Goal: Task Accomplishment & Management: Complete application form

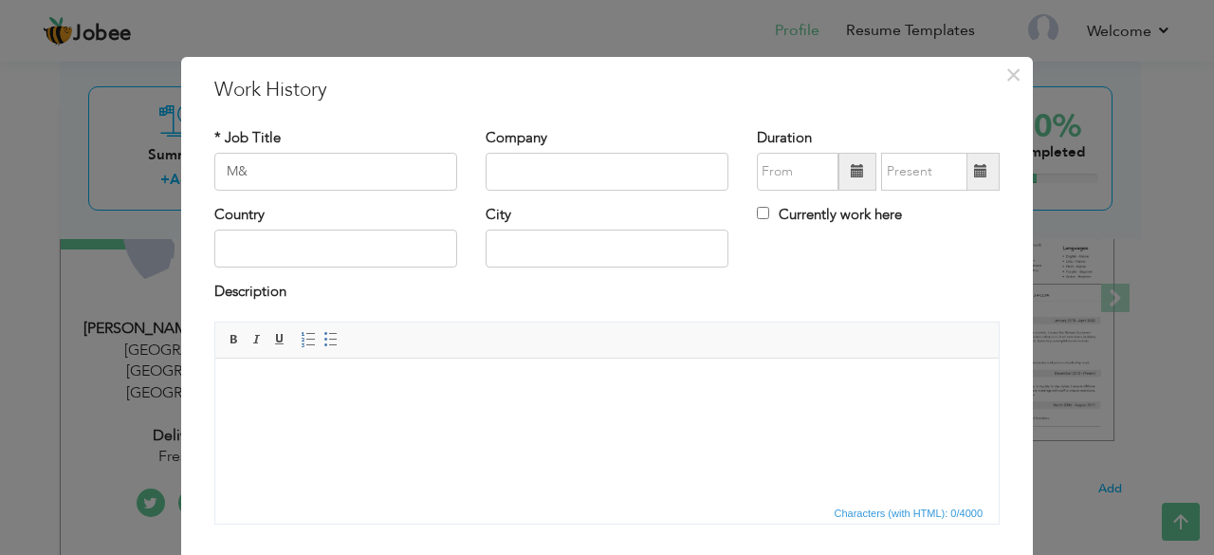
click at [402, 174] on input "M&" at bounding box center [335, 172] width 243 height 38
type input "M"
click at [495, 165] on input "text" at bounding box center [607, 172] width 243 height 38
click at [373, 171] on input "Delivery Driver" at bounding box center [335, 172] width 243 height 38
type input "D"
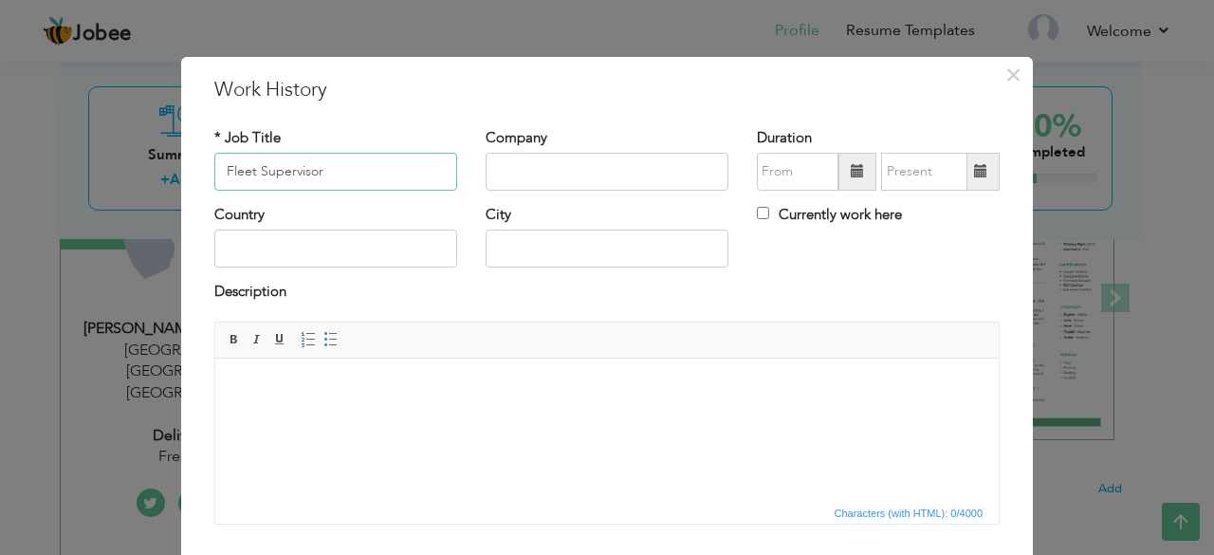
type input "Fleet Supervisor"
click at [547, 165] on input "text" at bounding box center [607, 172] width 243 height 38
type input "M&J Chickens"
click at [382, 247] on input "text" at bounding box center [335, 249] width 243 height 38
type input "[GEOGRAPHIC_DATA]"
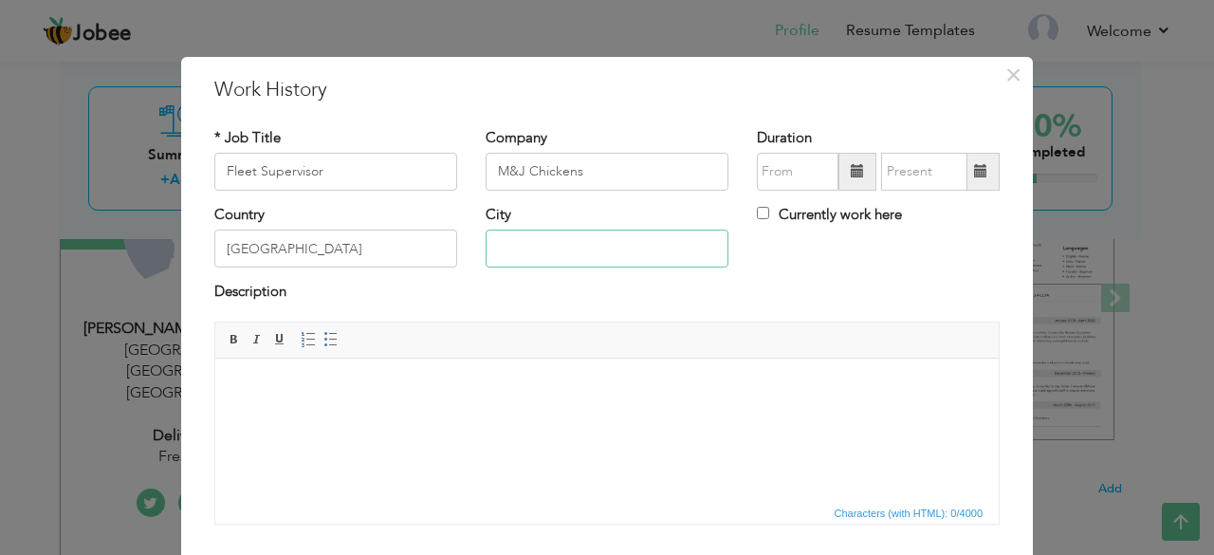
click at [519, 247] on input "text" at bounding box center [607, 249] width 243 height 38
type input "[GEOGRAPHIC_DATA]"
click at [466, 393] on body at bounding box center [606, 387] width 745 height 20
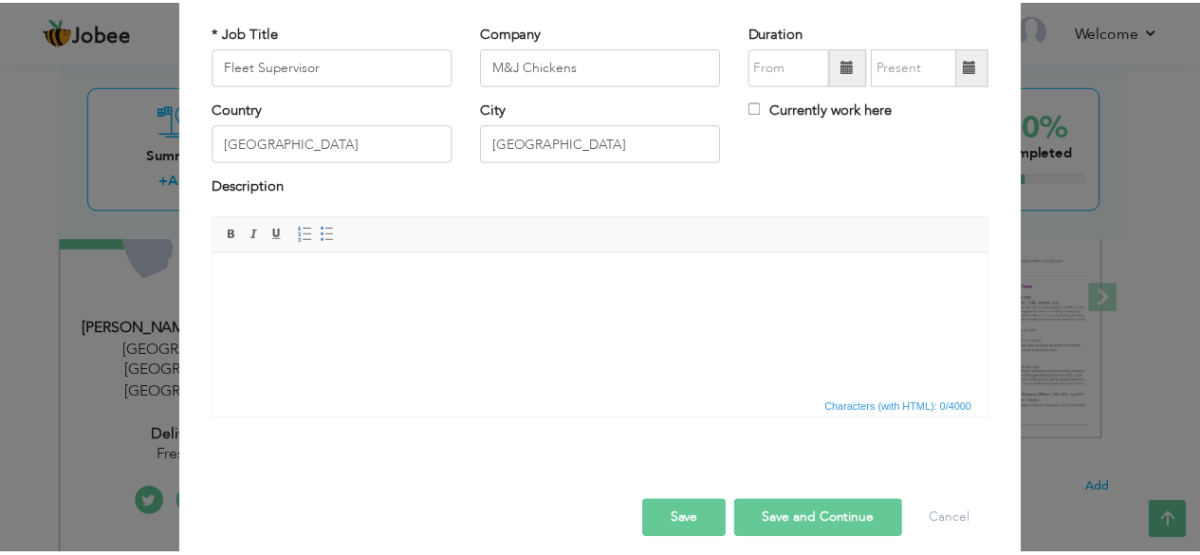
scroll to position [121, 0]
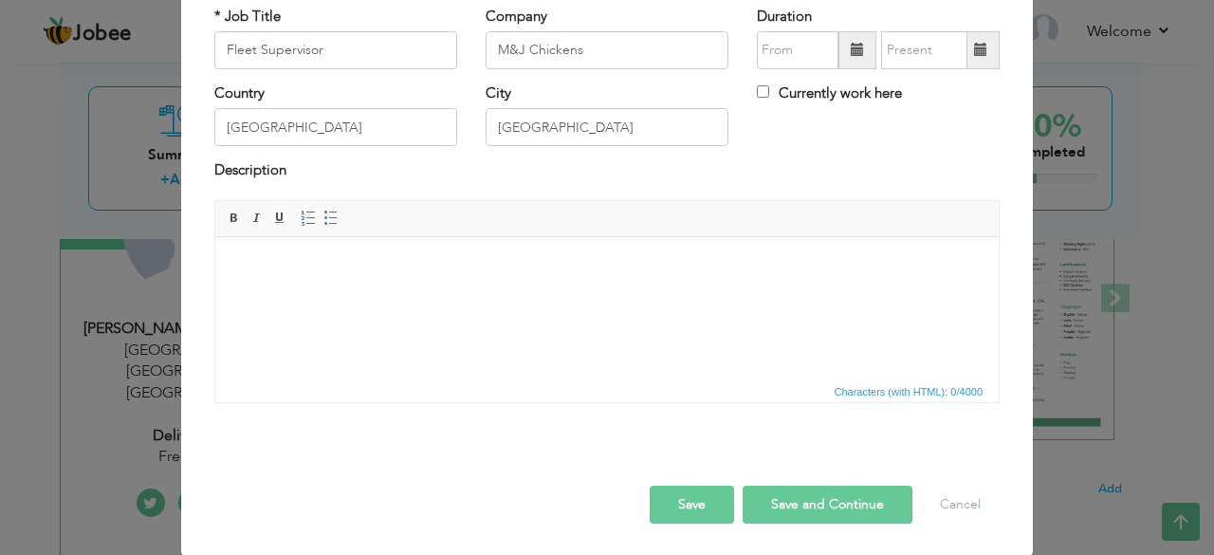
click at [461, 294] on html at bounding box center [606, 265] width 783 height 58
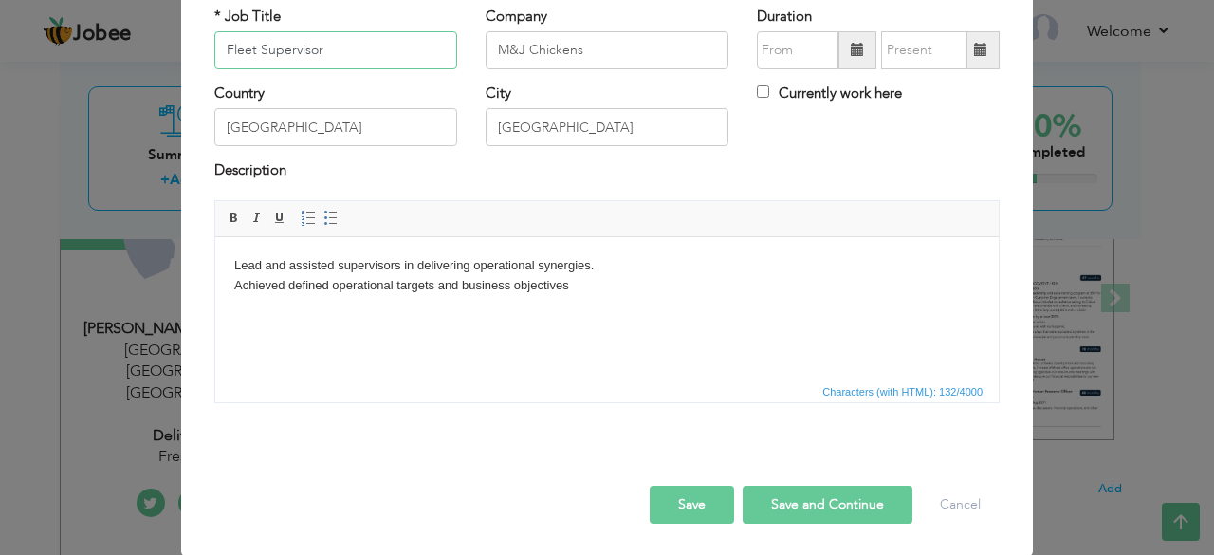
click at [322, 45] on input "Fleet Supervisor" at bounding box center [335, 50] width 243 height 38
type input "F"
type input "Delivery Driver"
click at [291, 264] on body "Lead and assisted supervisors in delivering operational synergies. ​​​​​​​Achie…" at bounding box center [606, 275] width 745 height 40
click at [574, 285] on body "Assisted supervisors in delivering operational synergies. Achieved defined oper…" at bounding box center [606, 275] width 745 height 40
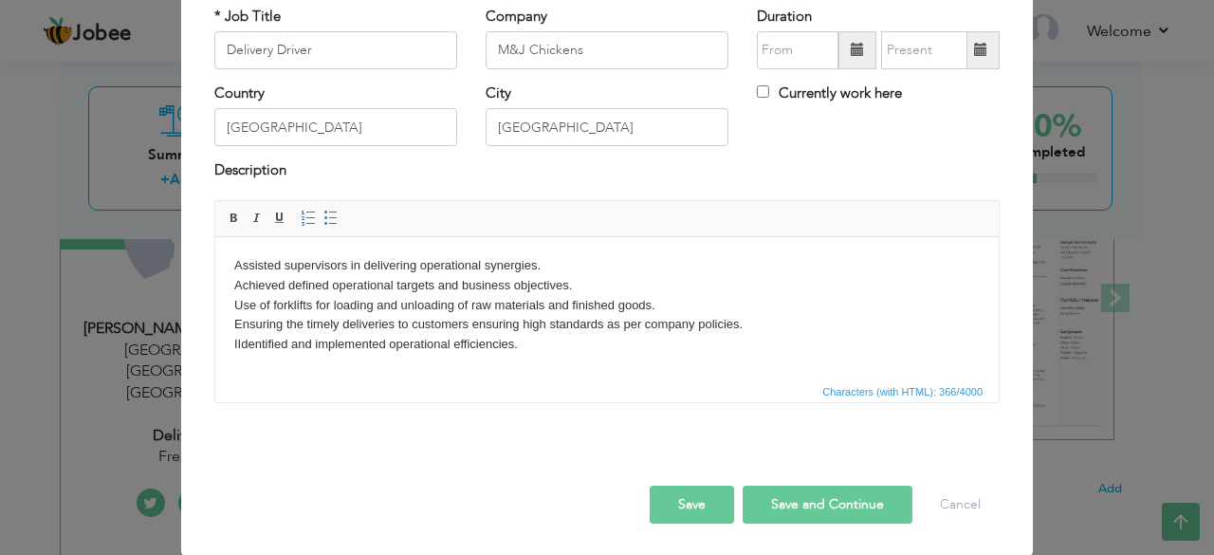
click at [851, 52] on span at bounding box center [857, 49] width 13 height 13
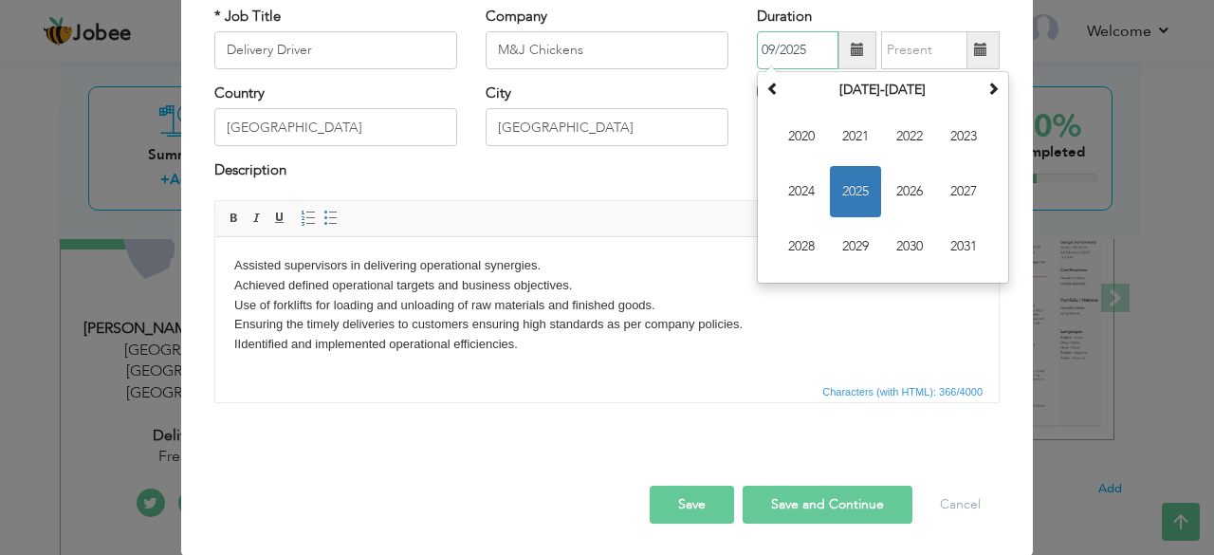
click at [790, 55] on input "09/2025" at bounding box center [798, 50] width 82 height 38
type input "0"
type input "09/2025"
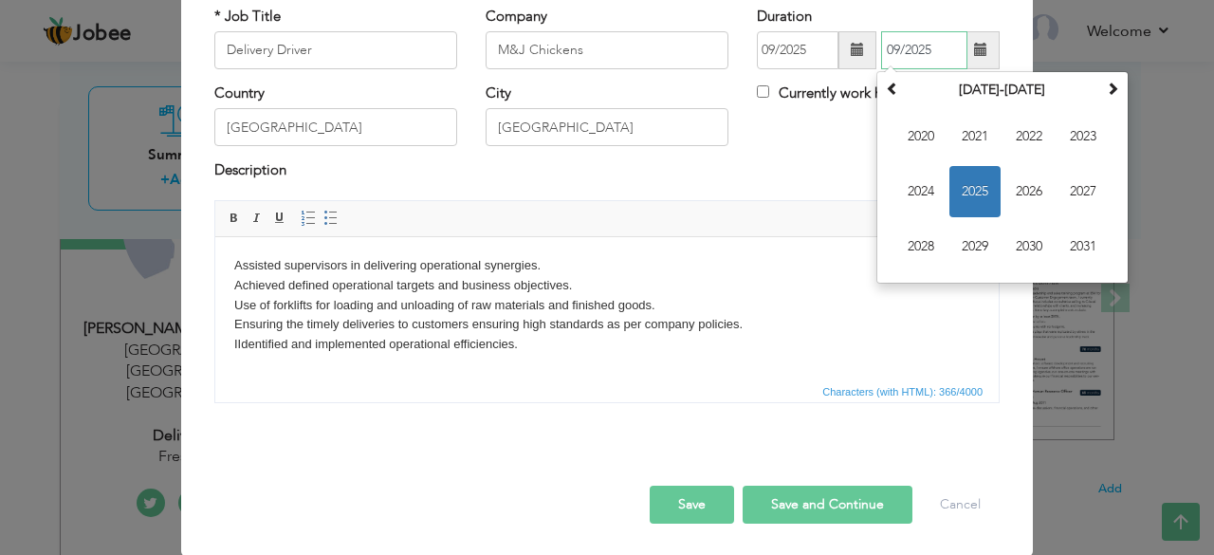
click at [936, 54] on input "09/2025" at bounding box center [924, 50] width 86 height 38
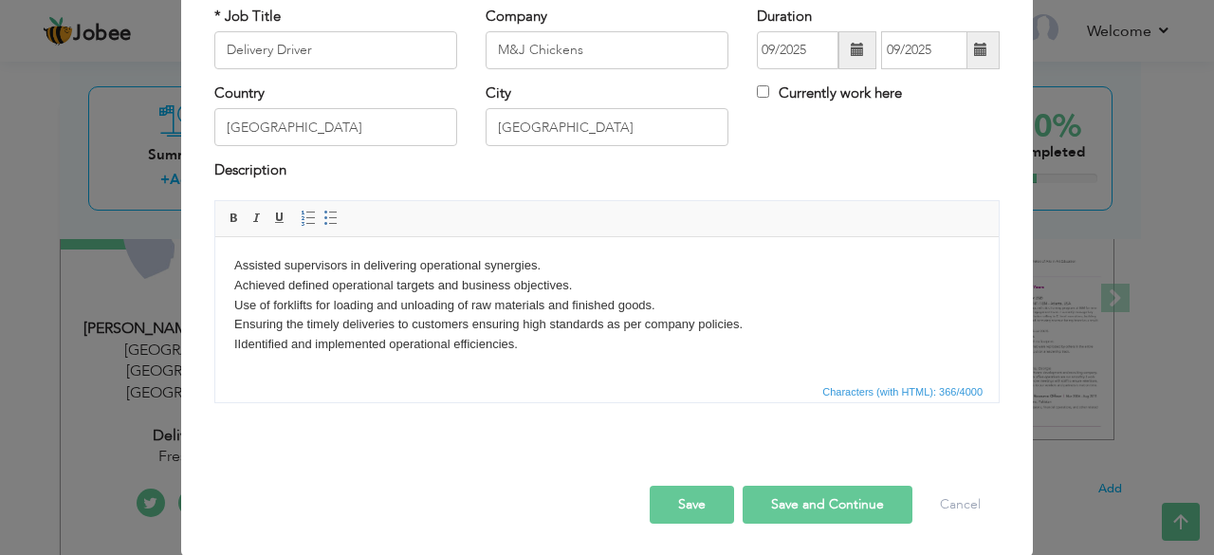
click at [851, 48] on span at bounding box center [857, 49] width 13 height 13
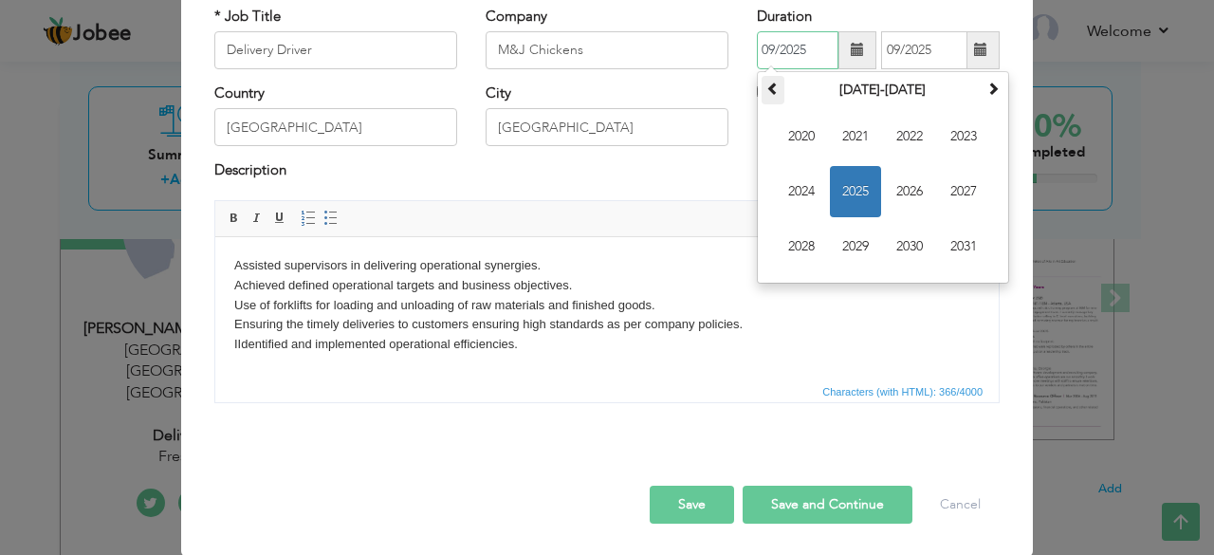
click at [766, 87] on span at bounding box center [772, 88] width 13 height 13
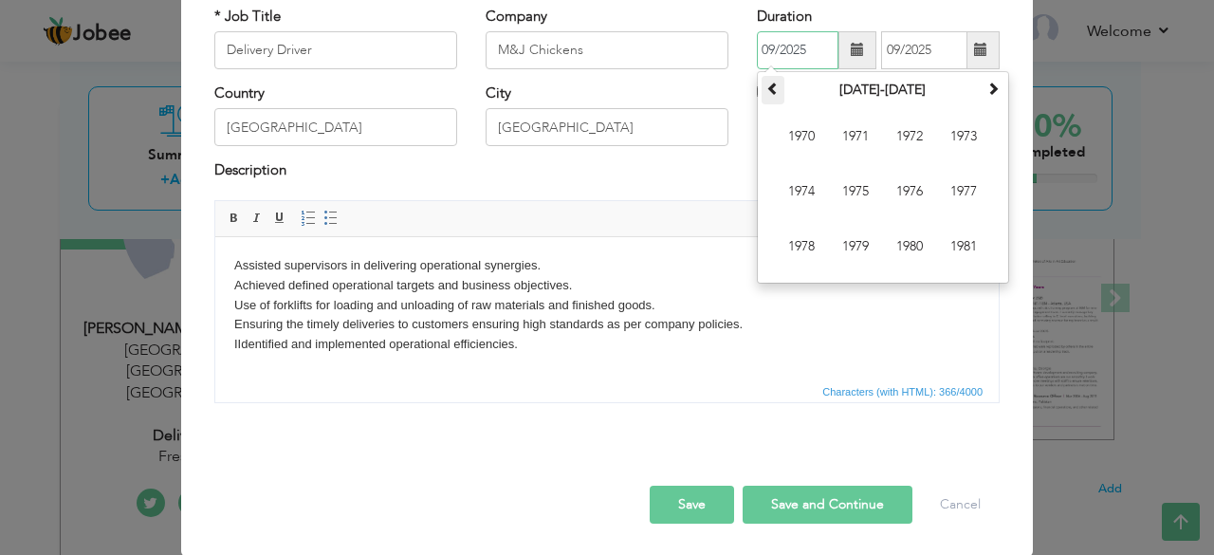
click at [766, 87] on span at bounding box center [772, 88] width 13 height 13
click at [988, 90] on span at bounding box center [992, 88] width 13 height 13
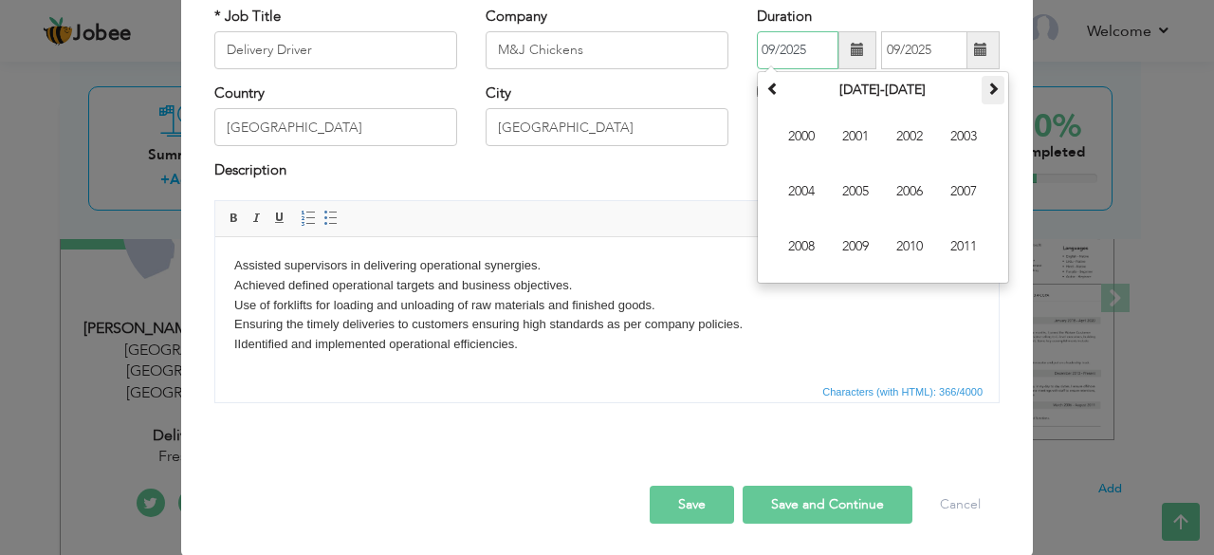
click at [986, 84] on span at bounding box center [992, 88] width 13 height 13
click at [903, 136] on span "2012" at bounding box center [909, 136] width 51 height 51
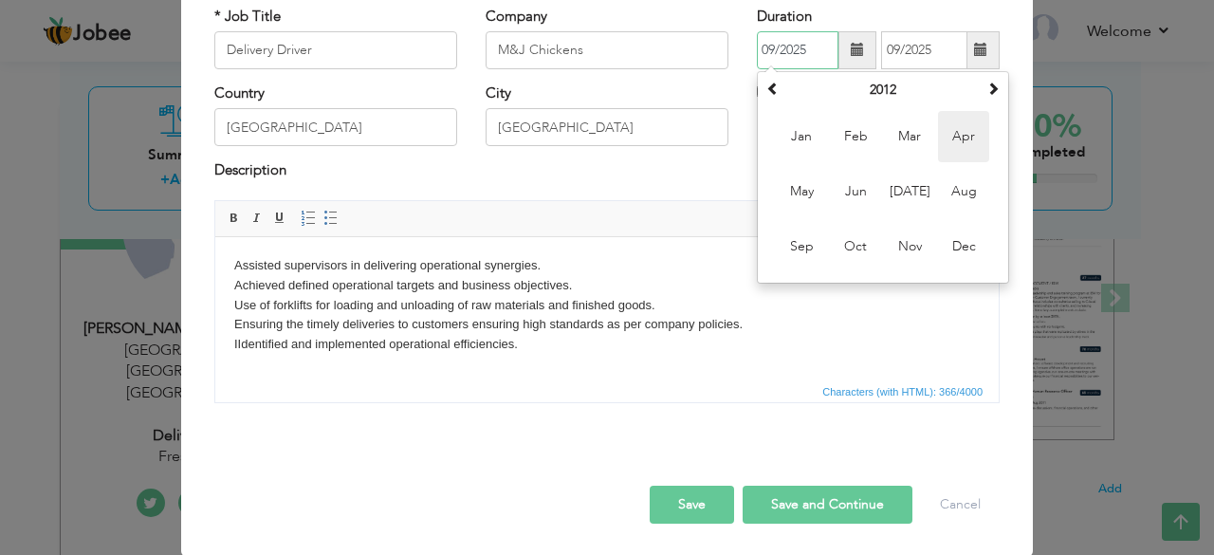
click at [953, 134] on span "Apr" at bounding box center [963, 136] width 51 height 51
type input "04/2012"
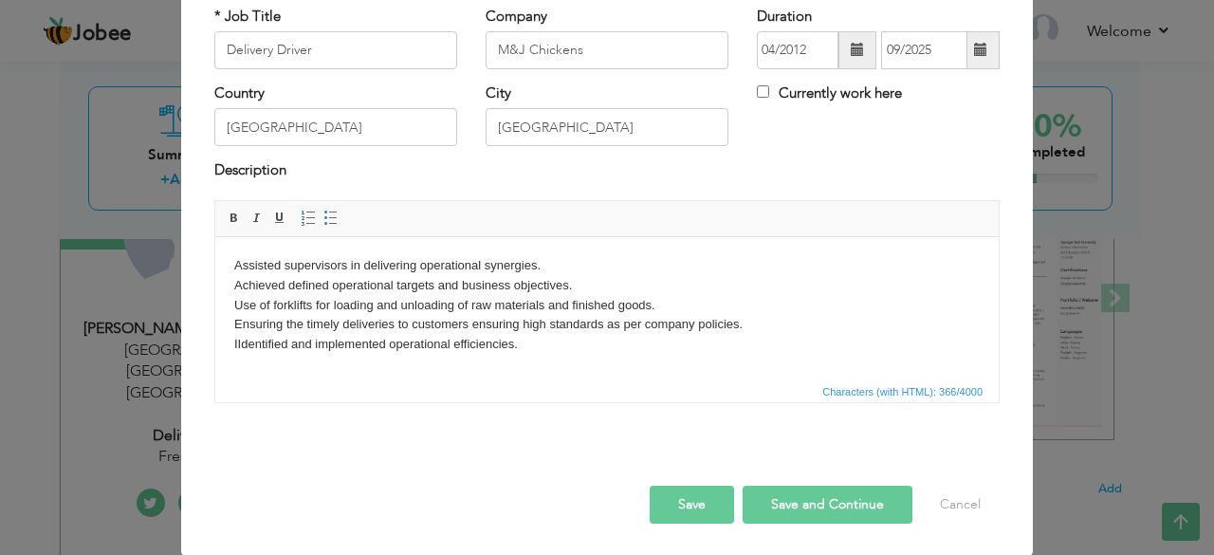
click at [977, 53] on span at bounding box center [980, 49] width 13 height 13
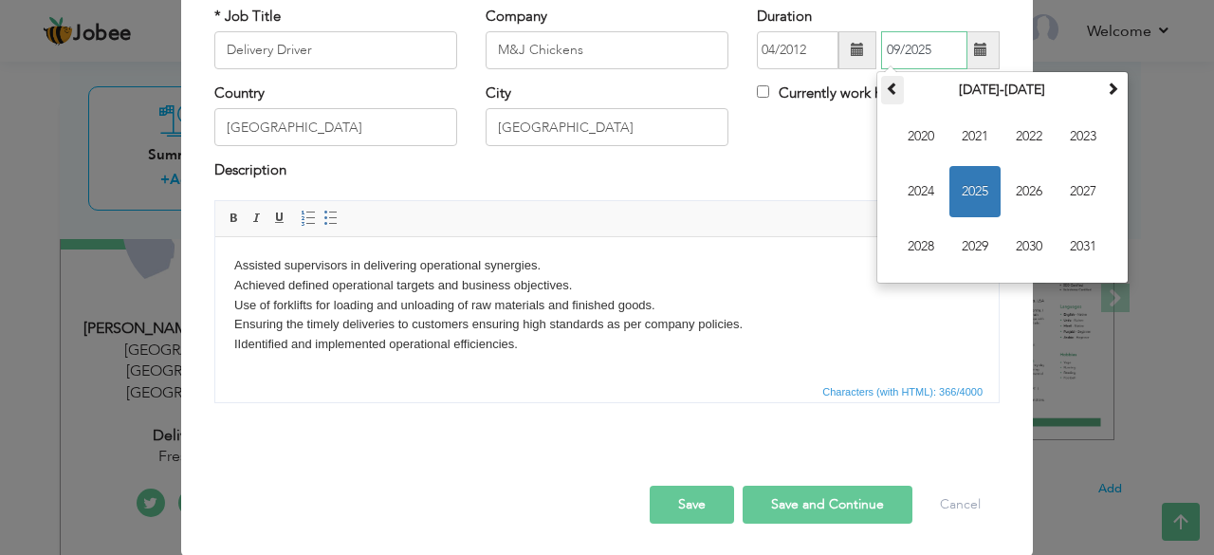
click at [886, 82] on span at bounding box center [892, 88] width 13 height 13
click at [964, 238] on span "2019" at bounding box center [974, 246] width 51 height 51
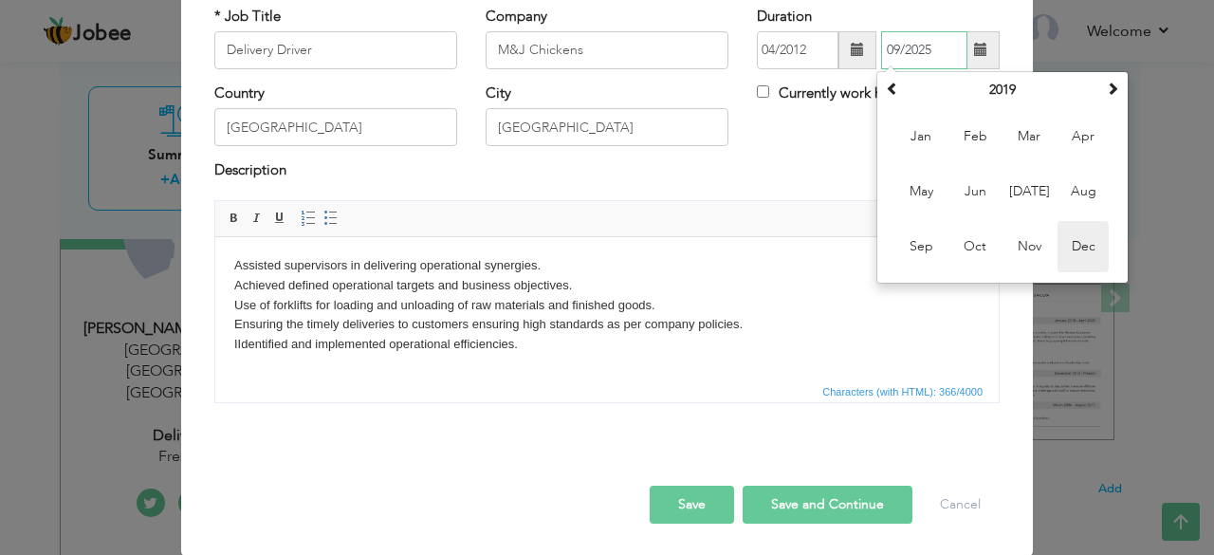
click at [1076, 250] on span "Dec" at bounding box center [1082, 246] width 51 height 51
type input "12/2019"
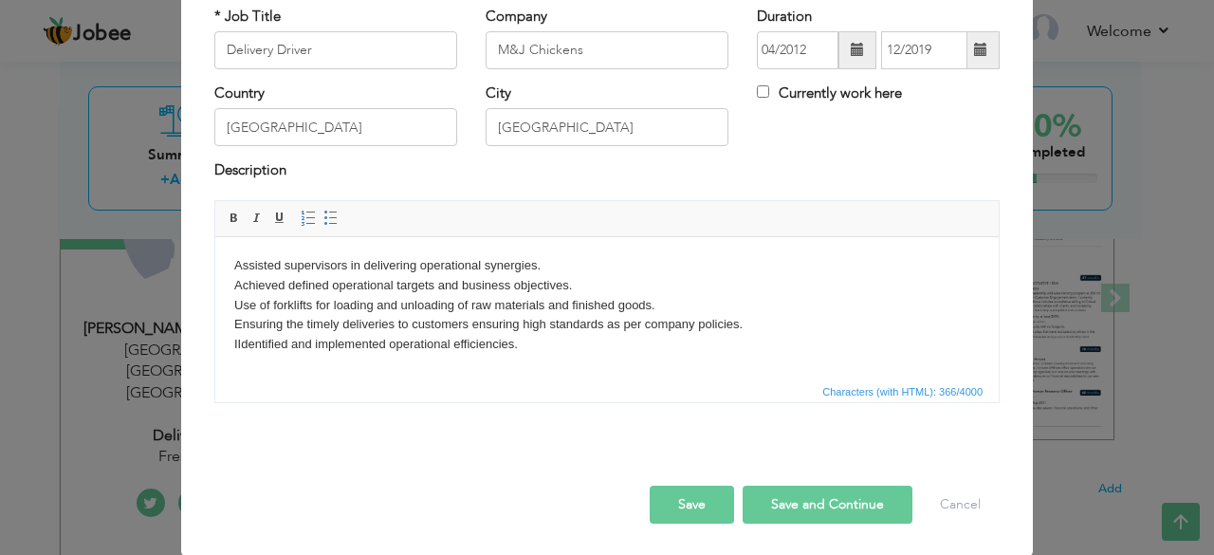
click at [797, 500] on button "Save and Continue" at bounding box center [828, 505] width 170 height 38
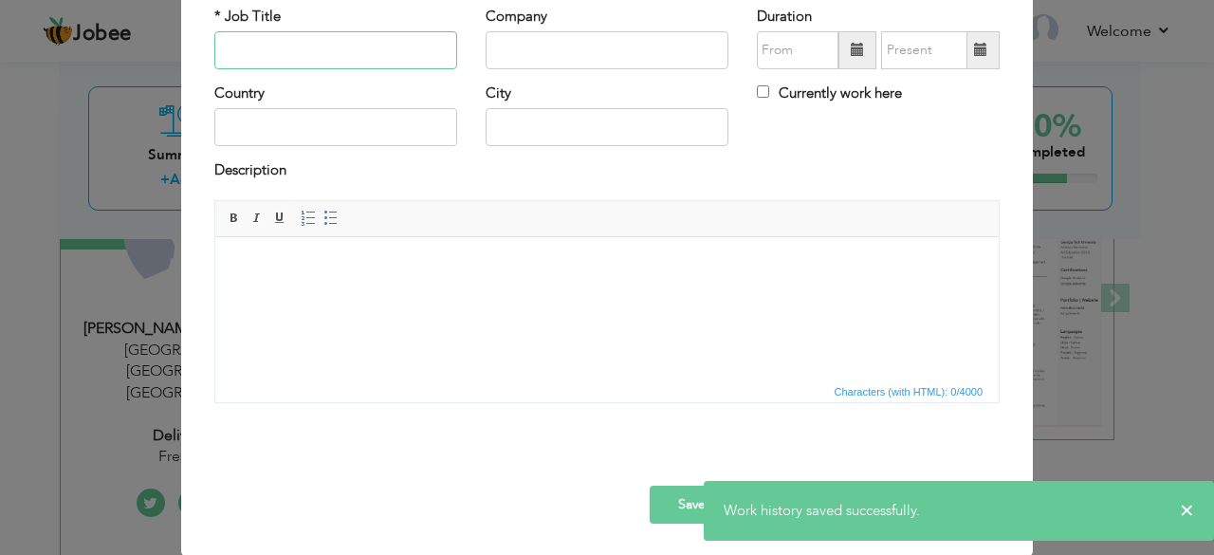
click at [300, 52] on input "text" at bounding box center [335, 50] width 243 height 38
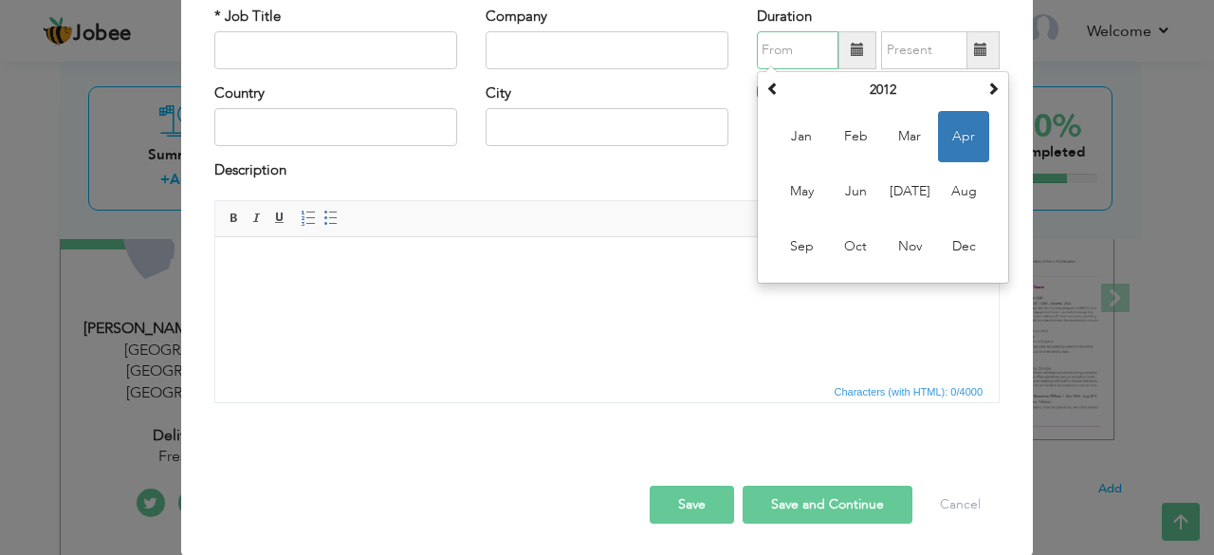
click at [823, 50] on input "text" at bounding box center [798, 50] width 82 height 38
click at [797, 132] on span "Jan" at bounding box center [801, 136] width 51 height 51
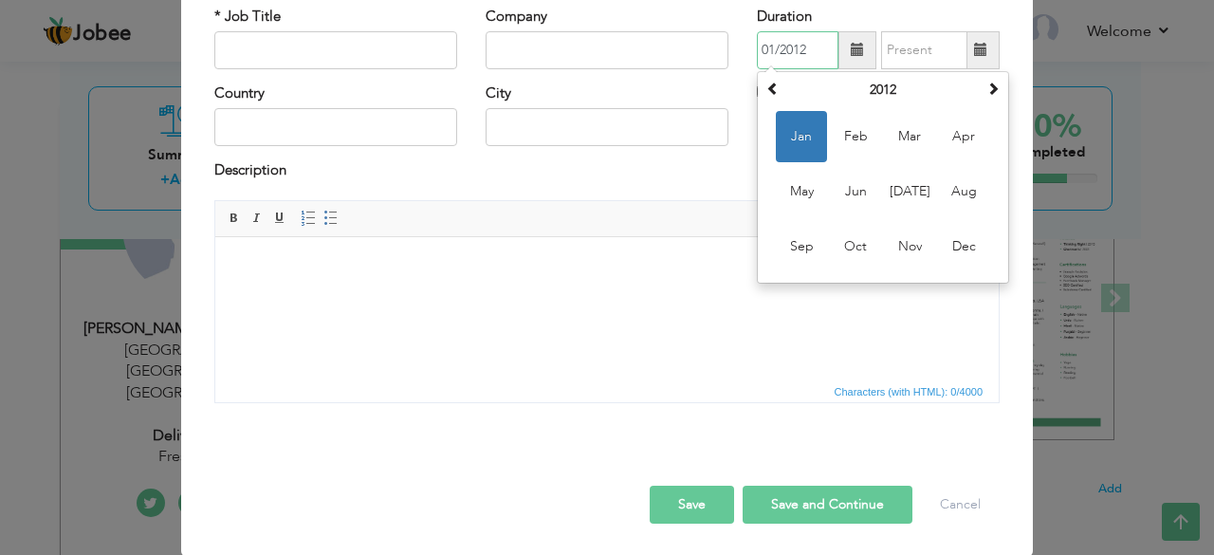
click at [818, 48] on input "01/2012" at bounding box center [798, 50] width 82 height 38
click at [986, 83] on span at bounding box center [992, 88] width 13 height 13
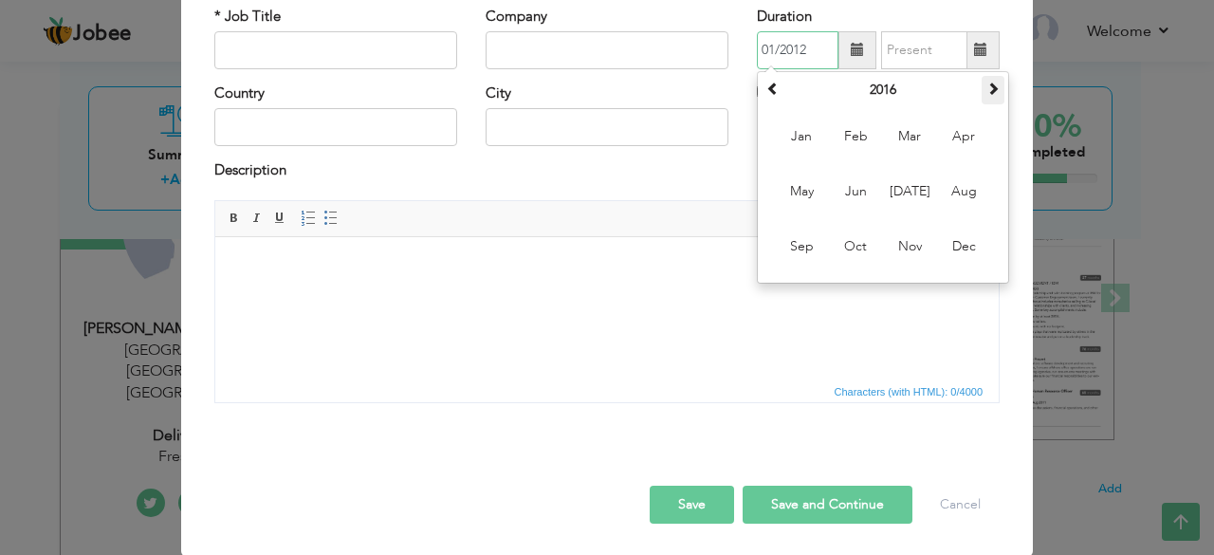
click at [986, 83] on span at bounding box center [992, 88] width 13 height 13
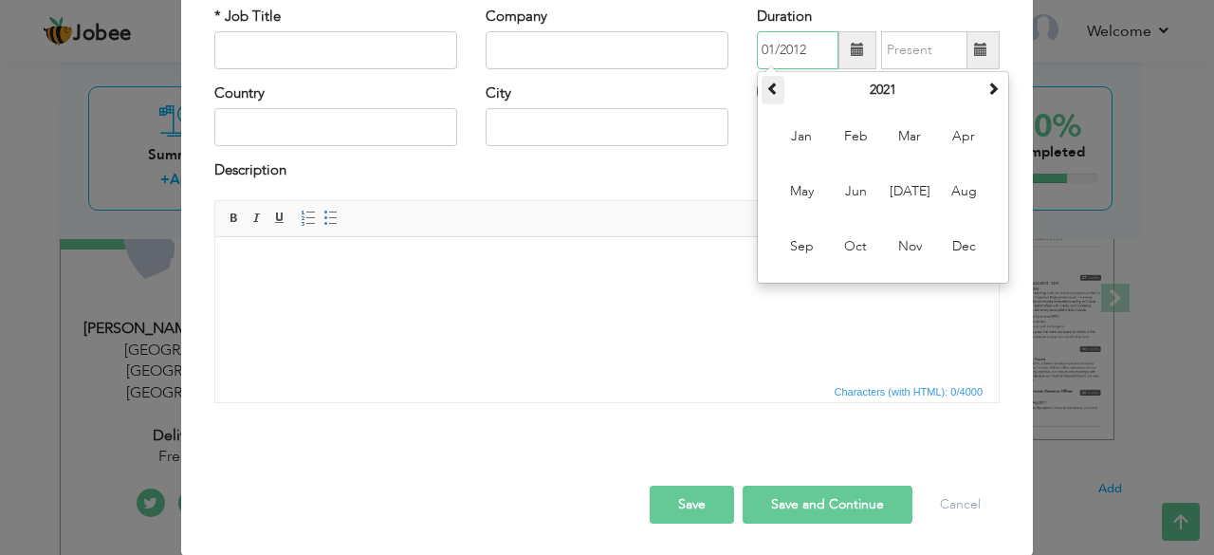
click at [771, 89] on span at bounding box center [772, 88] width 13 height 13
click at [793, 139] on span "Jan" at bounding box center [801, 136] width 51 height 51
type input "01/2020"
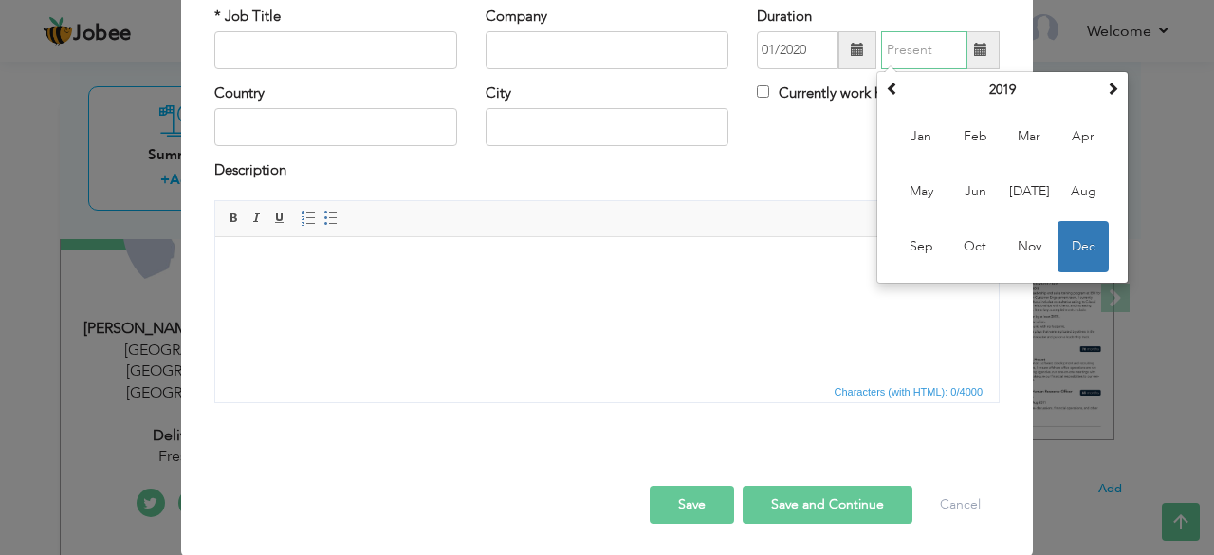
click at [947, 46] on input "text" at bounding box center [924, 50] width 86 height 38
click at [1107, 88] on span at bounding box center [1112, 88] width 13 height 13
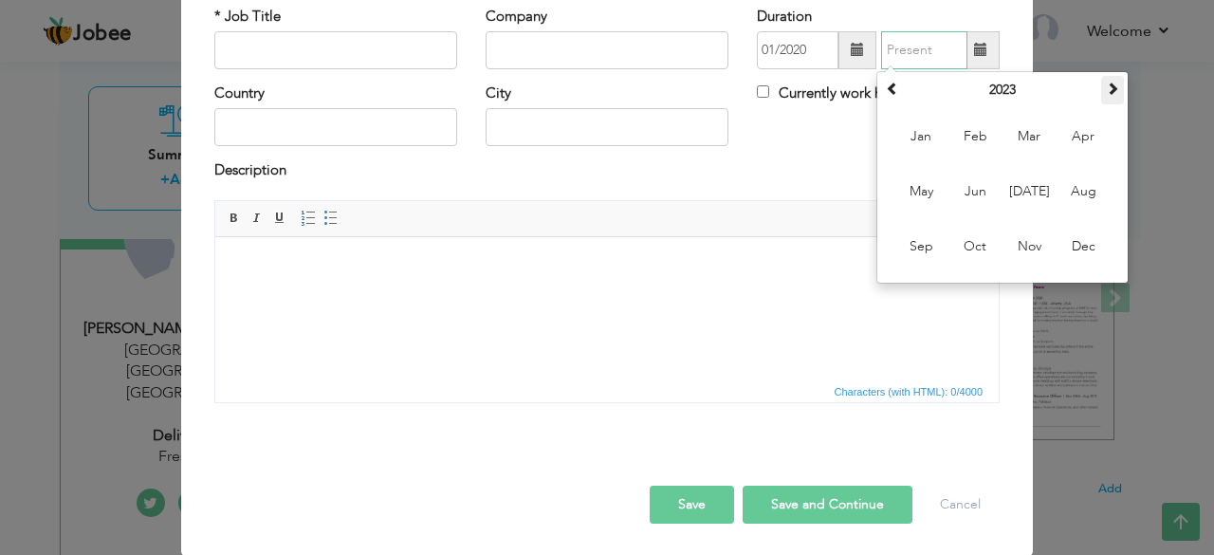
click at [1107, 88] on span at bounding box center [1112, 88] width 13 height 13
click at [1075, 189] on span "Aug" at bounding box center [1082, 191] width 51 height 51
type input "08/2025"
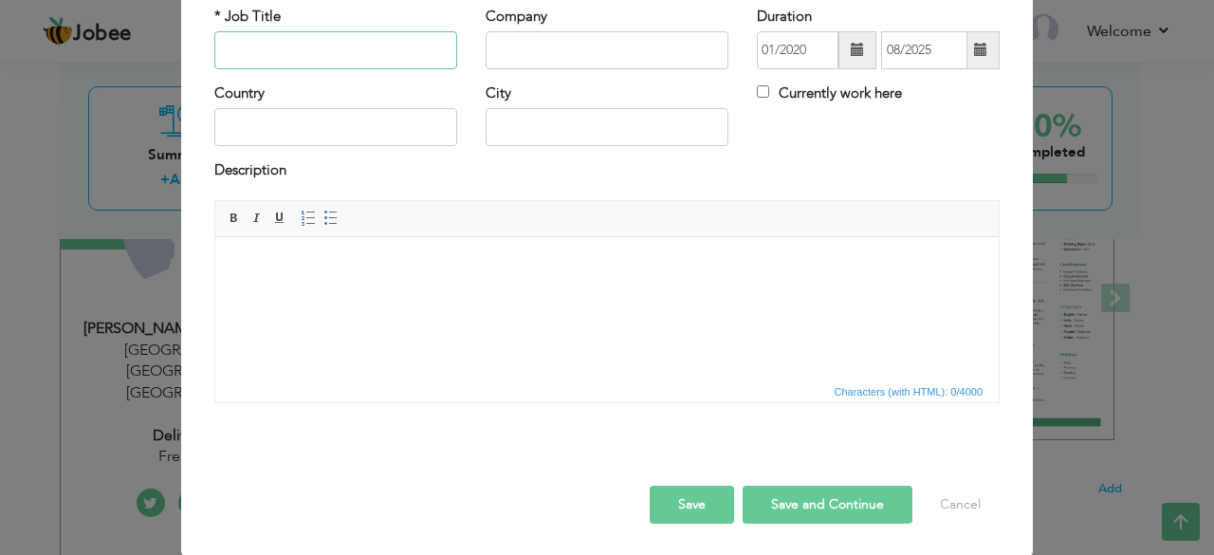
click at [338, 41] on input "text" at bounding box center [335, 50] width 243 height 38
type input "Delivery Driver"
click at [516, 57] on input "text" at bounding box center [607, 50] width 243 height 38
type input "Fresh Poultry"
click at [373, 116] on input "text" at bounding box center [335, 127] width 243 height 38
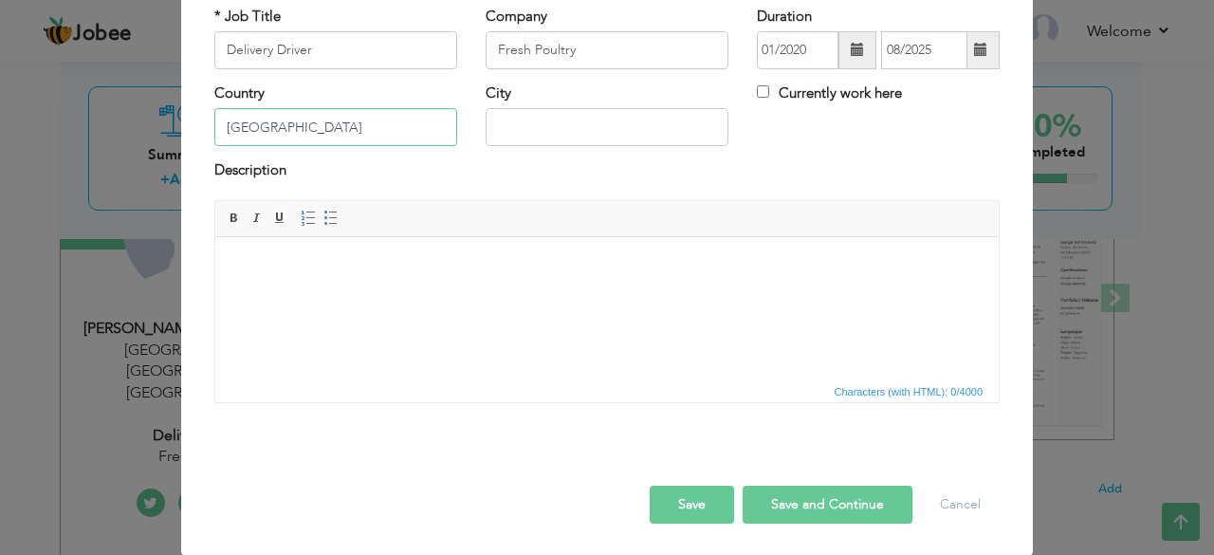
type input "[GEOGRAPHIC_DATA]"
click at [499, 122] on input "text" at bounding box center [607, 127] width 243 height 38
type input "[GEOGRAPHIC_DATA]"
click at [395, 294] on html at bounding box center [606, 265] width 783 height 58
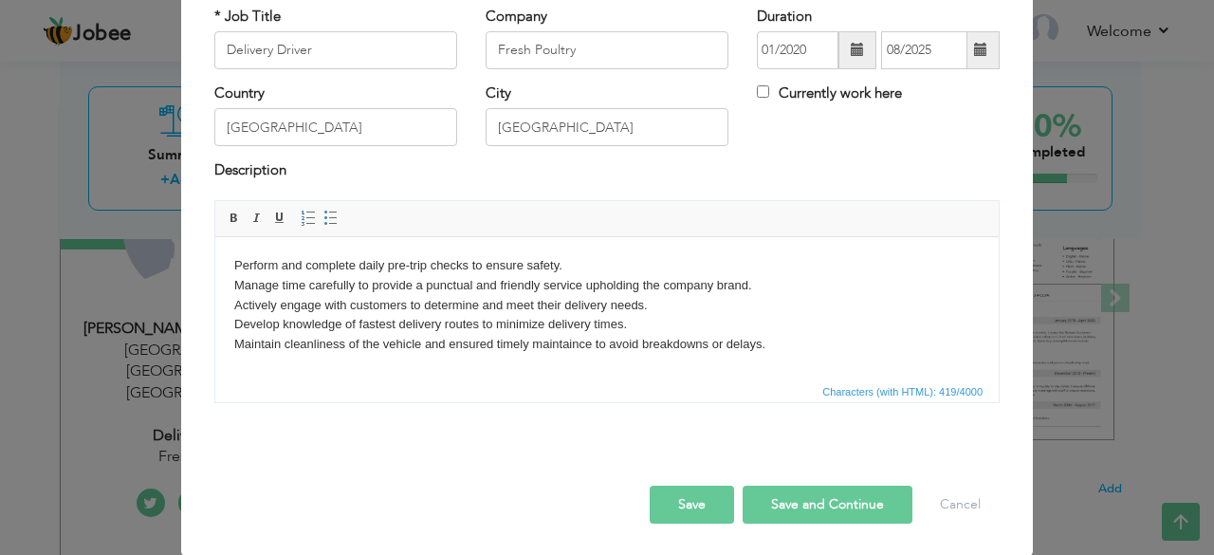
click at [770, 497] on button "Save and Continue" at bounding box center [828, 505] width 170 height 38
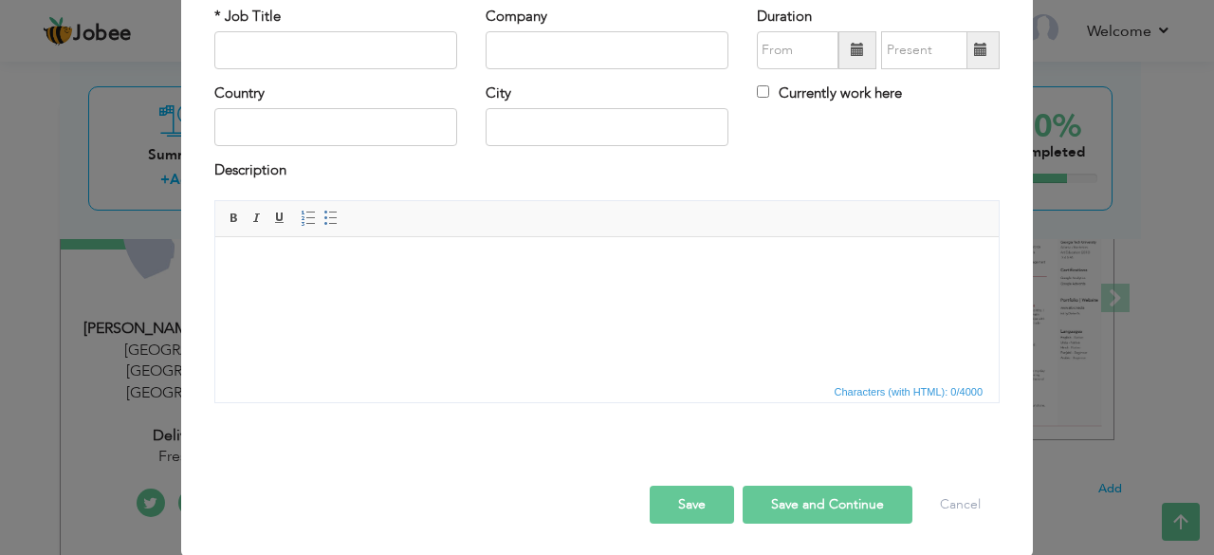
click at [1143, 159] on div "× Work History * Job Title Company Duration Currently work here Country" at bounding box center [607, 277] width 1214 height 555
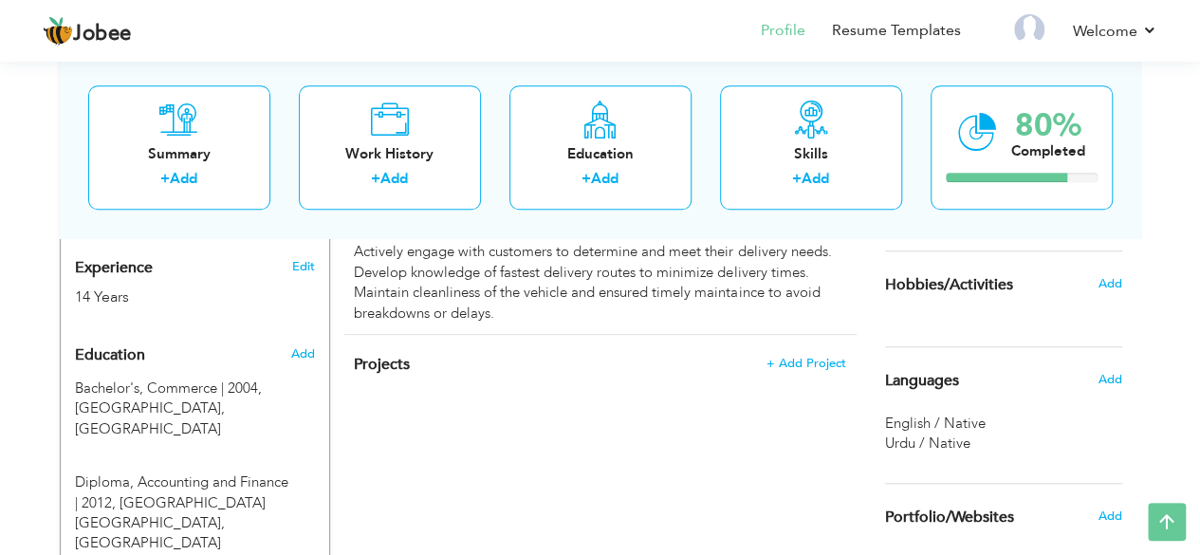
scroll to position [754, 0]
click at [1112, 279] on span "Add" at bounding box center [1108, 282] width 25 height 17
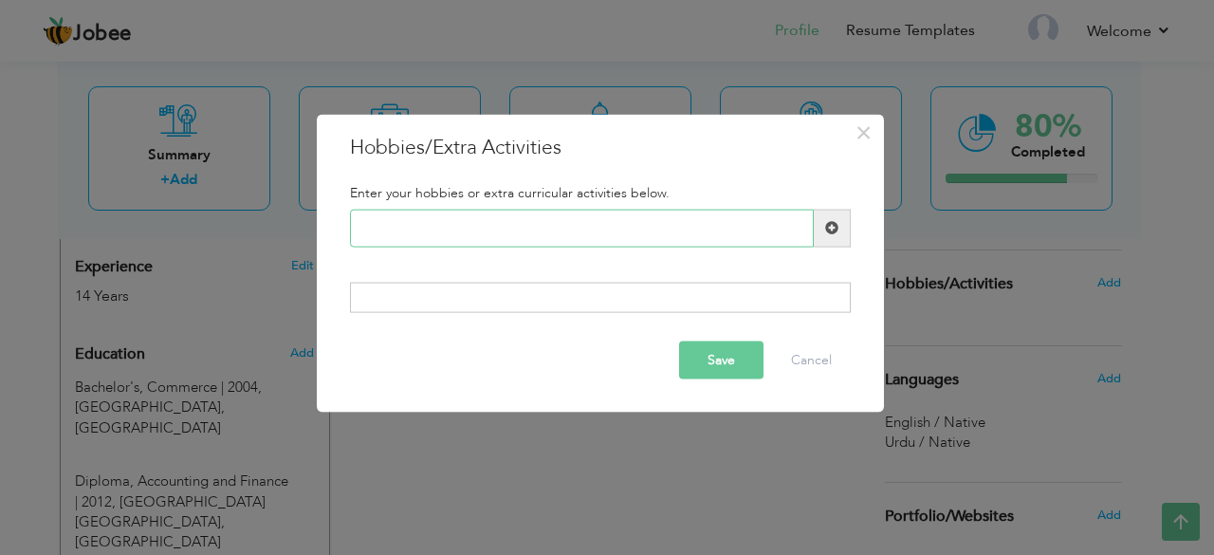
click at [526, 234] on input "text" at bounding box center [582, 228] width 464 height 38
type input "s"
type input "c"
type input "Playing cricket"
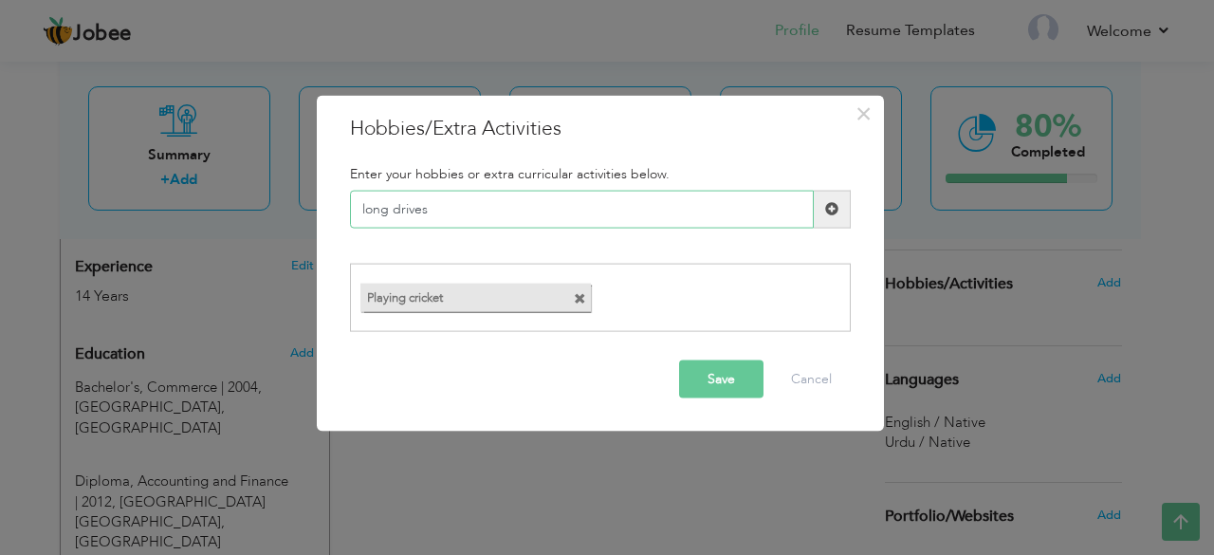
type input "long drives"
click at [726, 210] on input "text" at bounding box center [582, 209] width 464 height 38
type input "r"
type input "Reading in spare time"
click at [728, 384] on button "Save" at bounding box center [721, 379] width 84 height 38
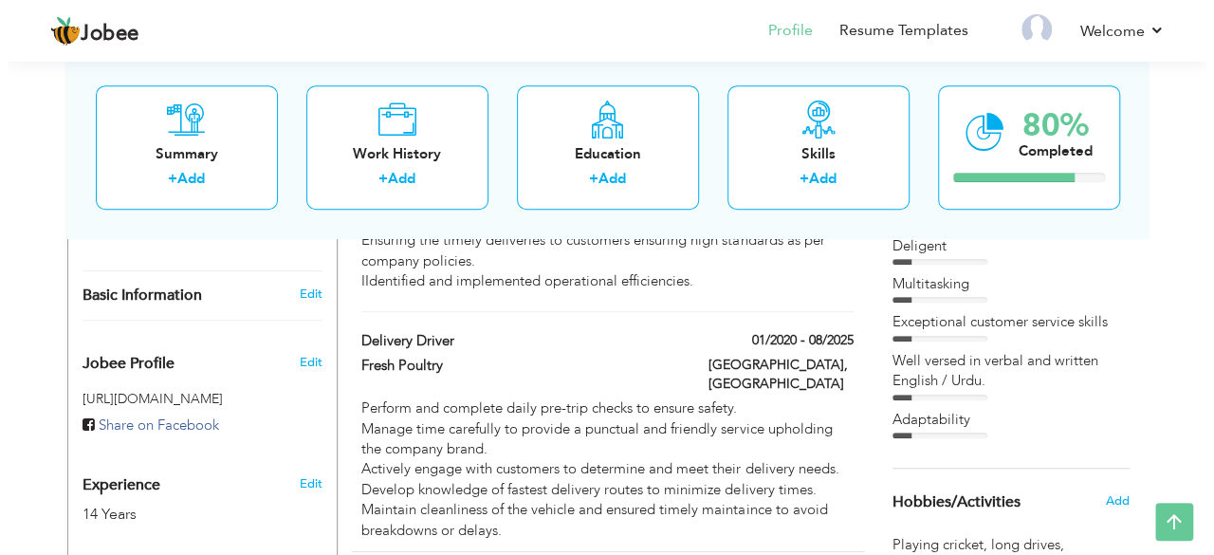
scroll to position [529, 0]
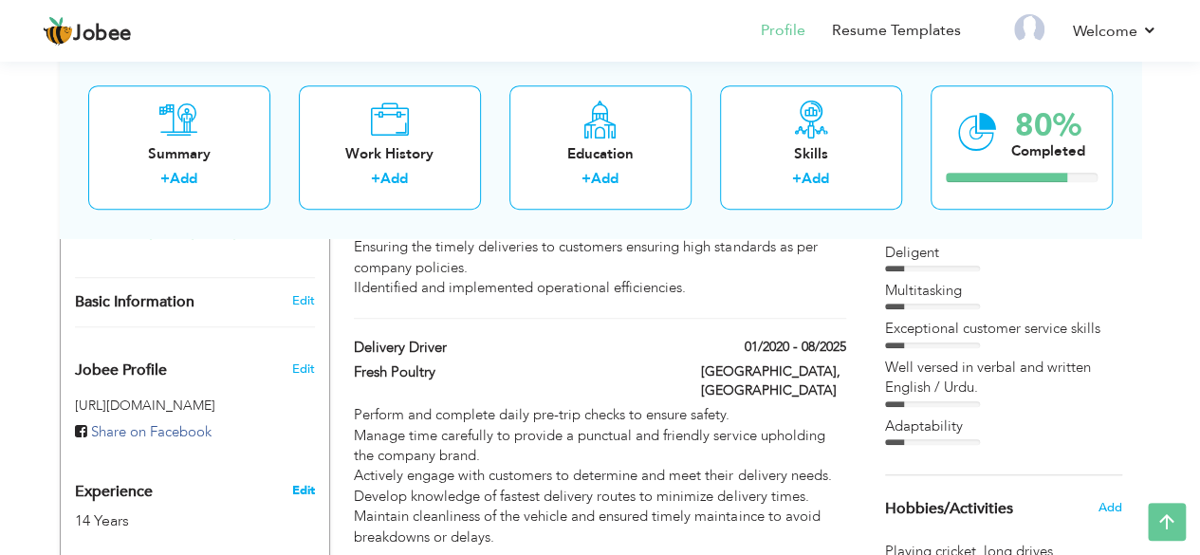
click at [309, 482] on link "Edit" at bounding box center [302, 490] width 23 height 17
type input "Arif Abdul"
type input "Majeed"
type input "0406803847"
select select "number:13"
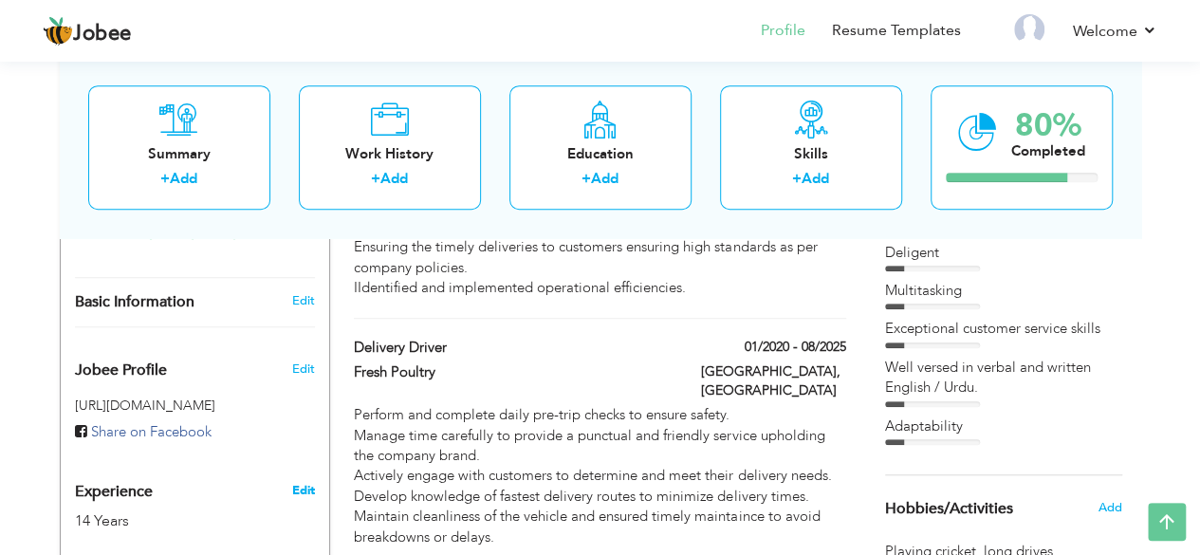
type input "NSW"
type input "[GEOGRAPHIC_DATA]"
select select "number:16"
type input "Fresh Poultry"
type input "Delivery Driver"
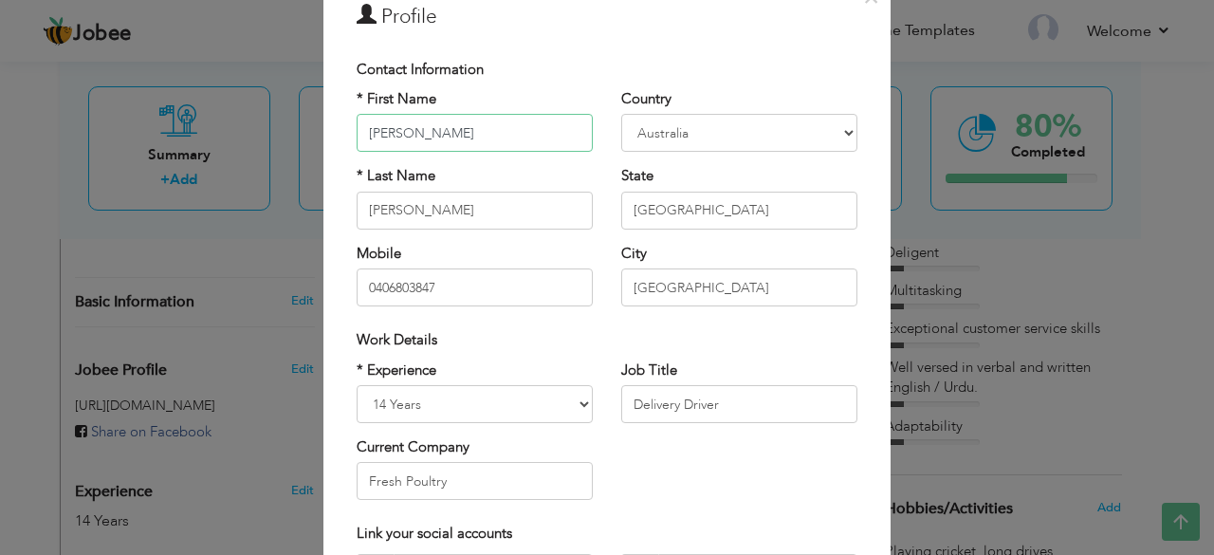
scroll to position [76, 0]
click at [760, 131] on select "Afghanistan Albania Algeria American Samoa Andorra Angola Anguilla Antarctica A…" at bounding box center [739, 135] width 236 height 38
click at [621, 116] on select "Afghanistan Albania Algeria American Samoa Andorra Angola Anguilla Antarctica A…" at bounding box center [739, 135] width 236 height 38
click at [668, 213] on input "NSW" at bounding box center [739, 212] width 236 height 38
type input "N"
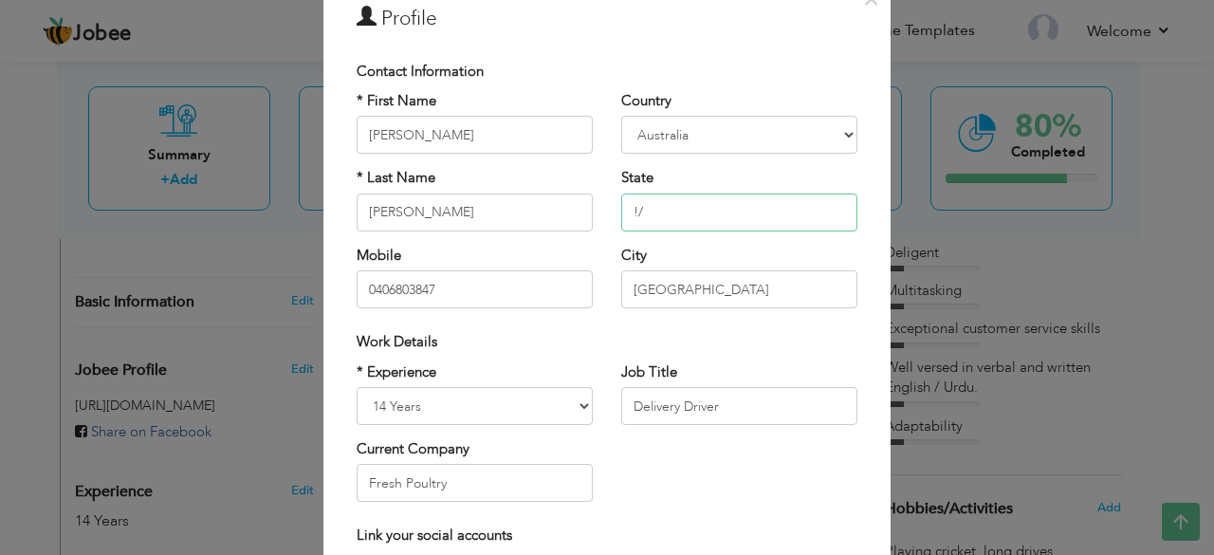
type input "!"
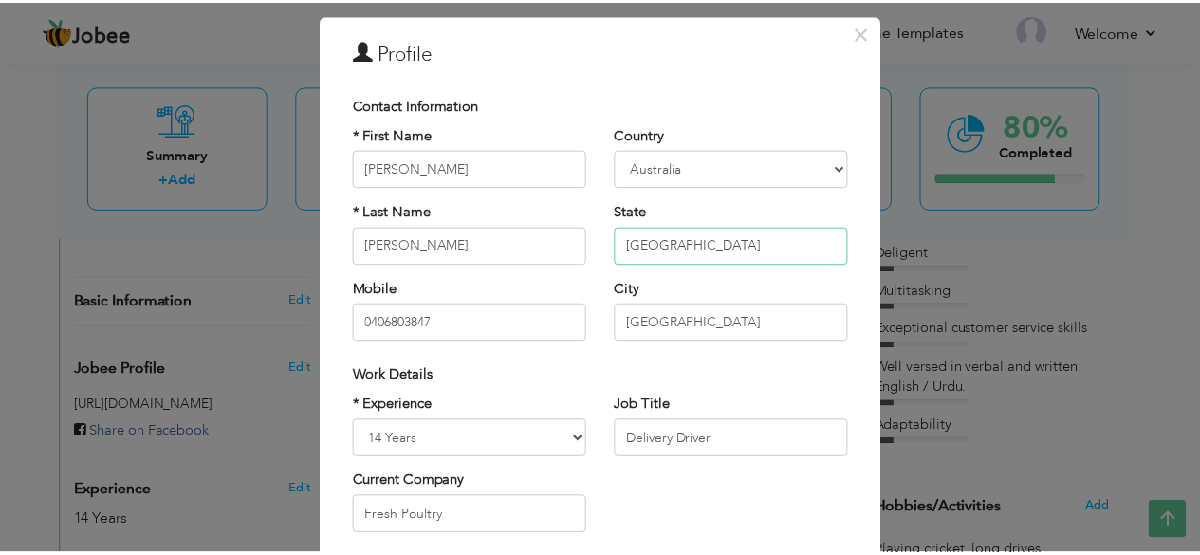
scroll to position [0, 0]
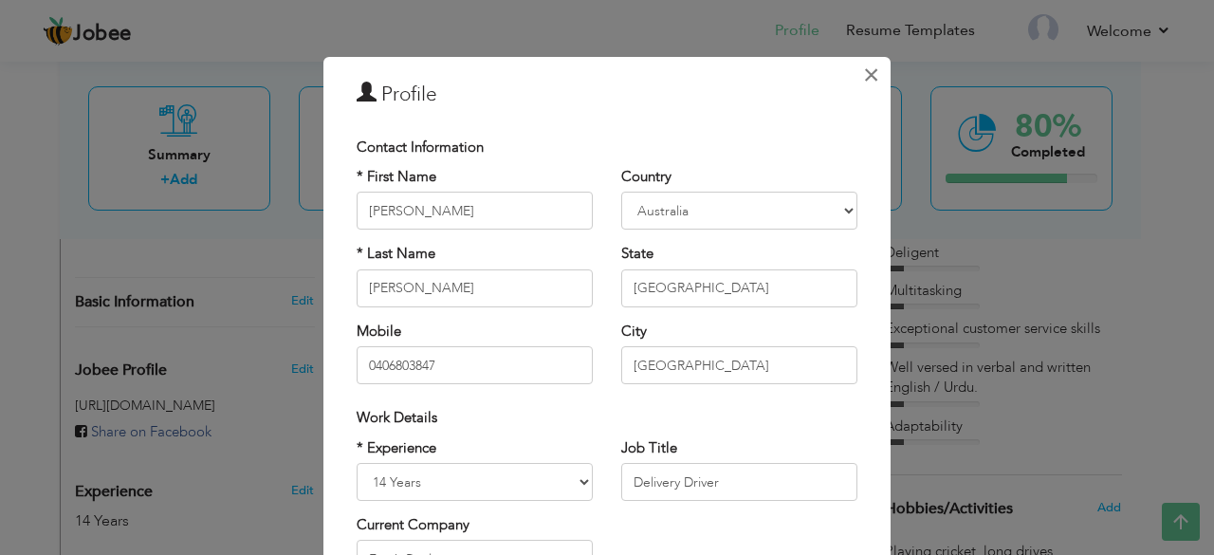
click at [863, 73] on span "×" at bounding box center [871, 75] width 16 height 34
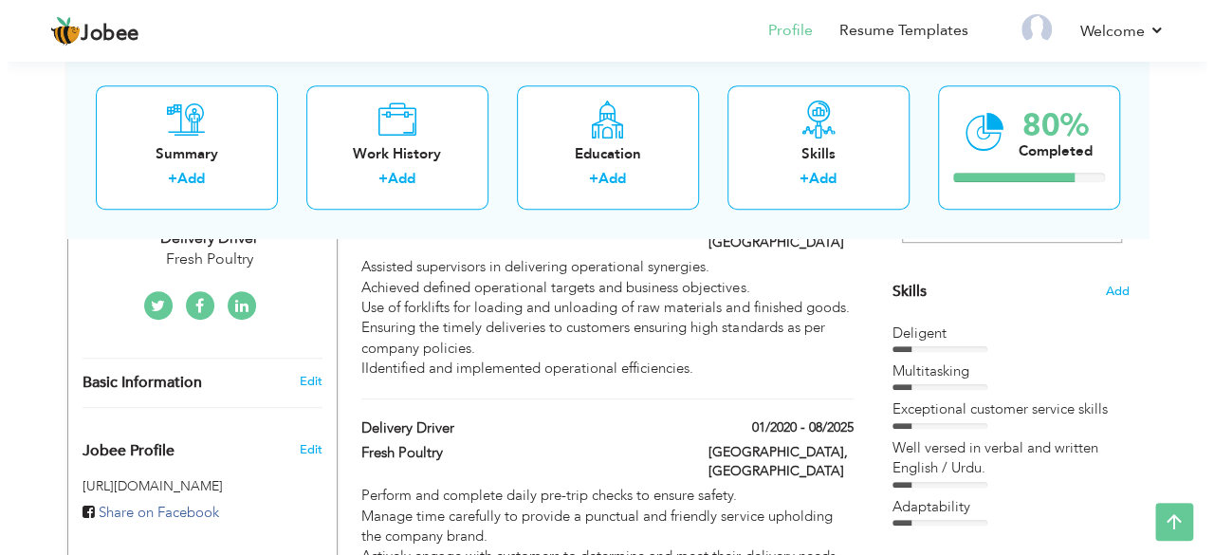
scroll to position [456, 0]
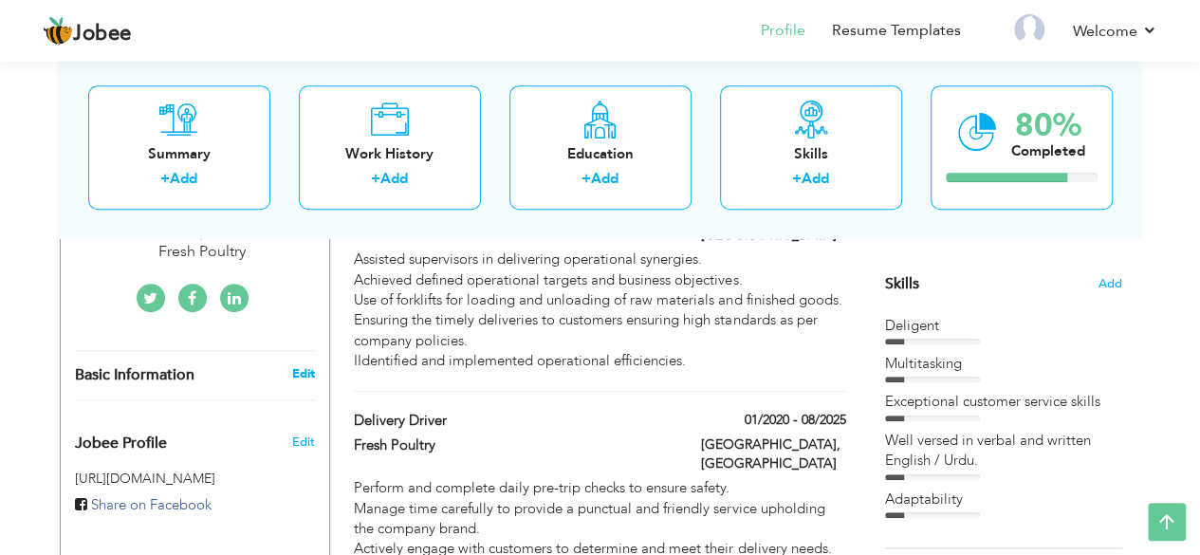
click at [309, 365] on link "Edit" at bounding box center [302, 373] width 23 height 17
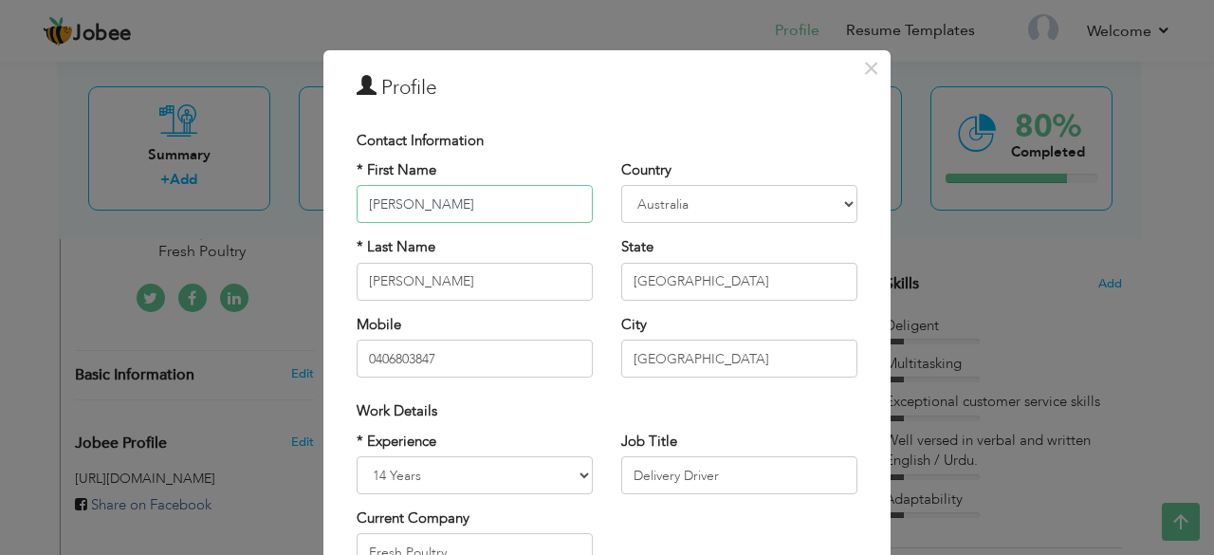
scroll to position [6, 0]
click at [703, 272] on input "NSW" at bounding box center [739, 283] width 236 height 38
type input "N"
click at [804, 280] on input "1/81 Harrow Road Auburn, NSW,2144." at bounding box center [739, 283] width 236 height 38
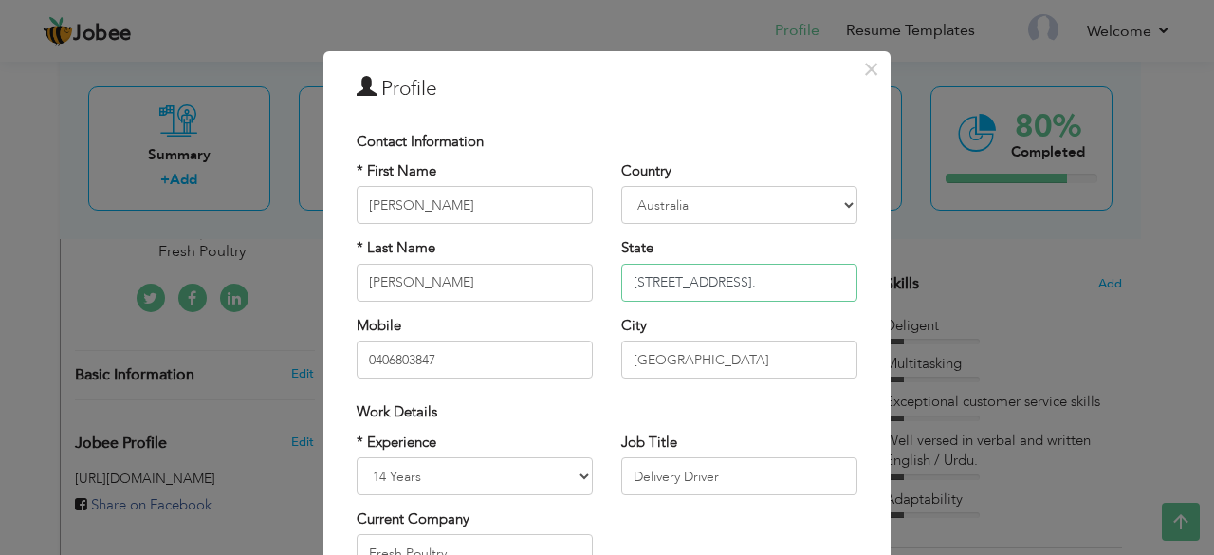
click at [809, 281] on input "1/81 Harrow Road Auburn, NSW ,2144." at bounding box center [739, 283] width 236 height 38
click at [804, 280] on input "1/81 Harrow Road Auburn, NSW,2144." at bounding box center [739, 283] width 236 height 38
click at [808, 280] on input "1/81 Harrow Road Auburn, NSW,2144." at bounding box center [739, 283] width 236 height 38
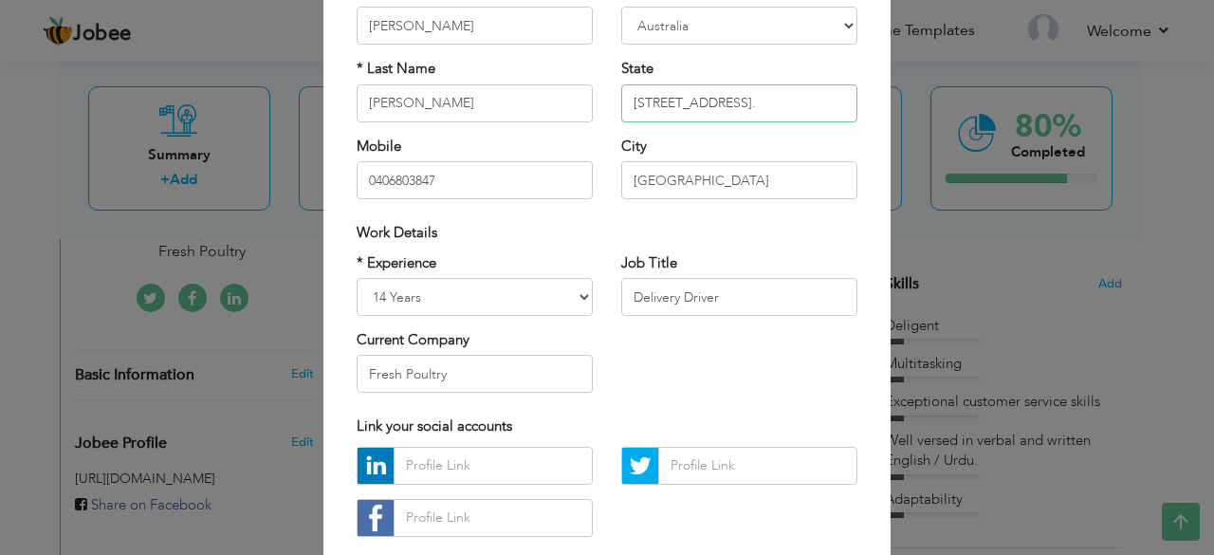
scroll to position [186, 0]
type input "1/81 Harrow Road Auburn, NSW, 2144."
click at [551, 291] on select "Entry Level Less than 1 Year 1 Year 2 Years 3 Years 4 Years 5 Years 6 Years 7 Y…" at bounding box center [475, 296] width 236 height 38
select select "number:15"
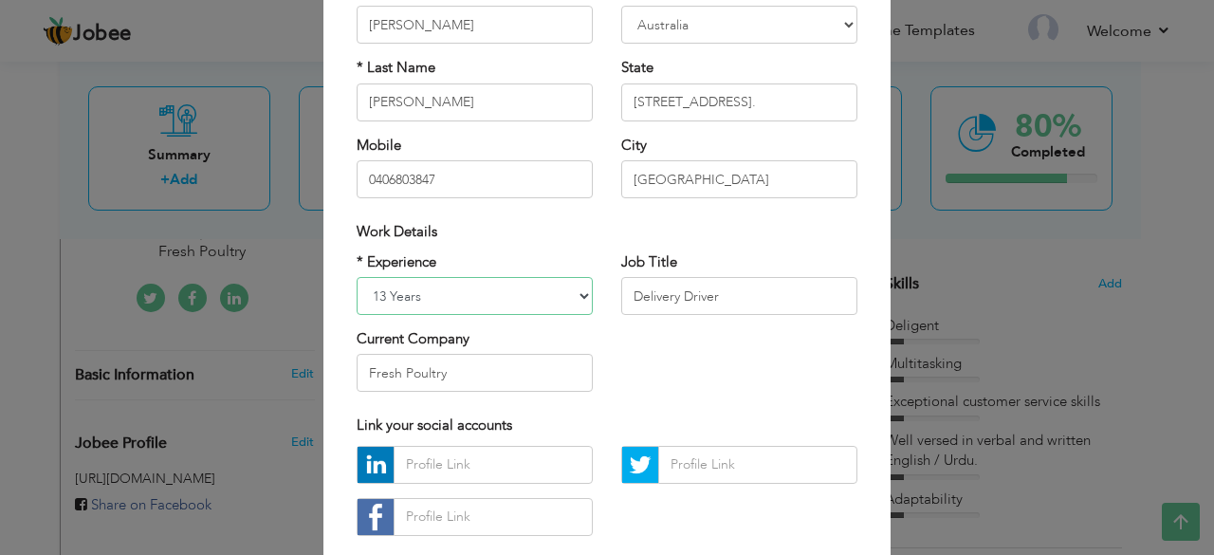
click at [357, 277] on select "Entry Level Less than 1 Year 1 Year 2 Years 3 Years 4 Years 5 Years 6 Years 7 Y…" at bounding box center [475, 296] width 236 height 38
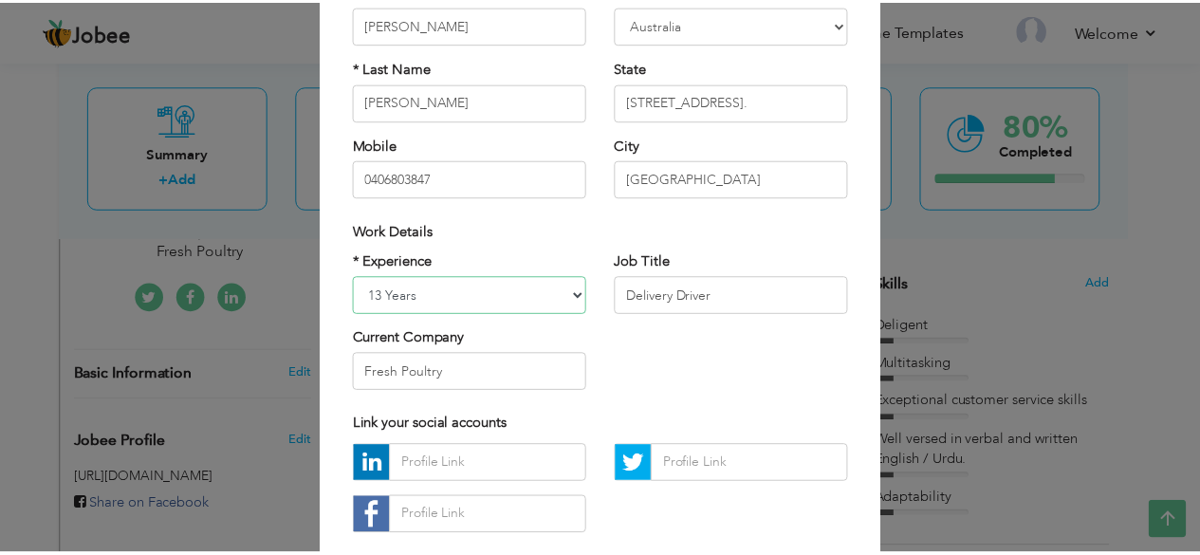
scroll to position [295, 0]
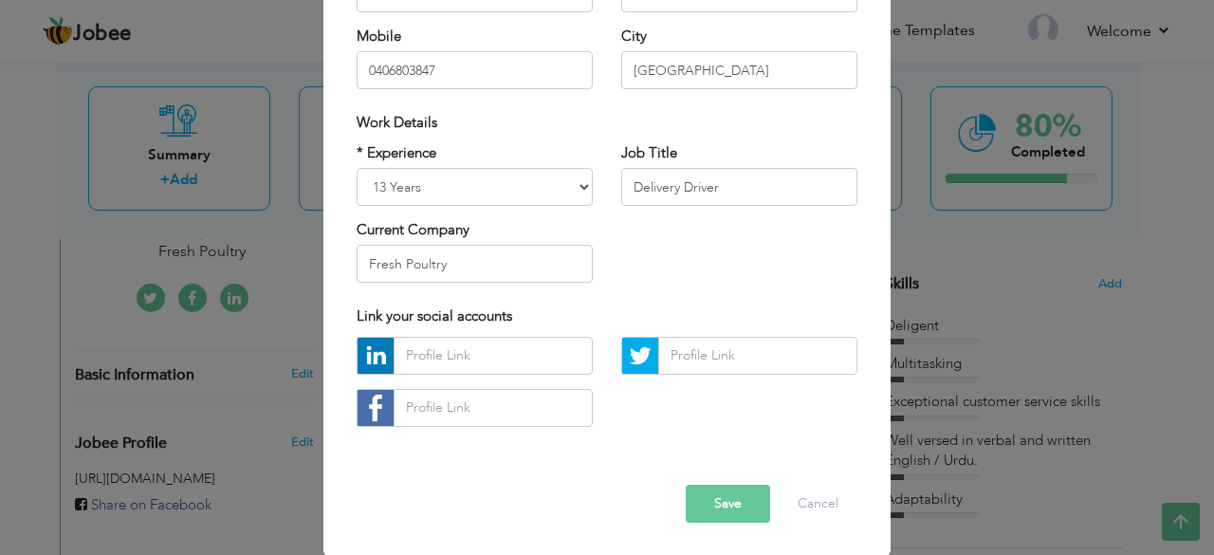
click at [726, 505] on button "Save" at bounding box center [728, 504] width 84 height 38
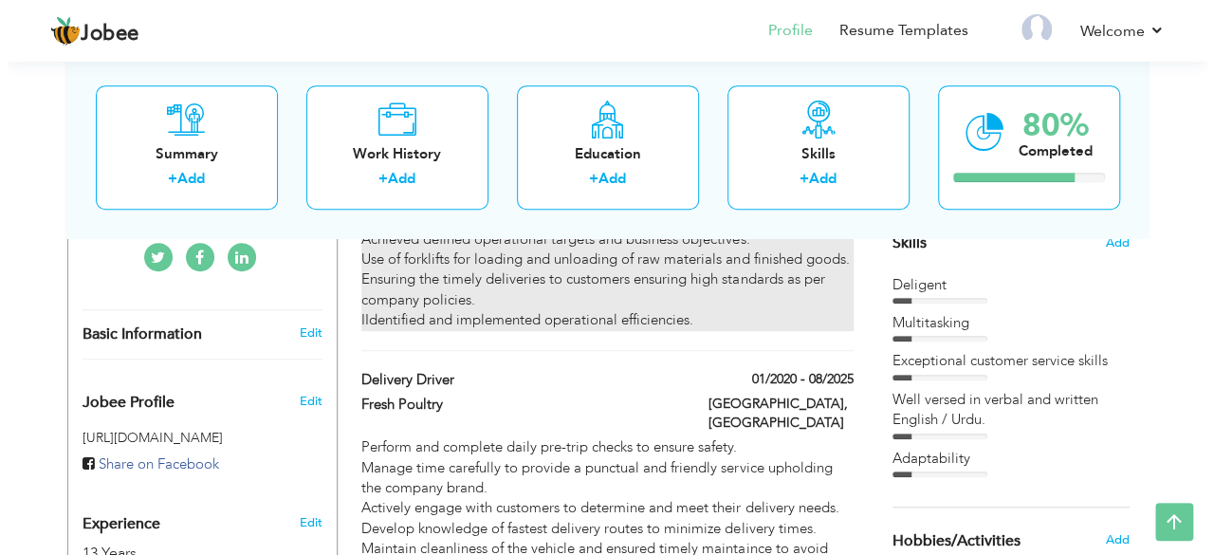
scroll to position [465, 0]
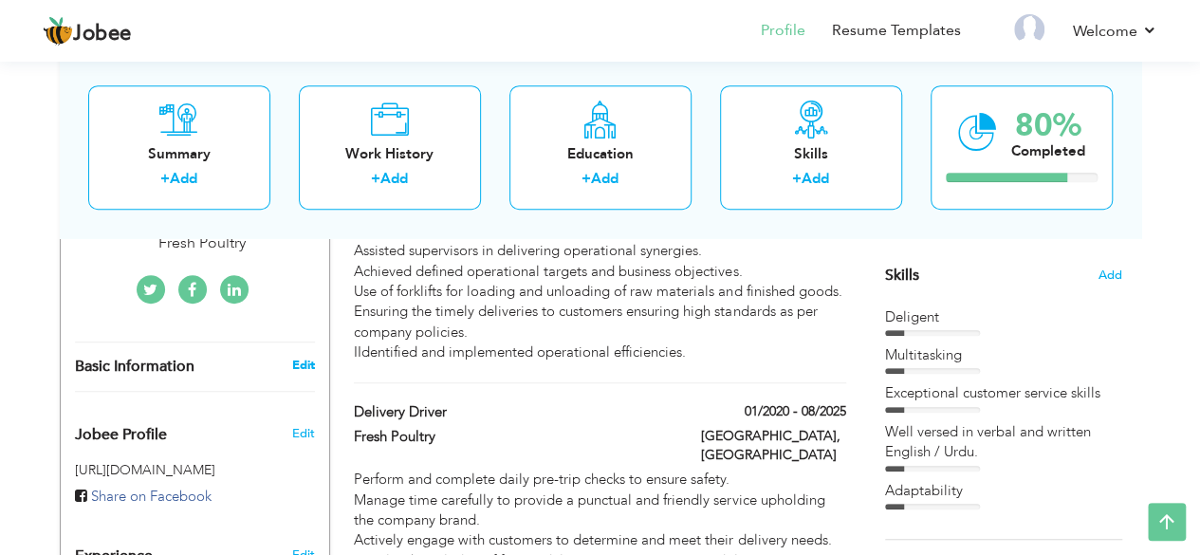
click at [301, 357] on link "Edit" at bounding box center [302, 365] width 23 height 17
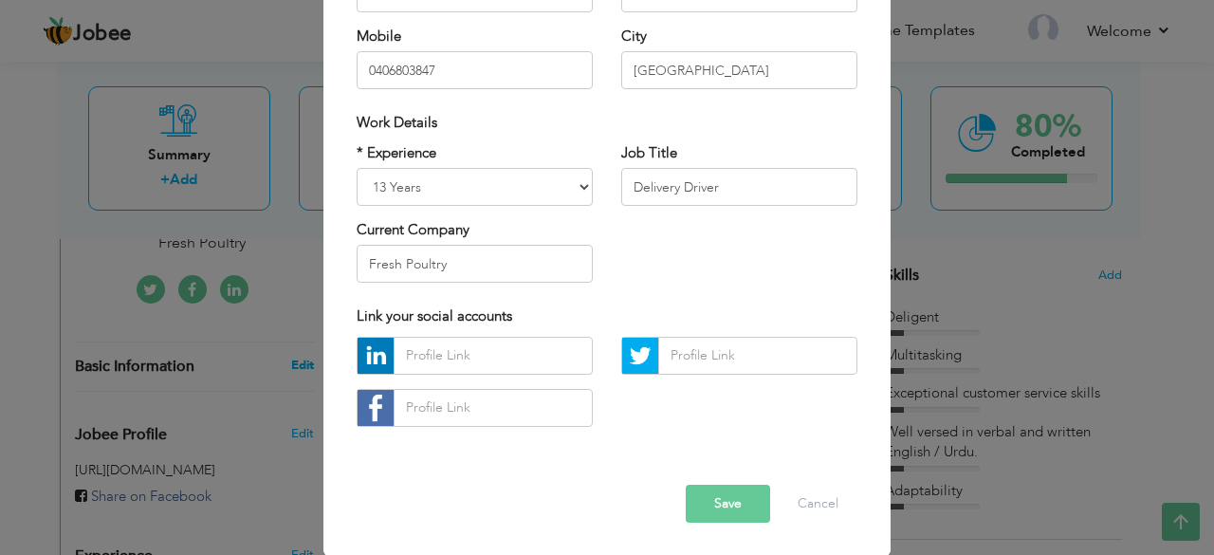
scroll to position [0, 0]
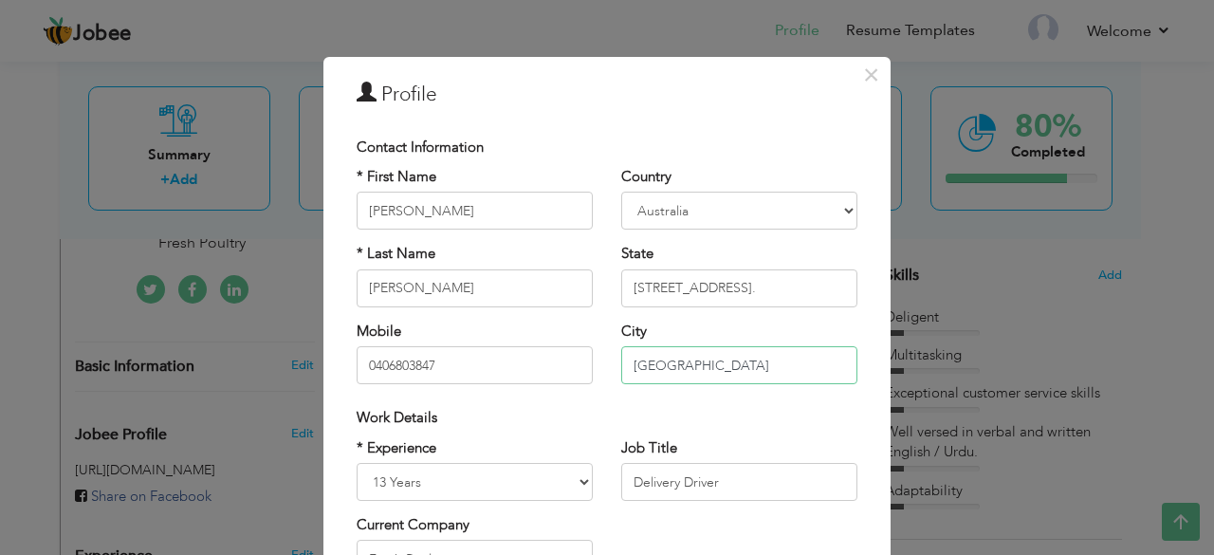
click at [675, 365] on input "[GEOGRAPHIC_DATA]" at bounding box center [739, 365] width 236 height 38
type input "S"
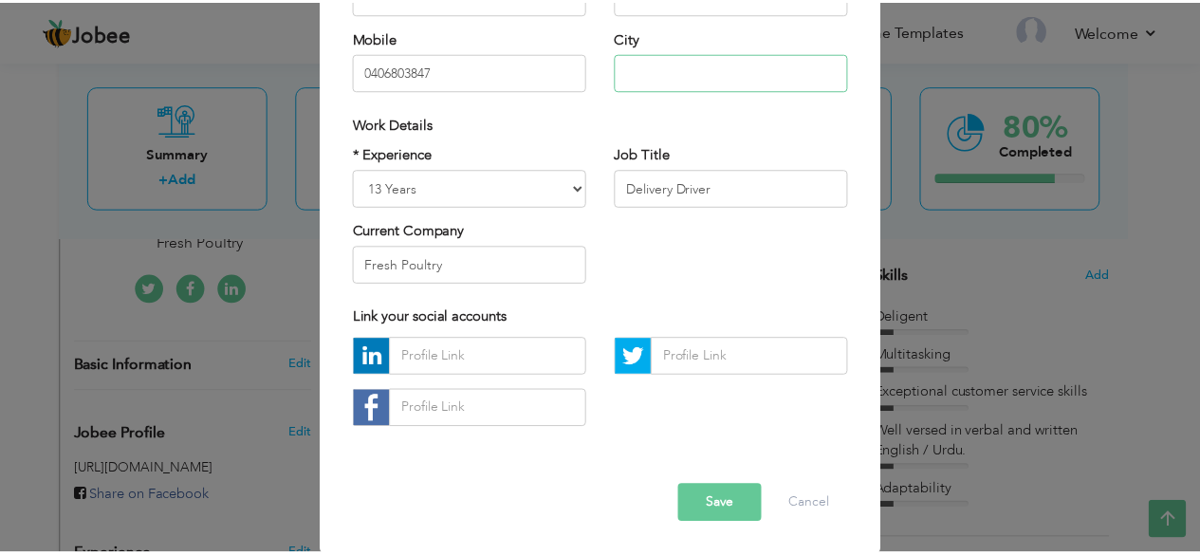
scroll to position [295, 0]
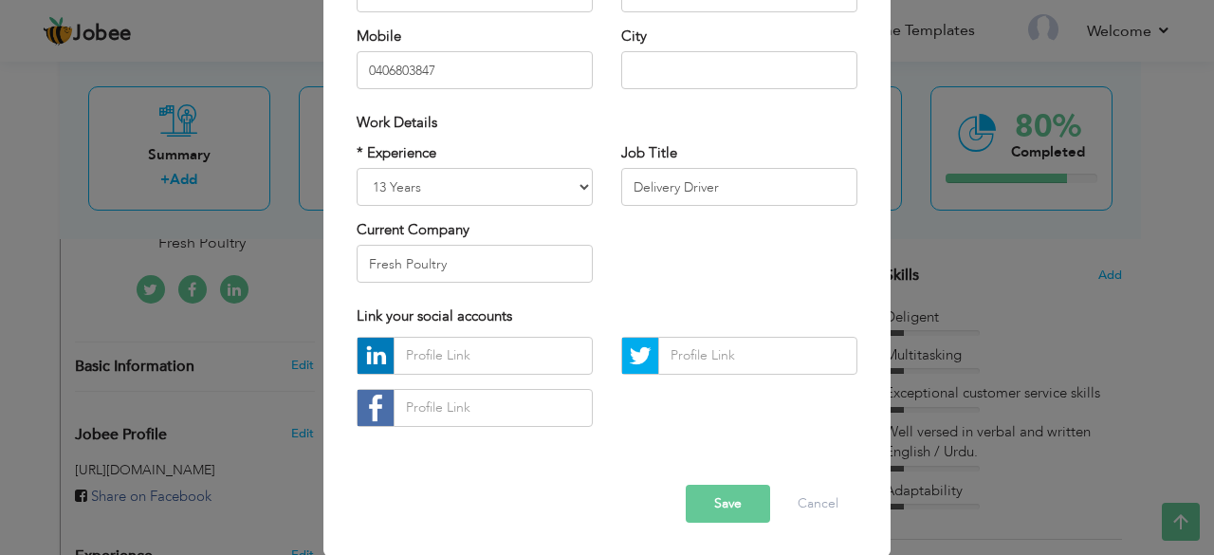
click at [707, 501] on button "Save" at bounding box center [728, 504] width 84 height 38
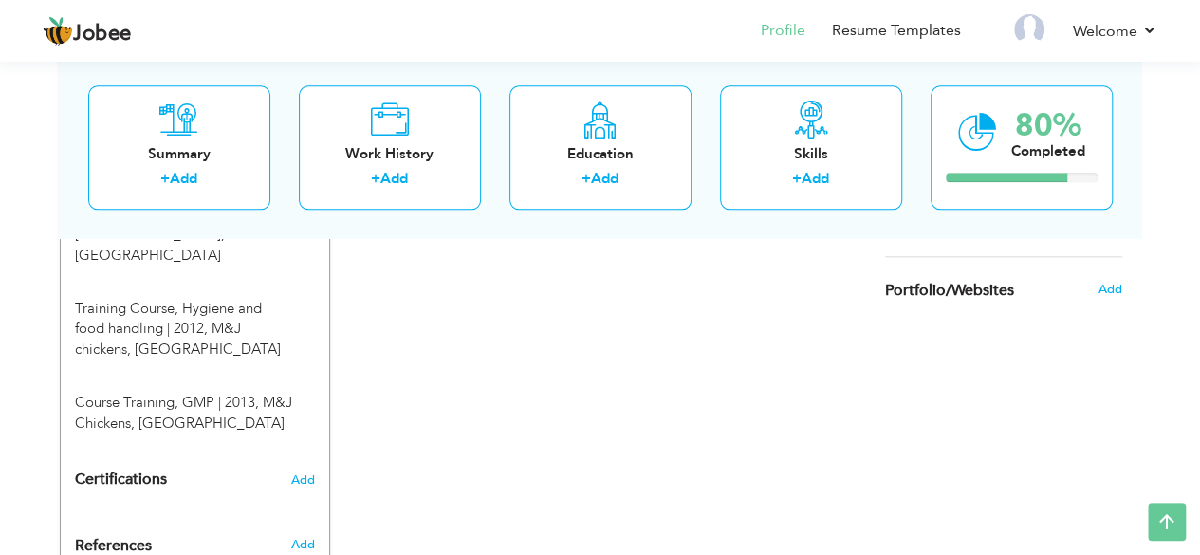
scroll to position [1111, 0]
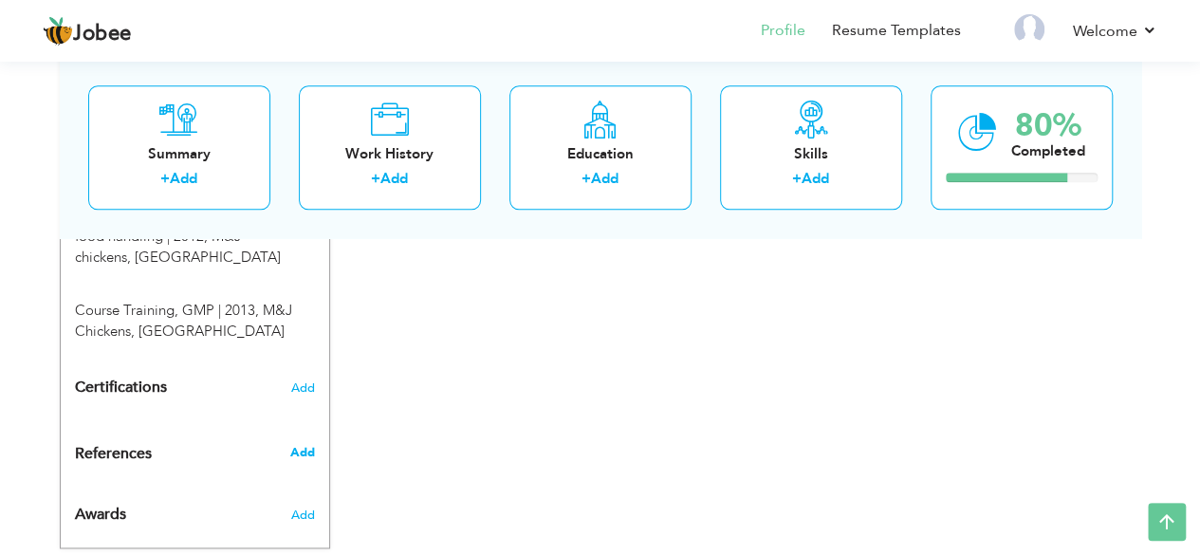
click at [303, 444] on span "Add" at bounding box center [301, 452] width 25 height 17
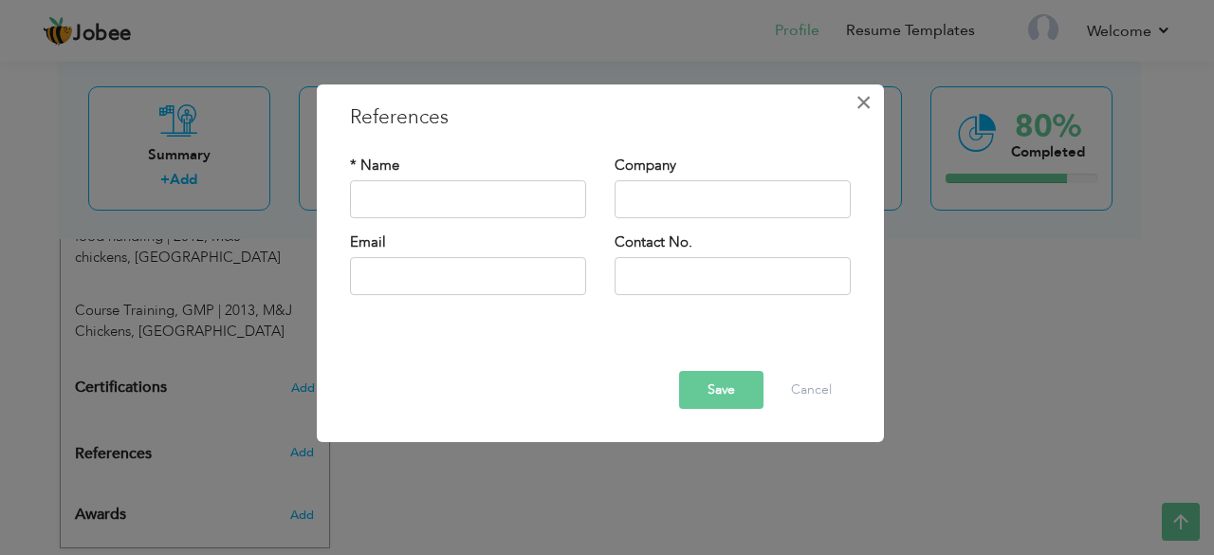
click at [865, 95] on span "×" at bounding box center [863, 102] width 16 height 34
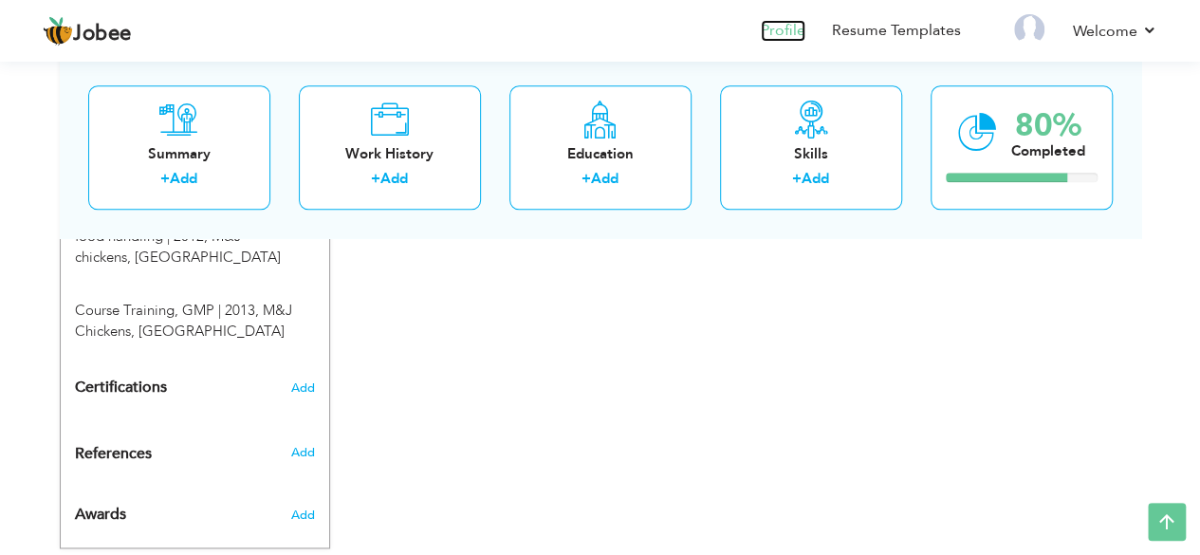
click at [793, 27] on link "Profile" at bounding box center [783, 31] width 45 height 22
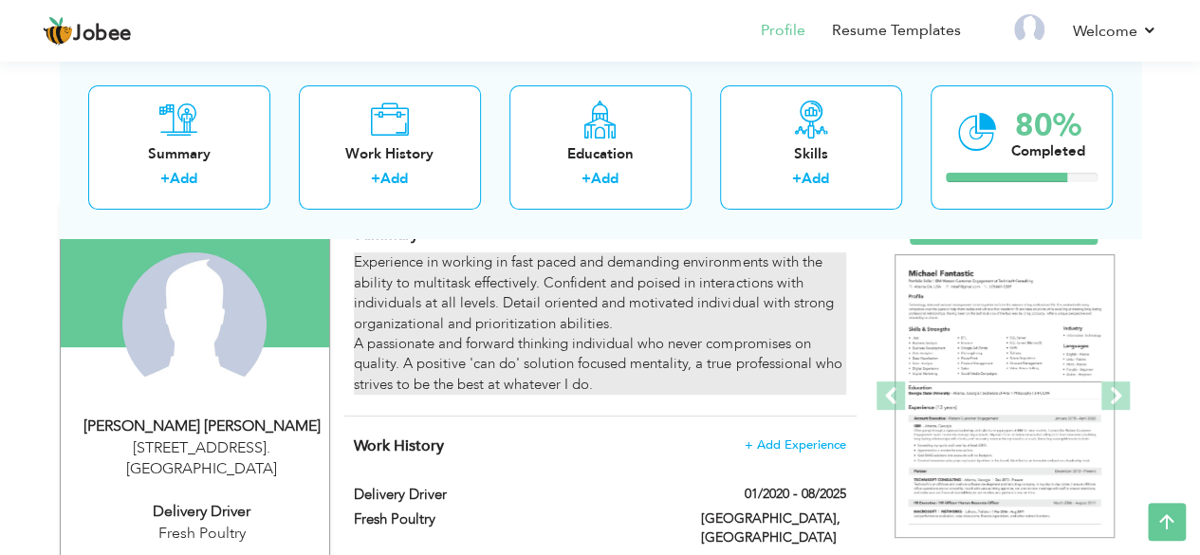
scroll to position [154, 0]
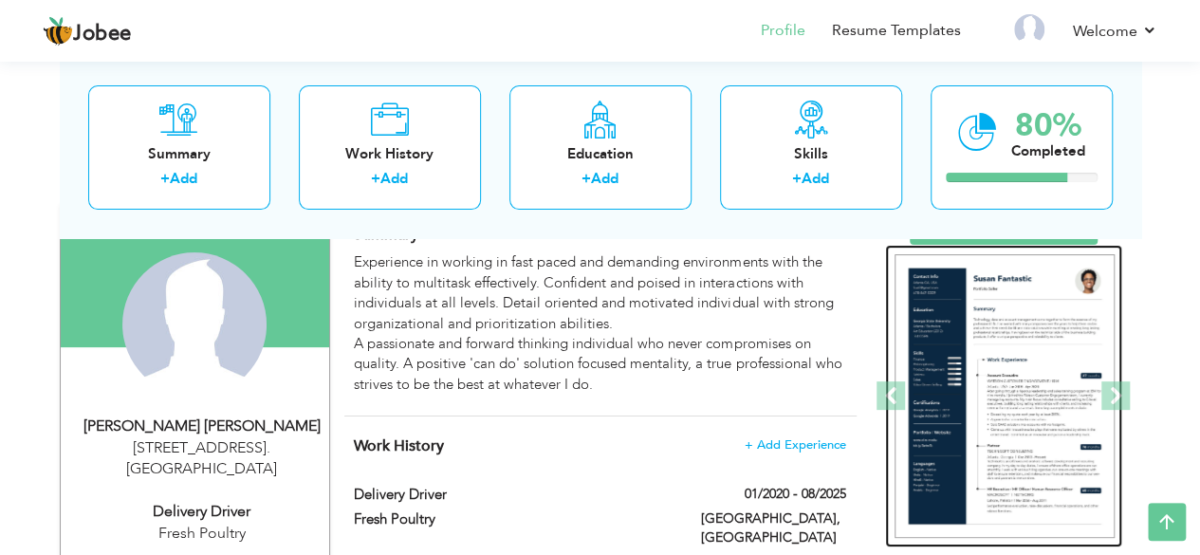
click at [983, 354] on img at bounding box center [1004, 396] width 220 height 285
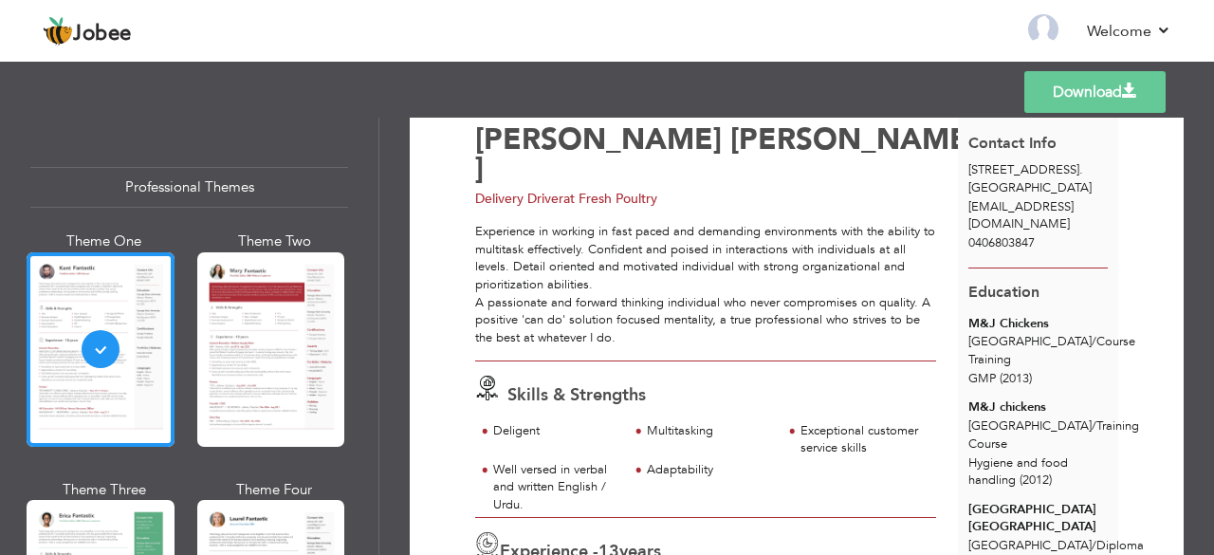
scroll to position [61, 0]
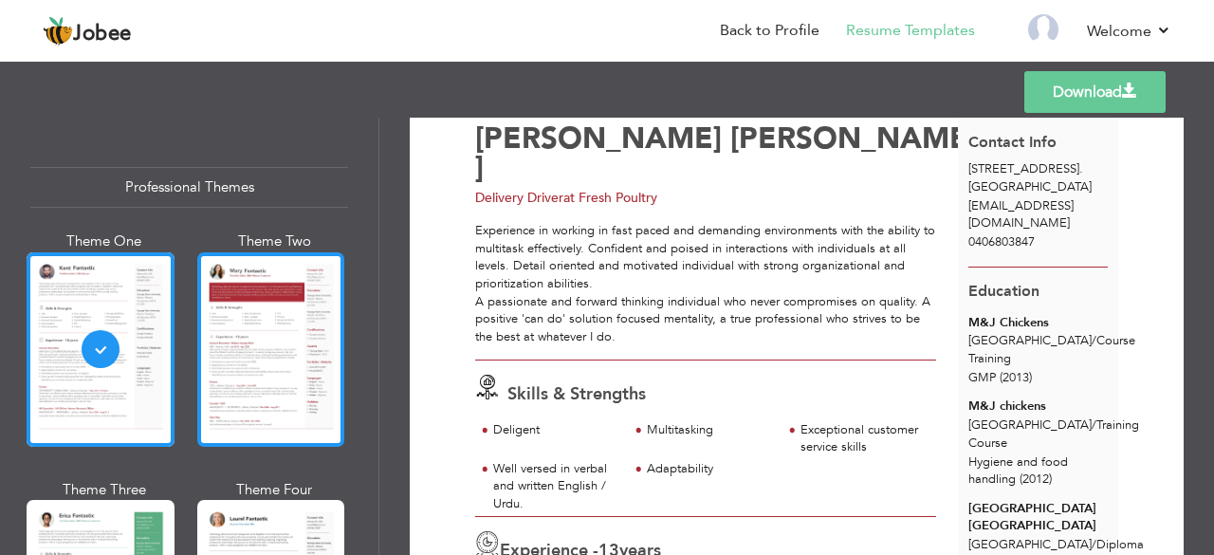
click at [274, 352] on div at bounding box center [271, 349] width 148 height 194
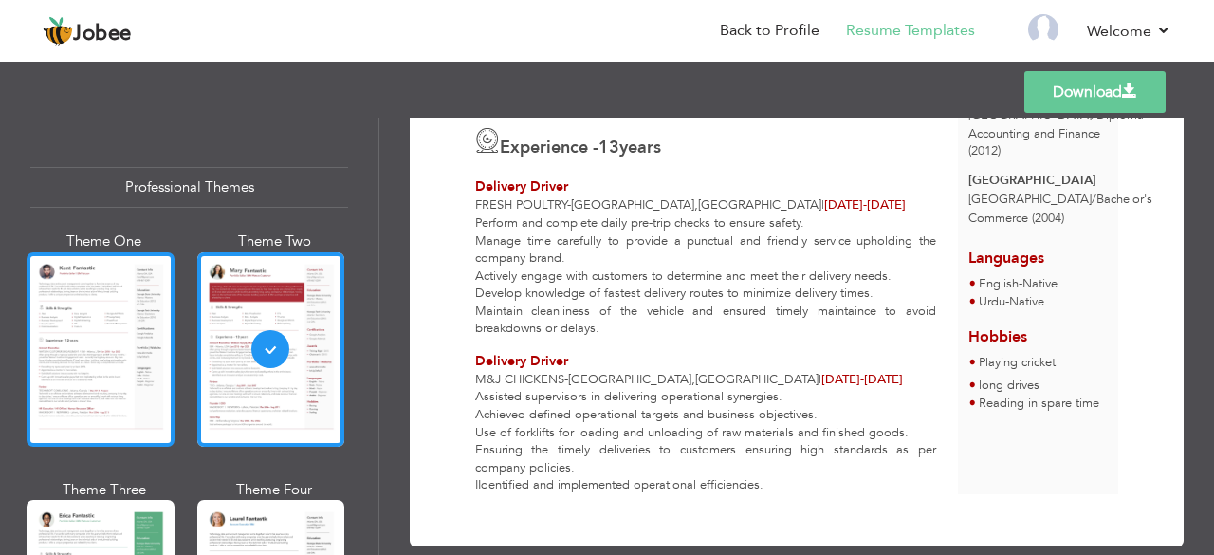
scroll to position [214, 0]
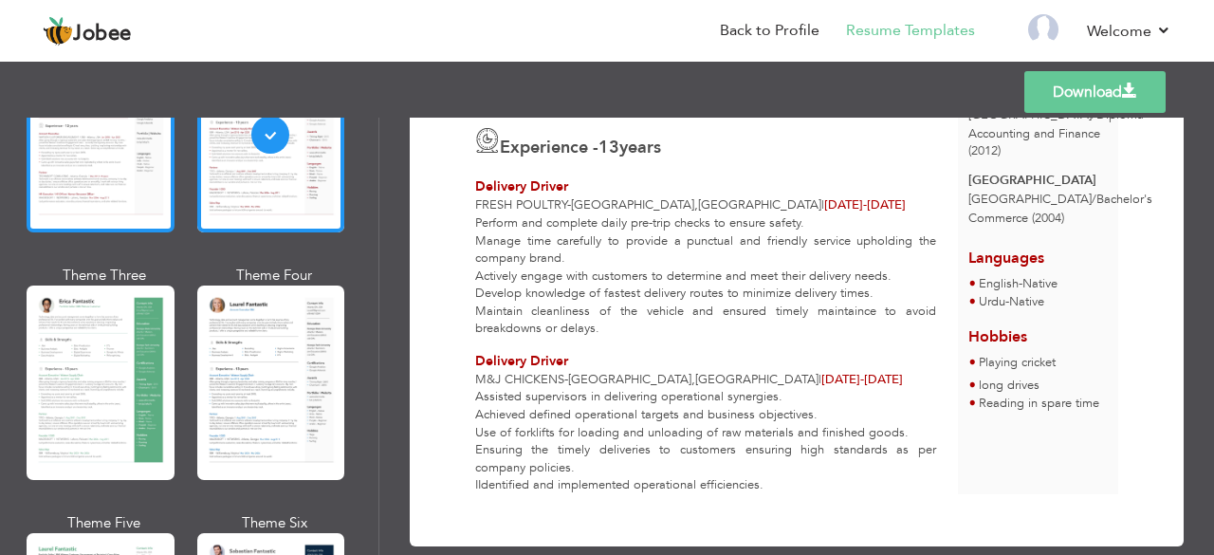
click at [114, 371] on div at bounding box center [101, 382] width 148 height 194
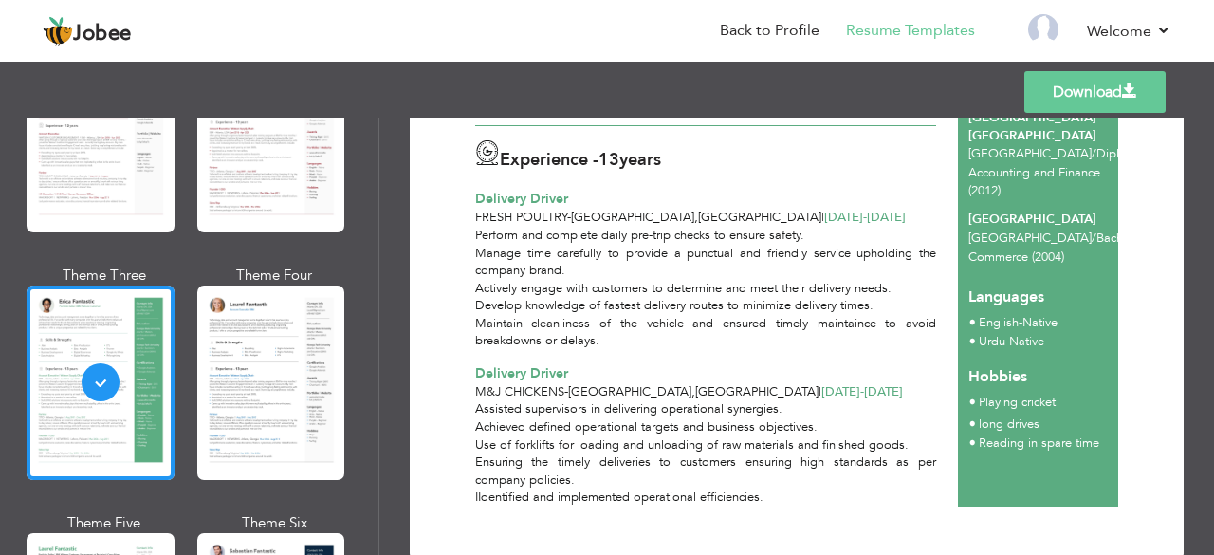
scroll to position [463, 0]
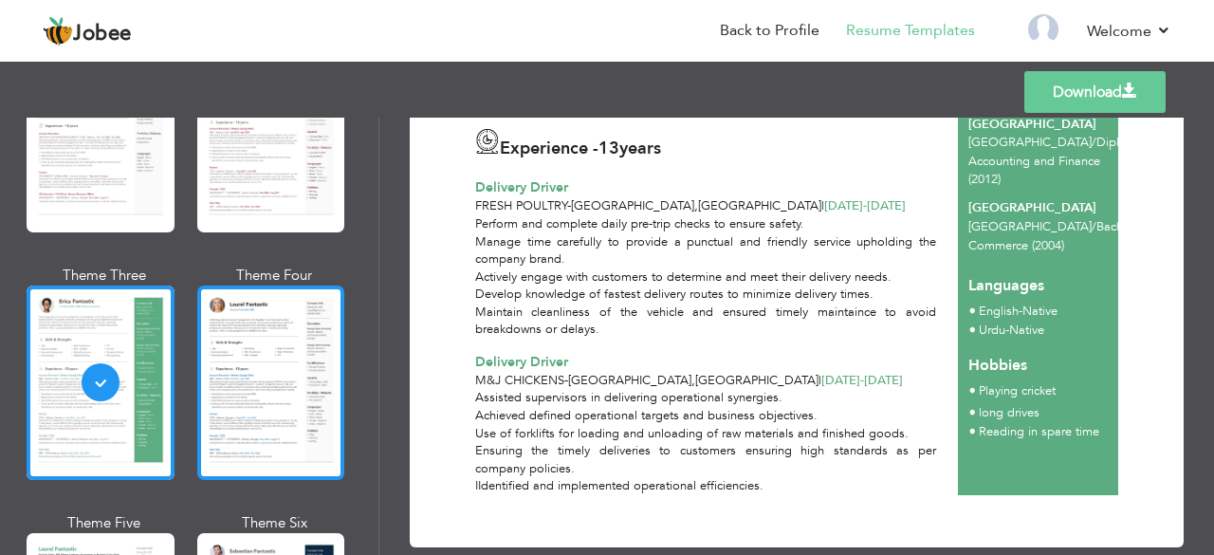
click at [276, 410] on div at bounding box center [271, 382] width 148 height 194
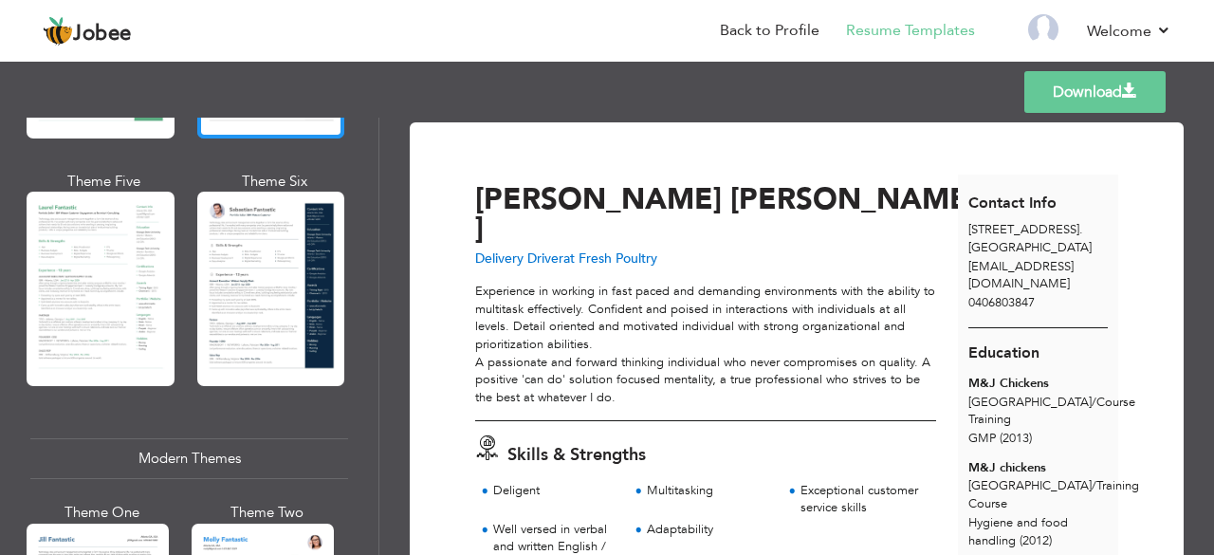
scroll to position [559, 0]
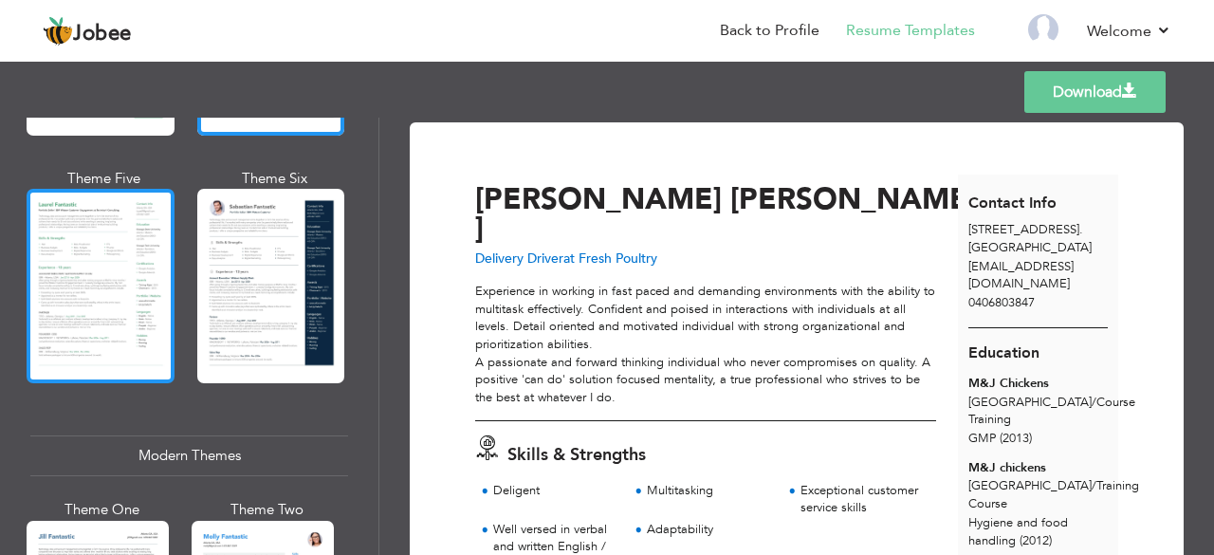
click at [93, 317] on div at bounding box center [101, 286] width 148 height 194
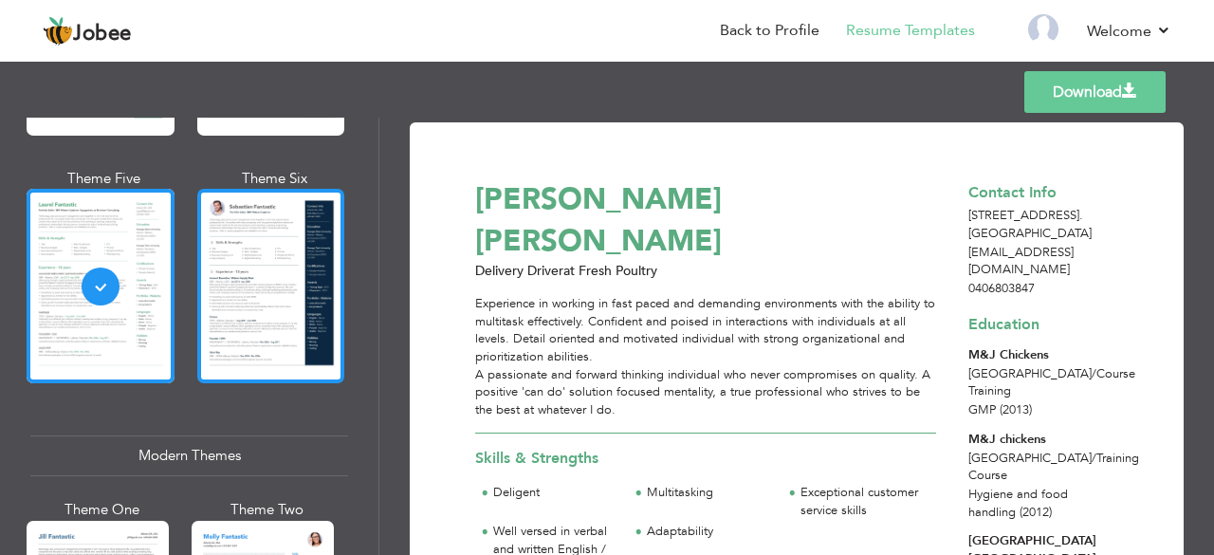
click at [231, 318] on div at bounding box center [271, 286] width 148 height 194
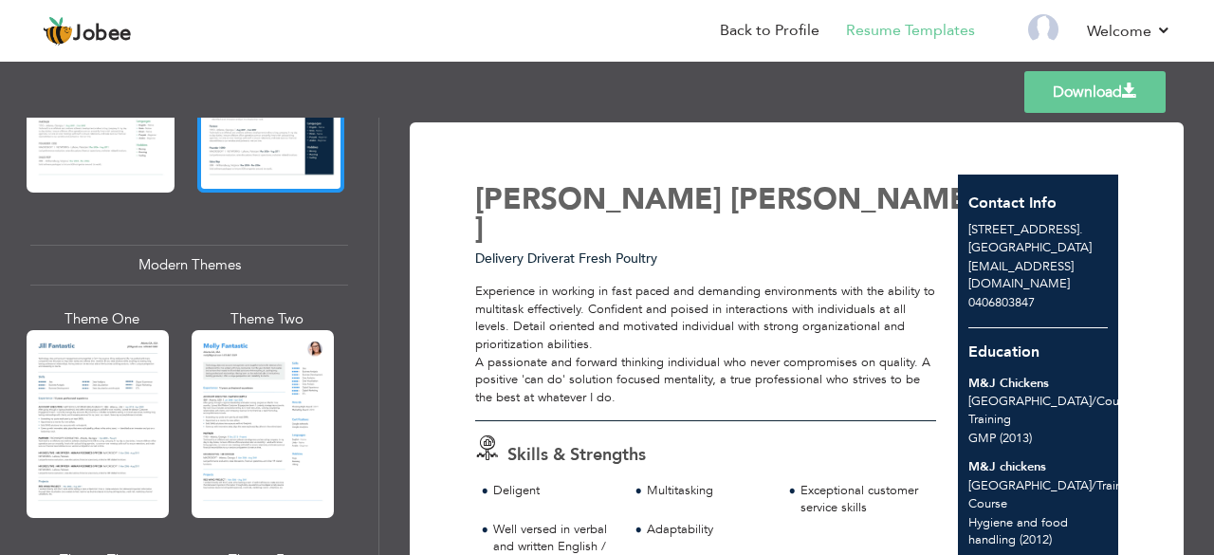
scroll to position [767, 0]
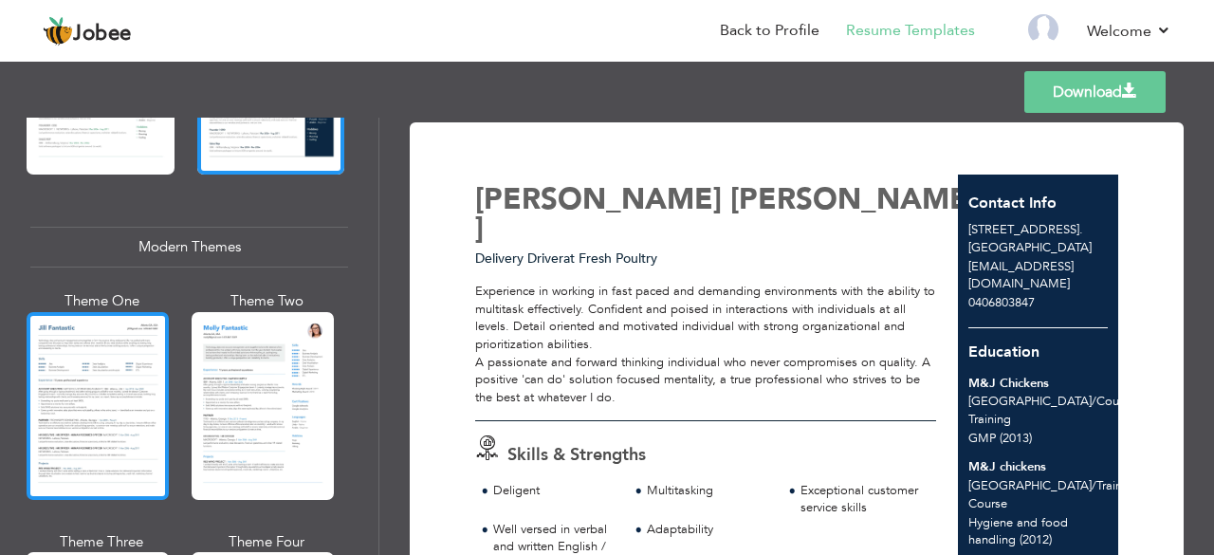
click at [102, 390] on div at bounding box center [98, 406] width 142 height 188
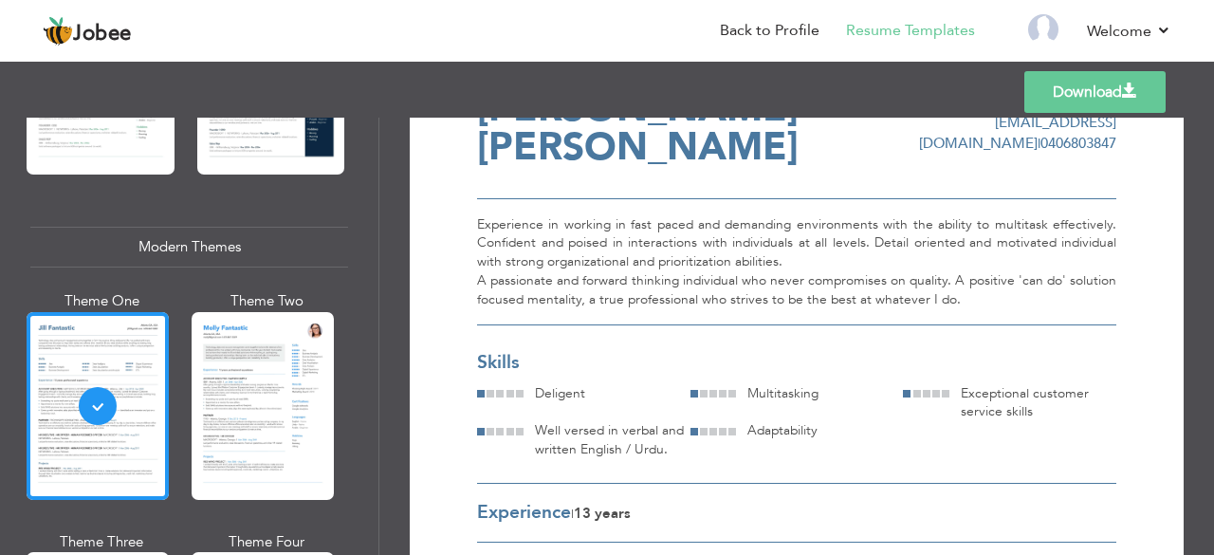
scroll to position [88, 0]
click at [478, 277] on div "Experience in working in fast paced and demanding environments with the ability…" at bounding box center [796, 261] width 639 height 128
click at [831, 259] on div "Experience in working in fast paced and demanding environments with the ability…" at bounding box center [796, 261] width 639 height 128
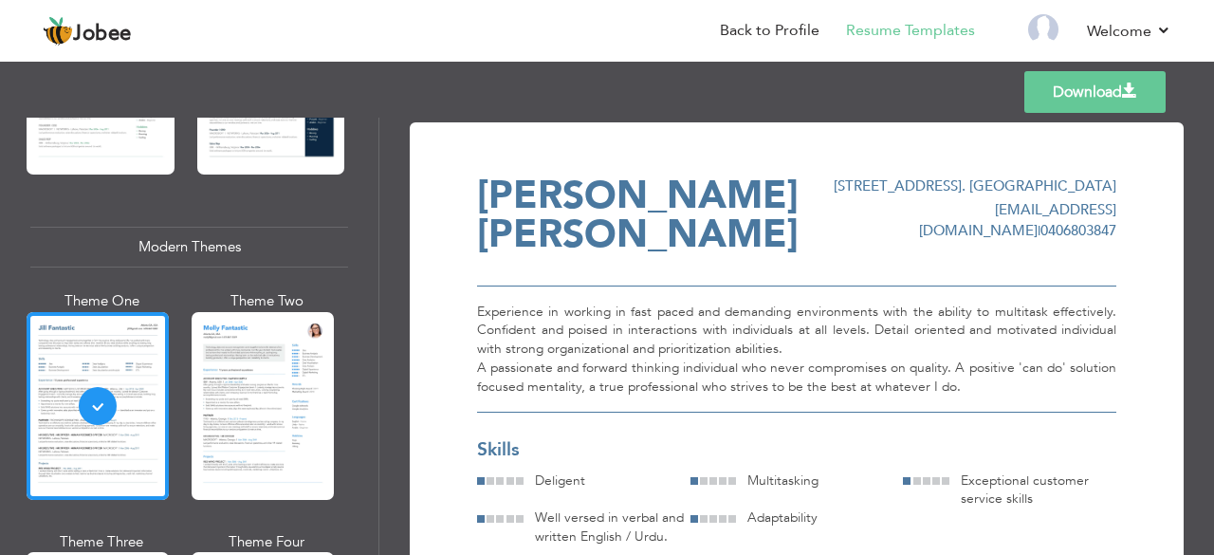
scroll to position [104, 0]
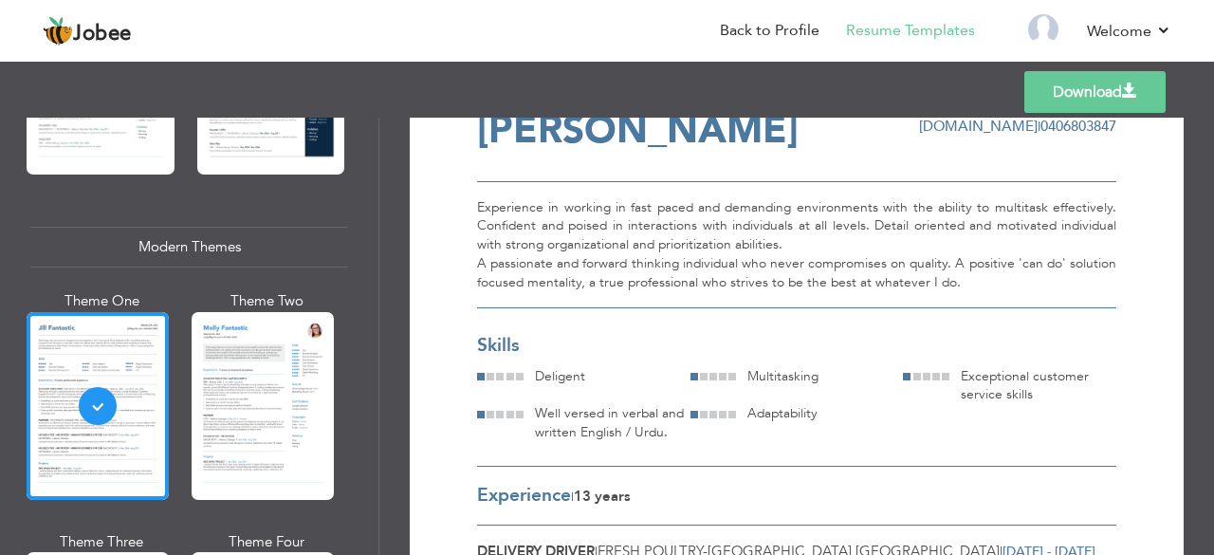
click at [480, 261] on div "Experience in working in fast paced and demanding environments with the ability…" at bounding box center [796, 245] width 639 height 128
click at [781, 242] on div "Experience in working in fast paced and demanding environments with the ability…" at bounding box center [796, 245] width 639 height 128
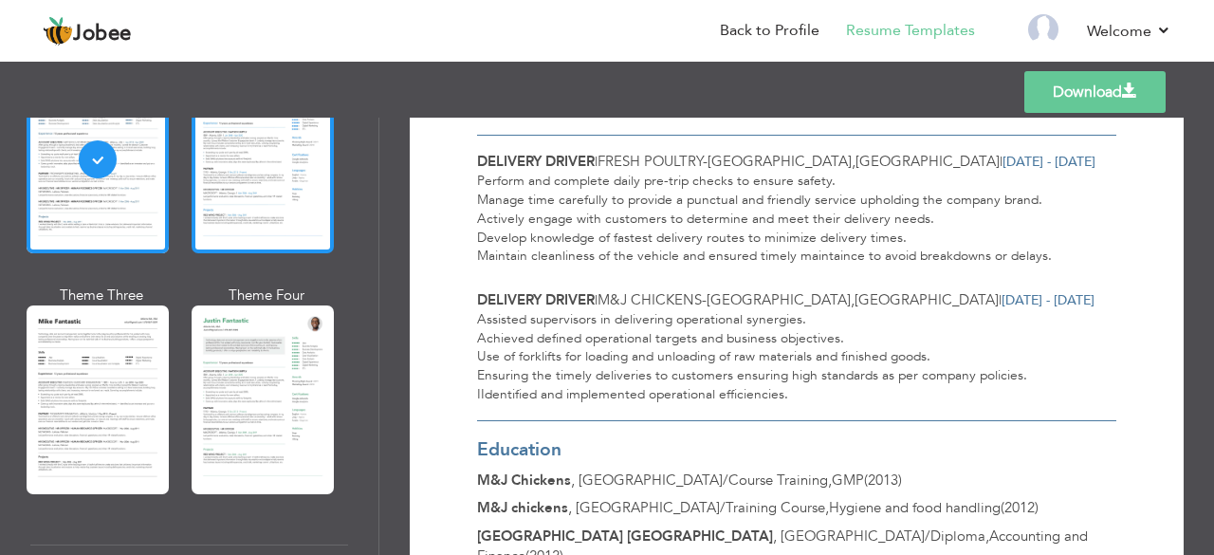
scroll to position [1019, 0]
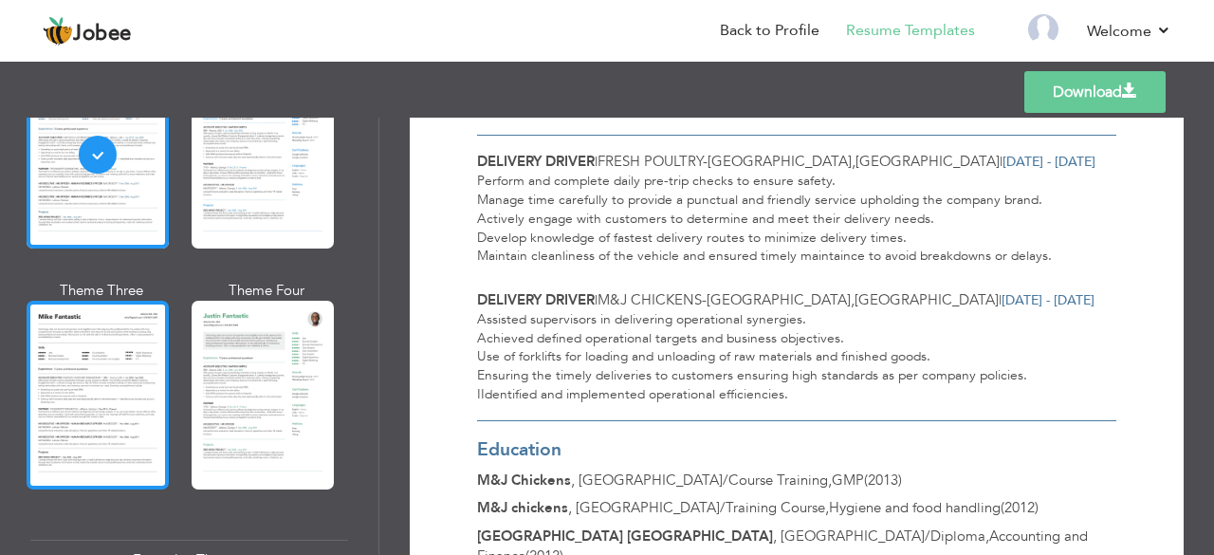
drag, startPoint x: 114, startPoint y: 380, endPoint x: 109, endPoint y: 447, distance: 66.6
click at [109, 447] on div at bounding box center [98, 395] width 142 height 188
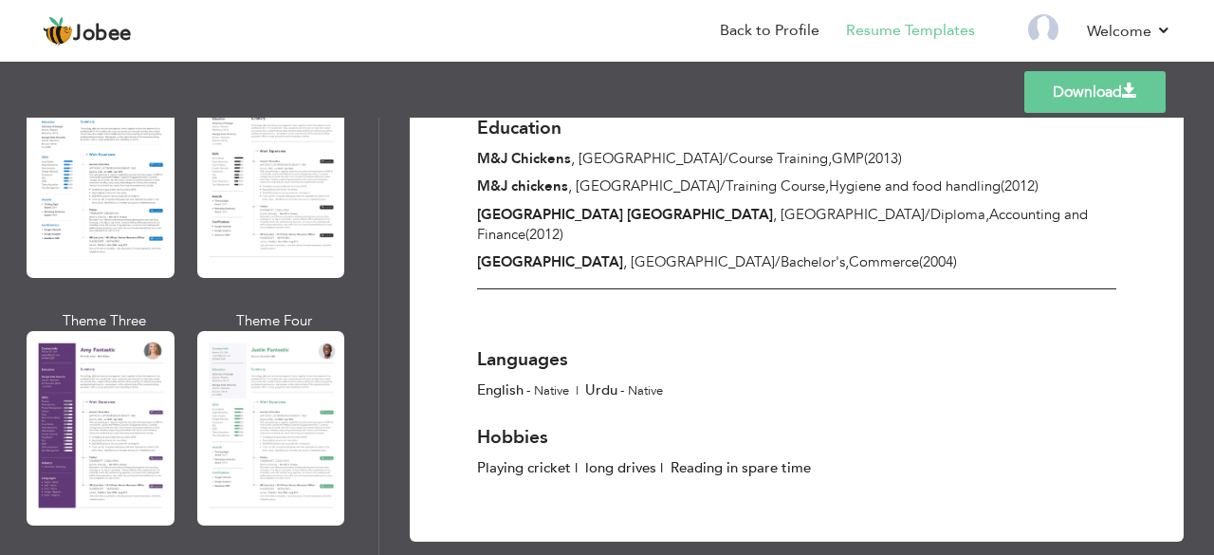
scroll to position [1561, 0]
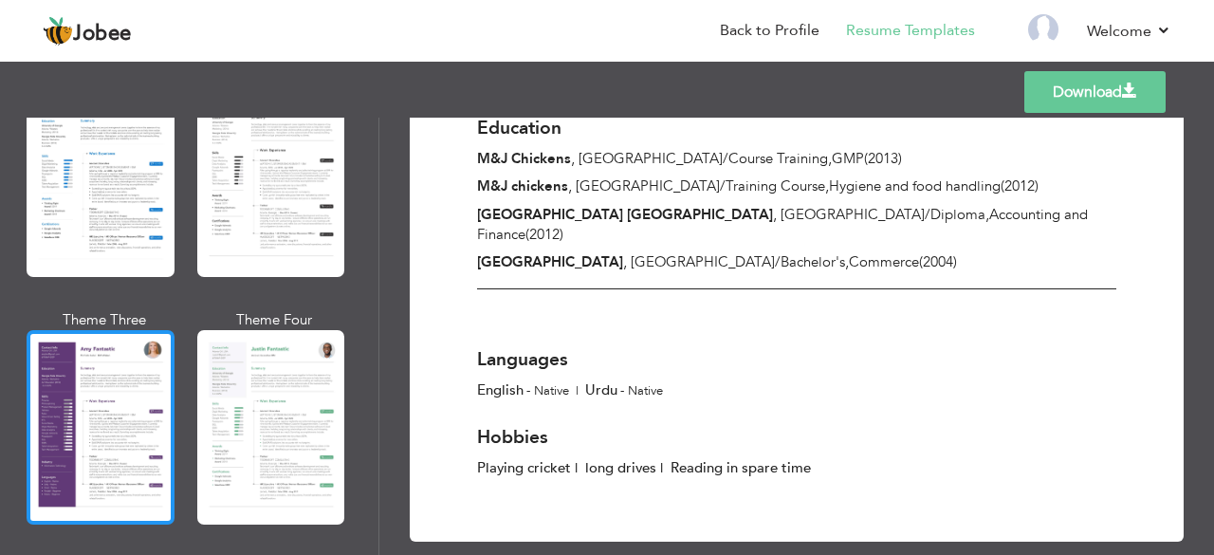
click at [105, 441] on div at bounding box center [101, 427] width 148 height 194
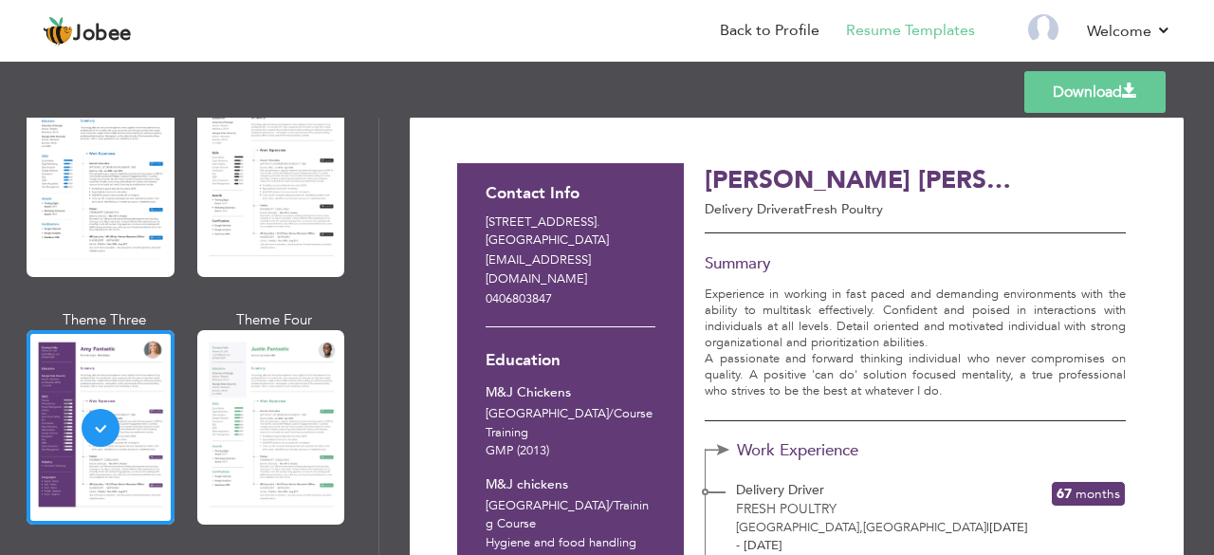
scroll to position [6, 0]
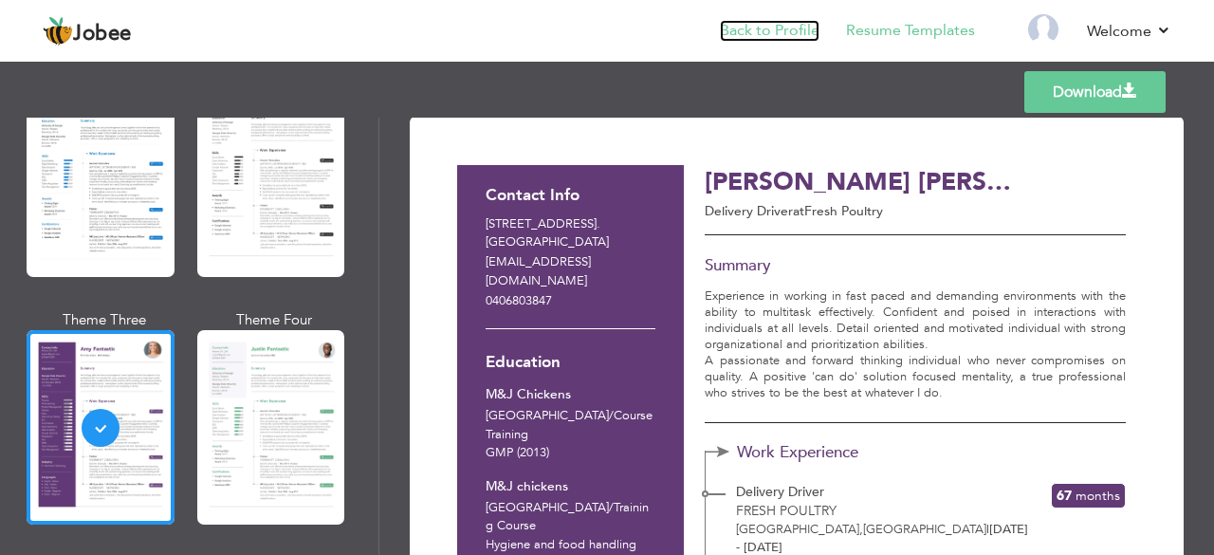
click at [775, 28] on link "Back to Profile" at bounding box center [770, 31] width 100 height 22
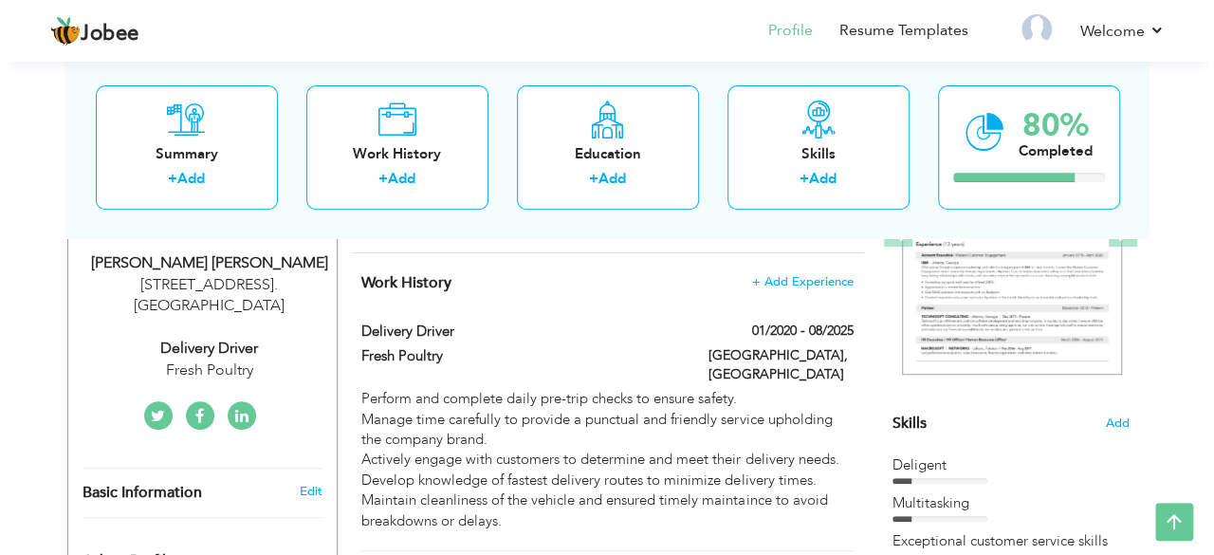
scroll to position [315, 0]
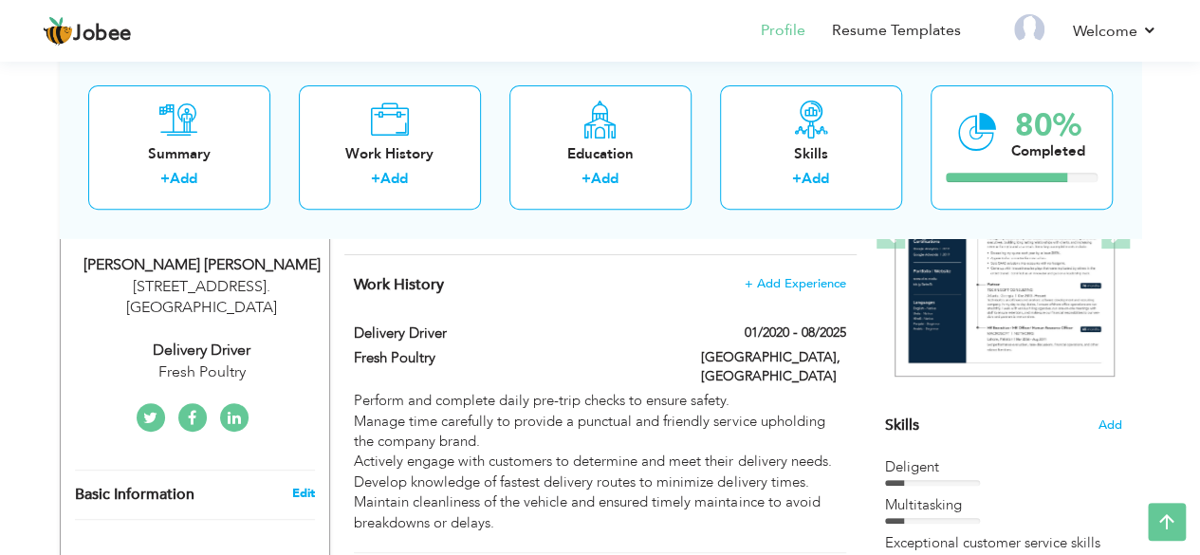
click at [296, 489] on link "Edit" at bounding box center [302, 493] width 23 height 17
type input "[PERSON_NAME]"
type input "0406803847"
select select "number:13"
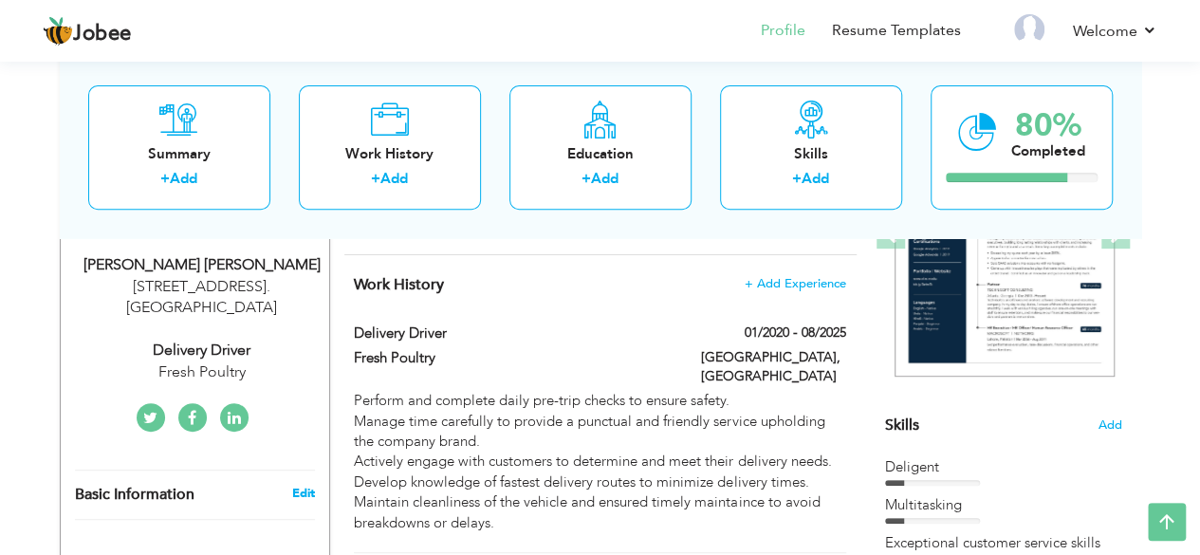
type input "[STREET_ADDRESS]."
select select "number:15"
type input "Fresh Poultry"
type input "Delivery Driver"
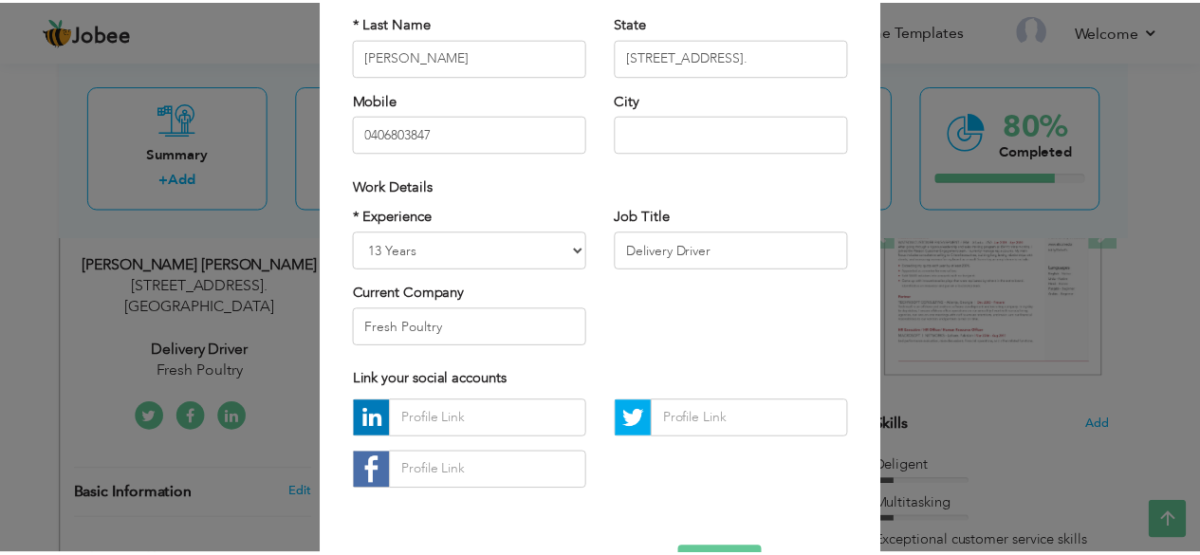
scroll to position [291, 0]
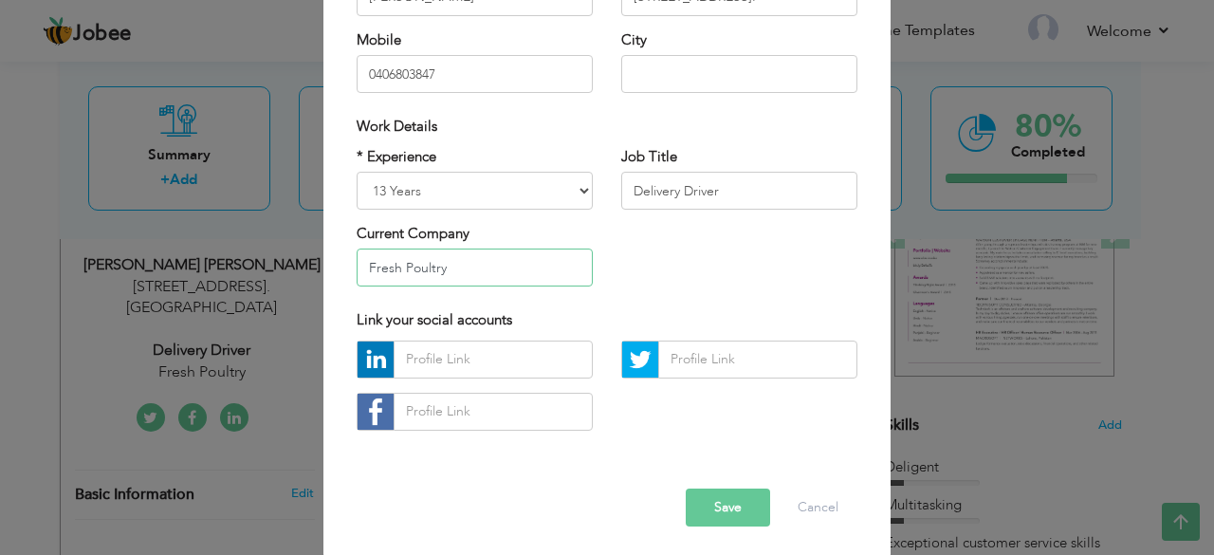
click at [446, 265] on input "Fresh Poultry" at bounding box center [475, 267] width 236 height 38
type input "F"
click at [713, 500] on button "Save" at bounding box center [728, 507] width 84 height 38
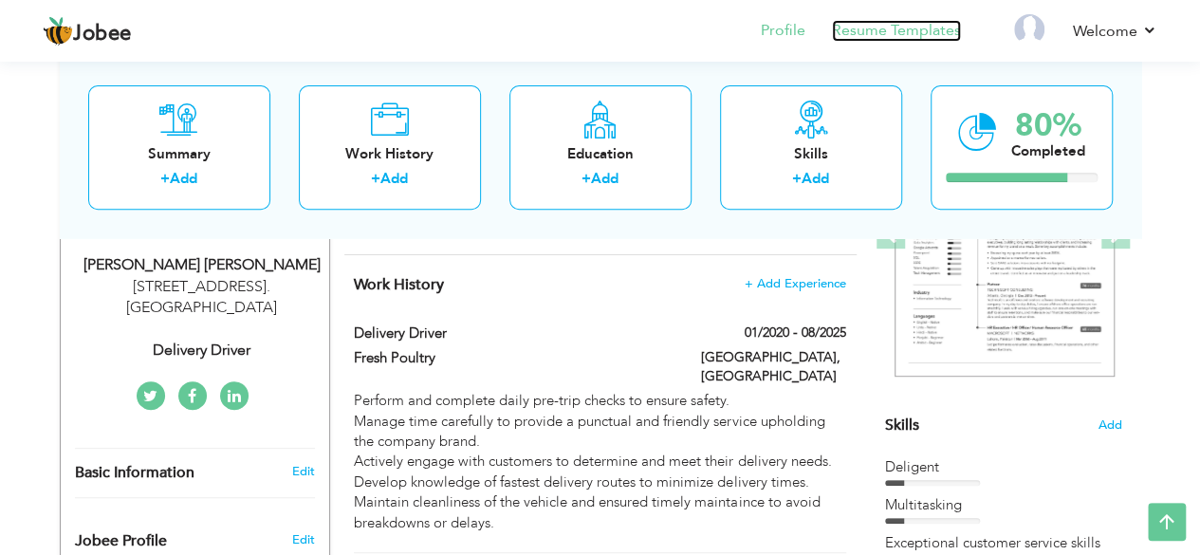
click at [908, 28] on link "Resume Templates" at bounding box center [896, 31] width 129 height 22
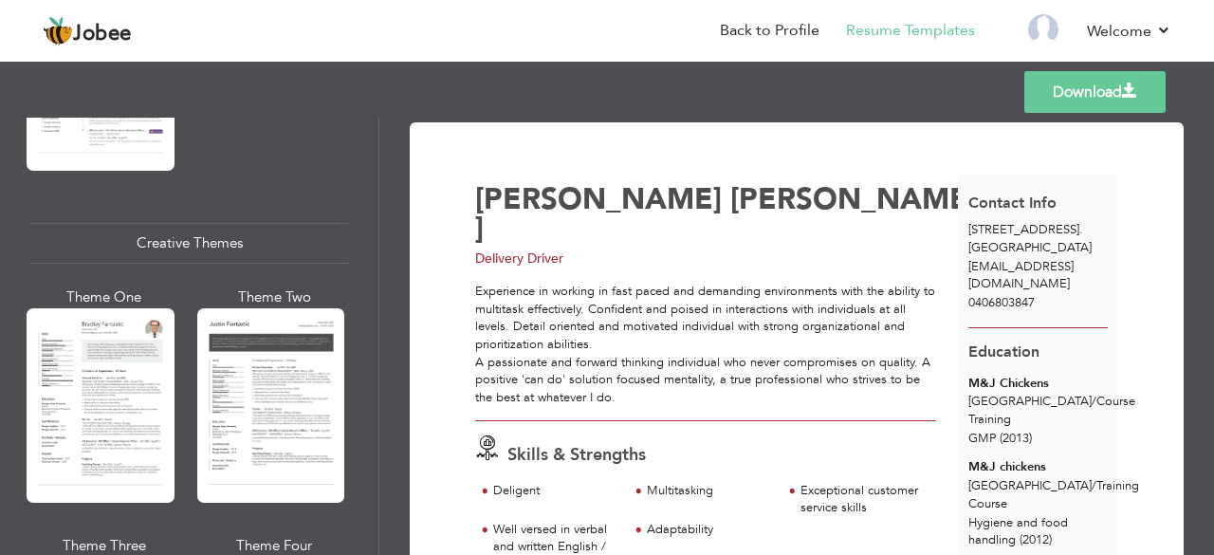
scroll to position [2163, 0]
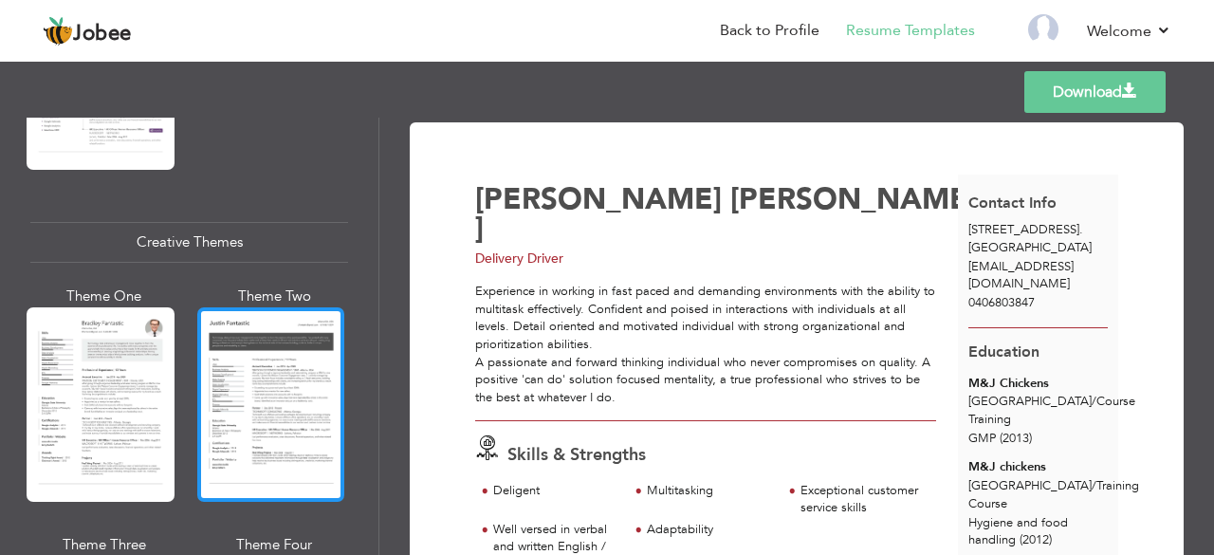
click at [249, 381] on div at bounding box center [271, 404] width 148 height 194
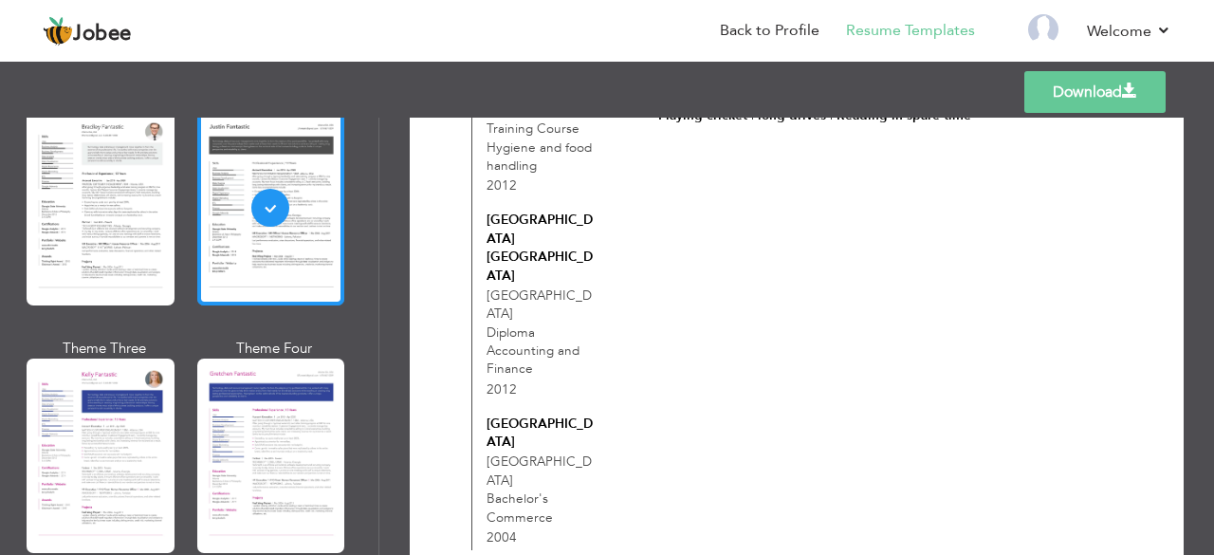
scroll to position [2361, 0]
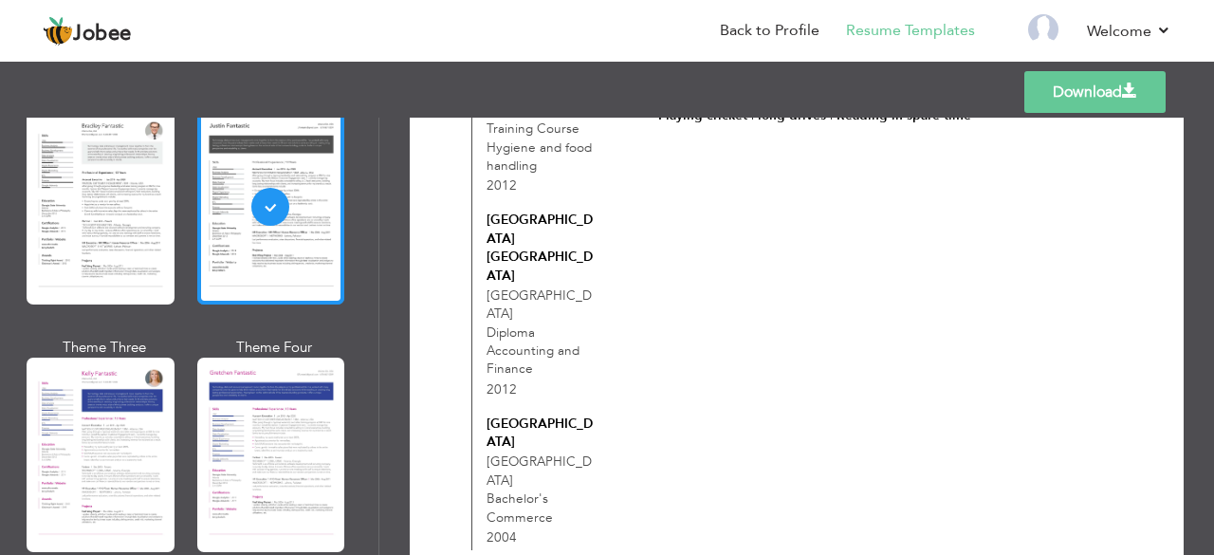
click at [251, 418] on div at bounding box center [271, 455] width 148 height 194
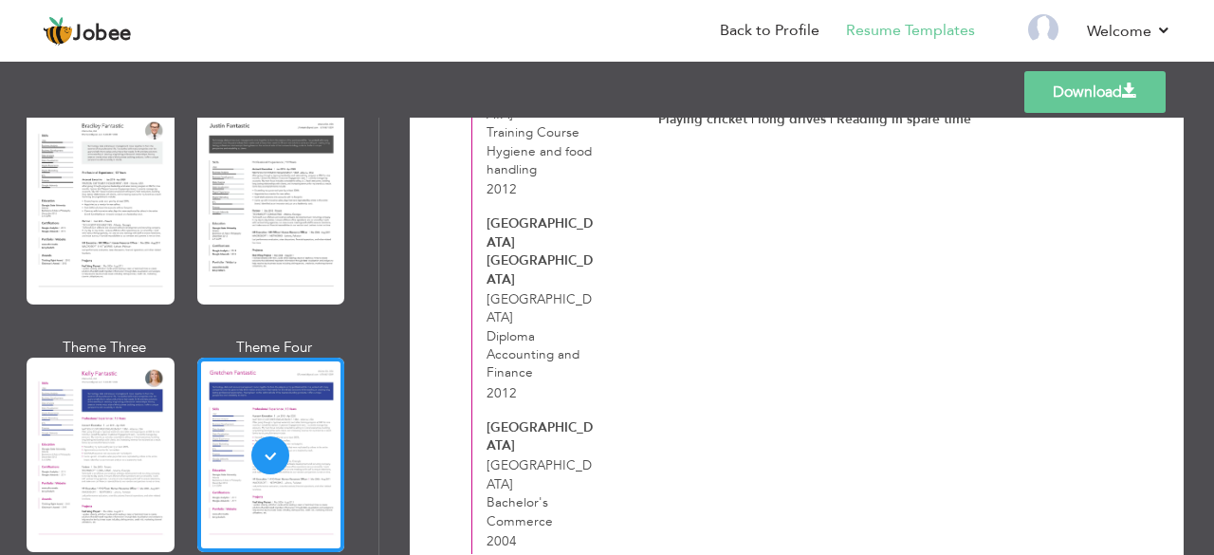
scroll to position [812, 0]
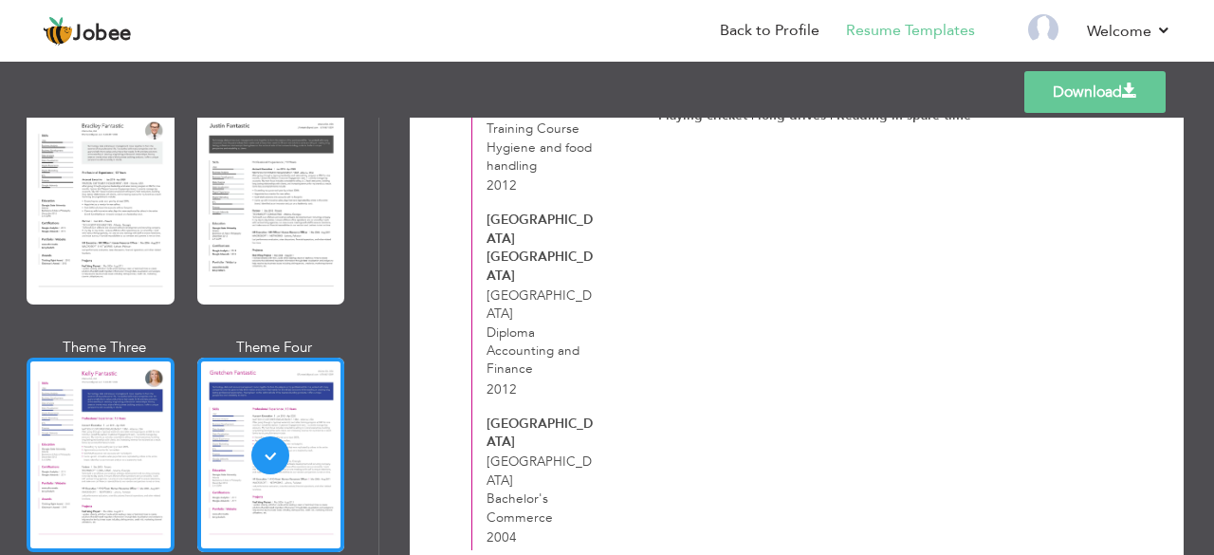
click at [110, 496] on div at bounding box center [101, 455] width 148 height 194
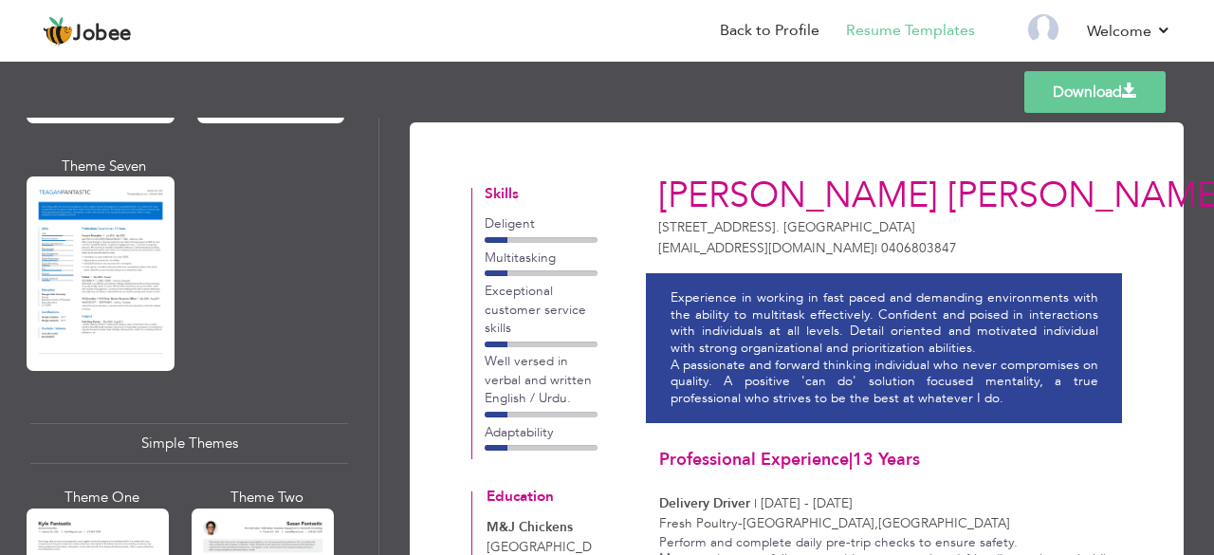
scroll to position [3038, 0]
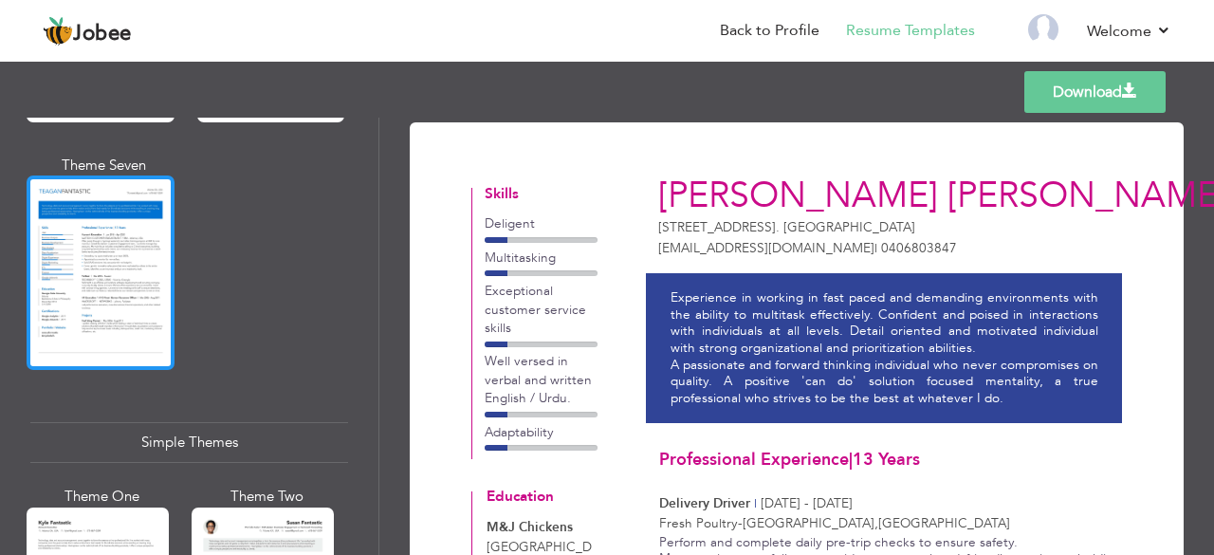
click at [119, 290] on div at bounding box center [101, 272] width 148 height 194
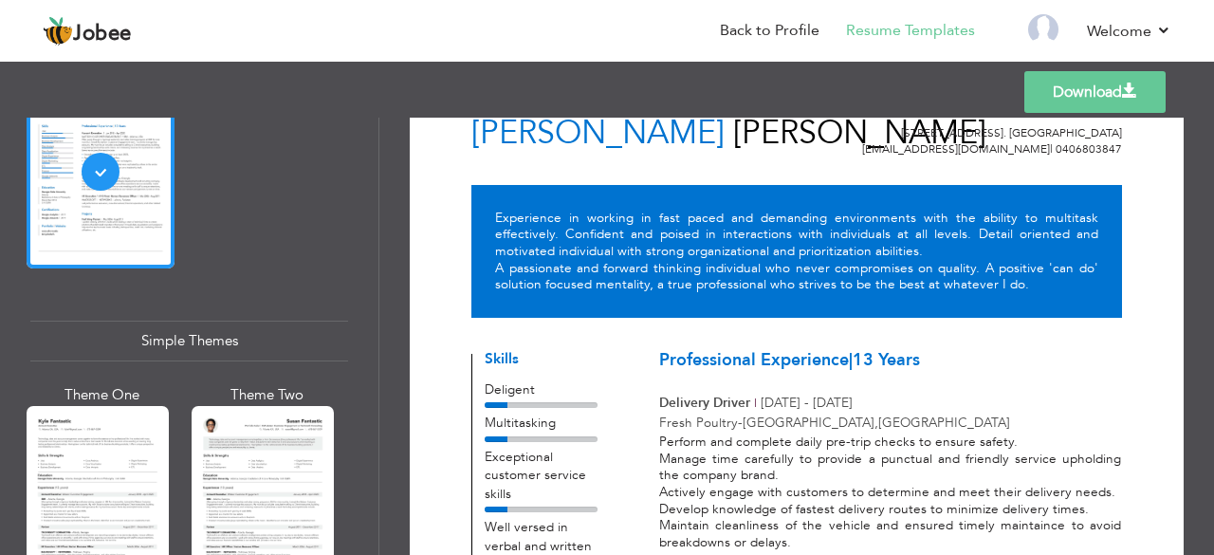
scroll to position [0, 0]
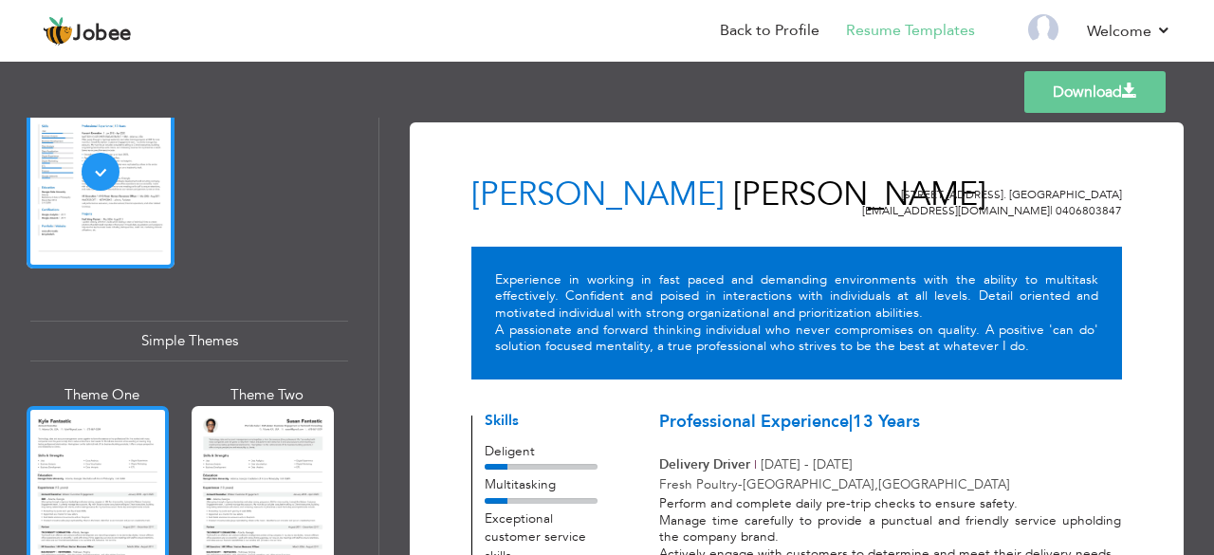
click at [99, 450] on div at bounding box center [98, 500] width 142 height 188
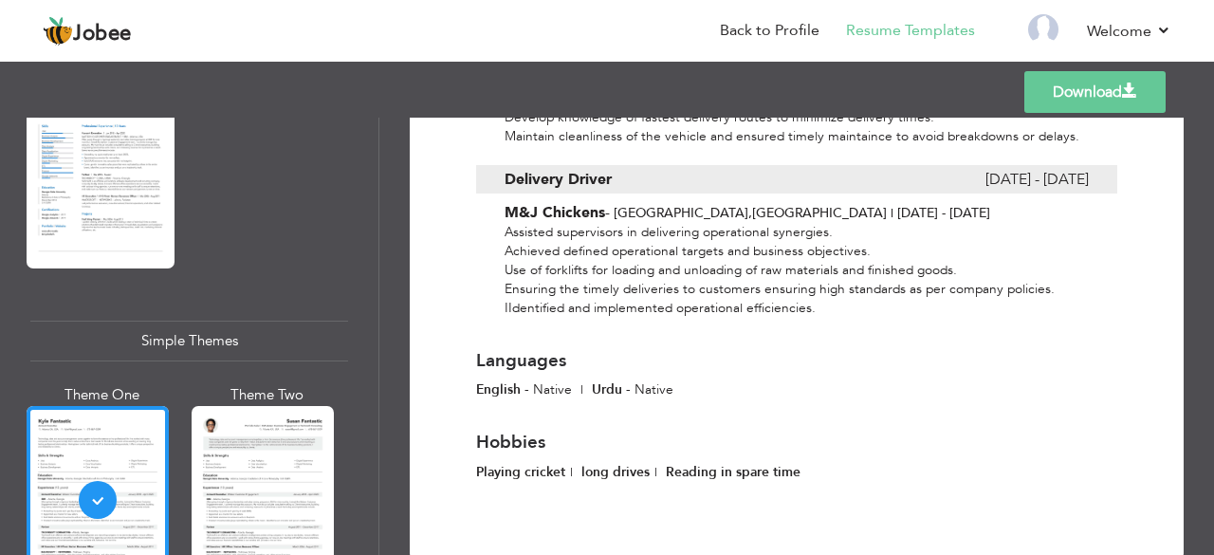
scroll to position [881, 0]
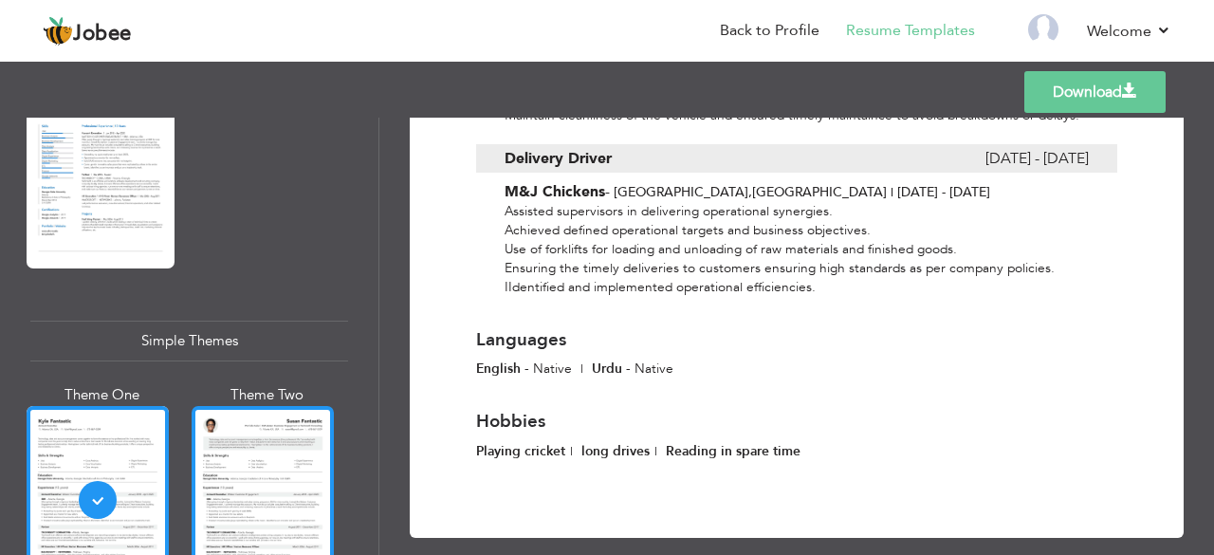
click at [249, 434] on div at bounding box center [263, 500] width 142 height 188
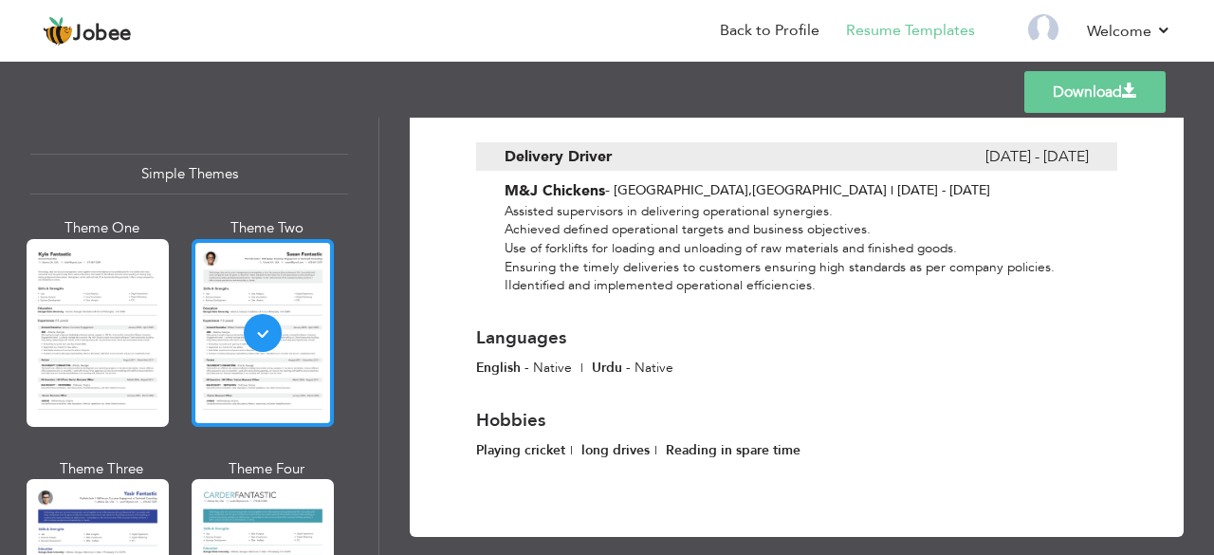
scroll to position [3429, 0]
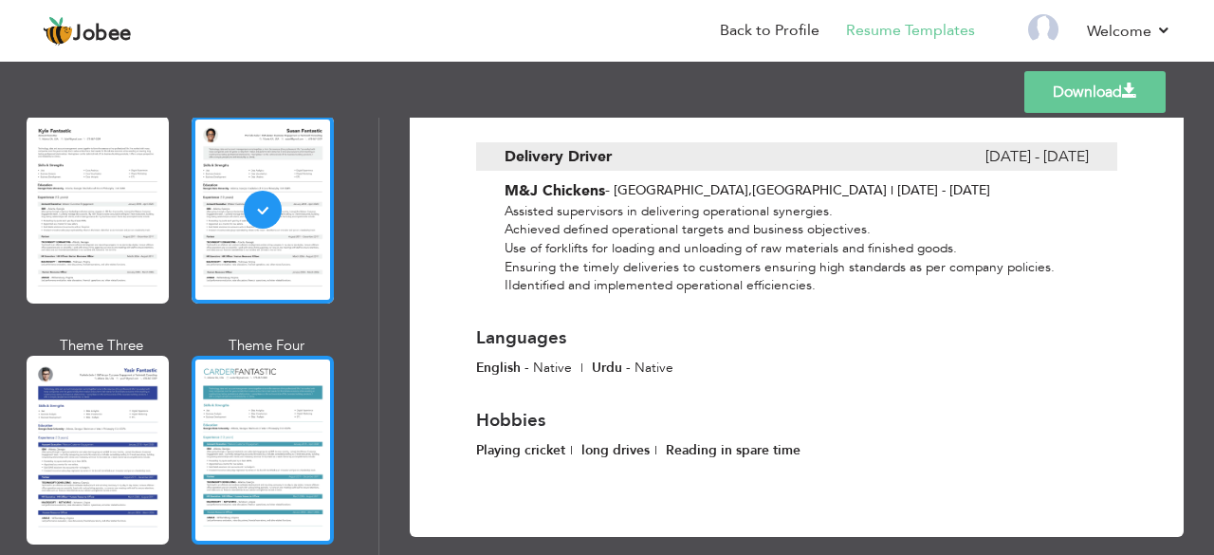
click at [252, 410] on div at bounding box center [263, 450] width 142 height 188
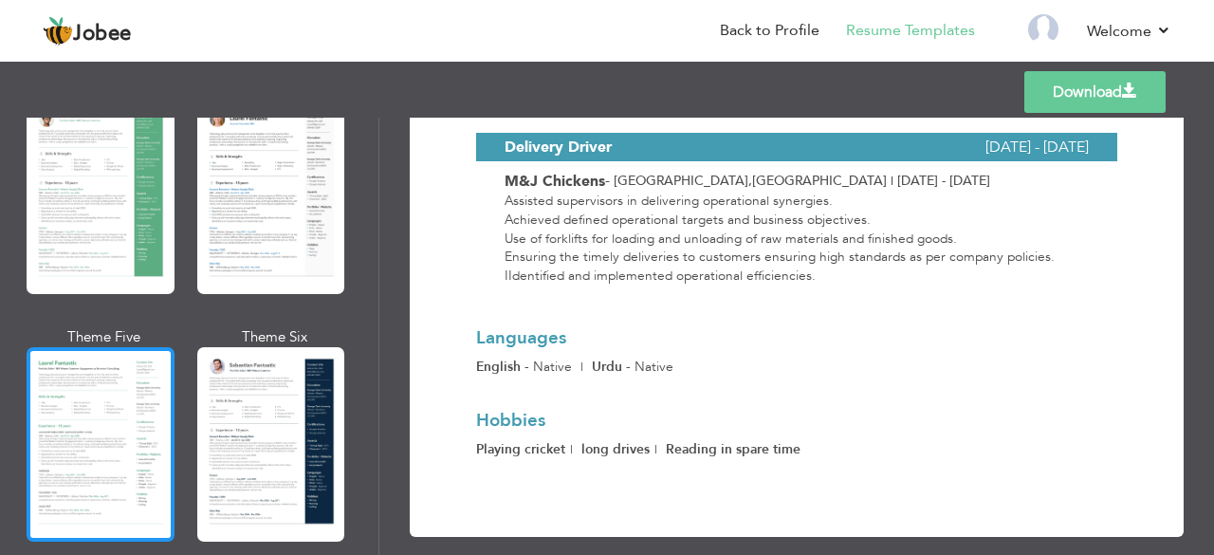
scroll to position [406, 0]
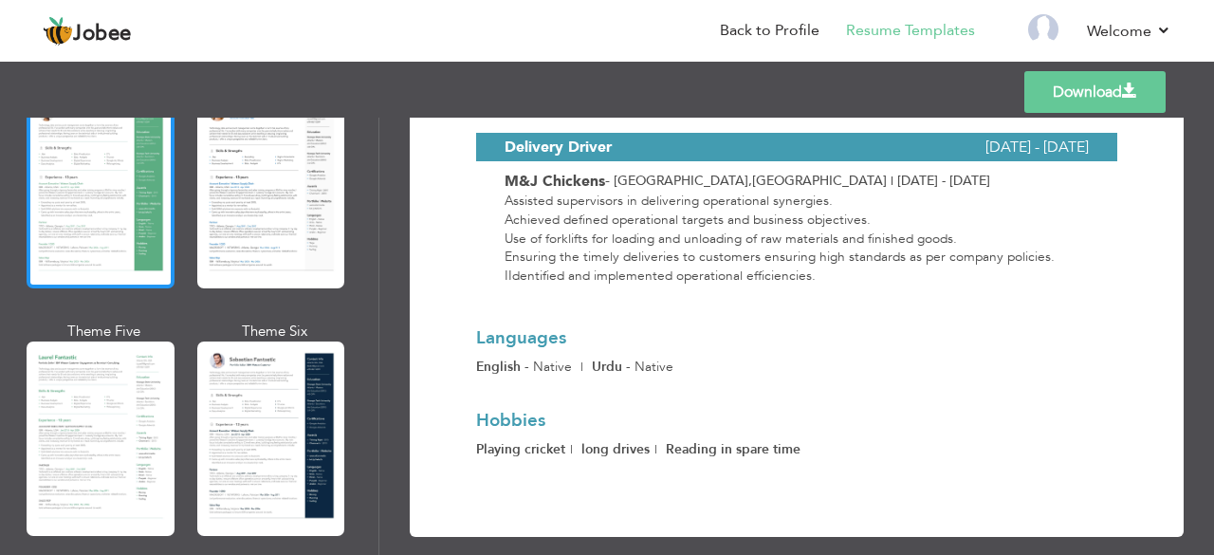
click at [91, 187] on div at bounding box center [101, 191] width 148 height 194
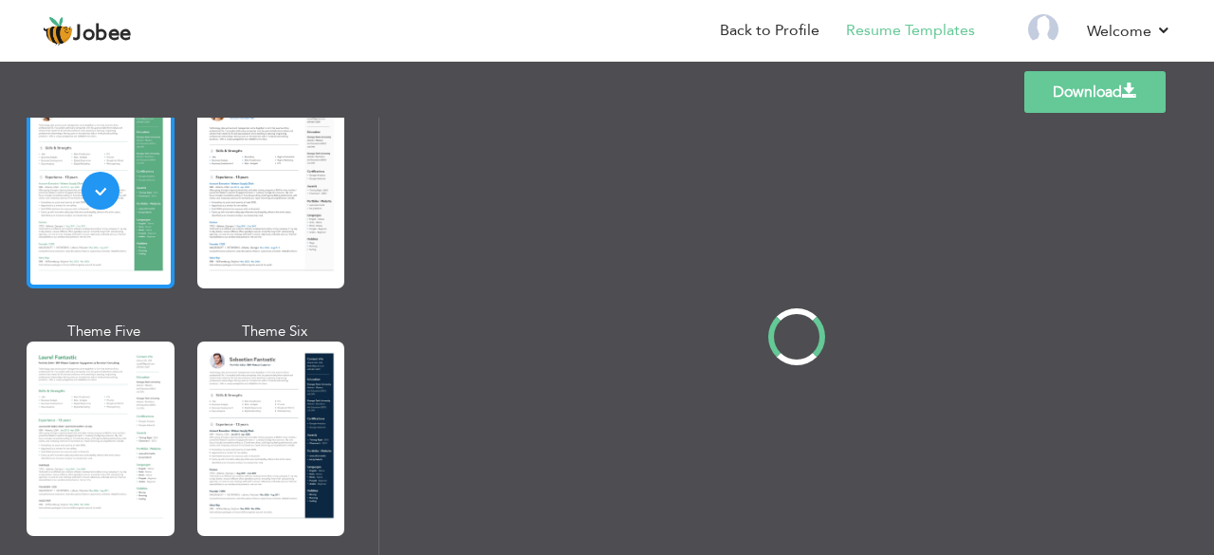
scroll to position [0, 0]
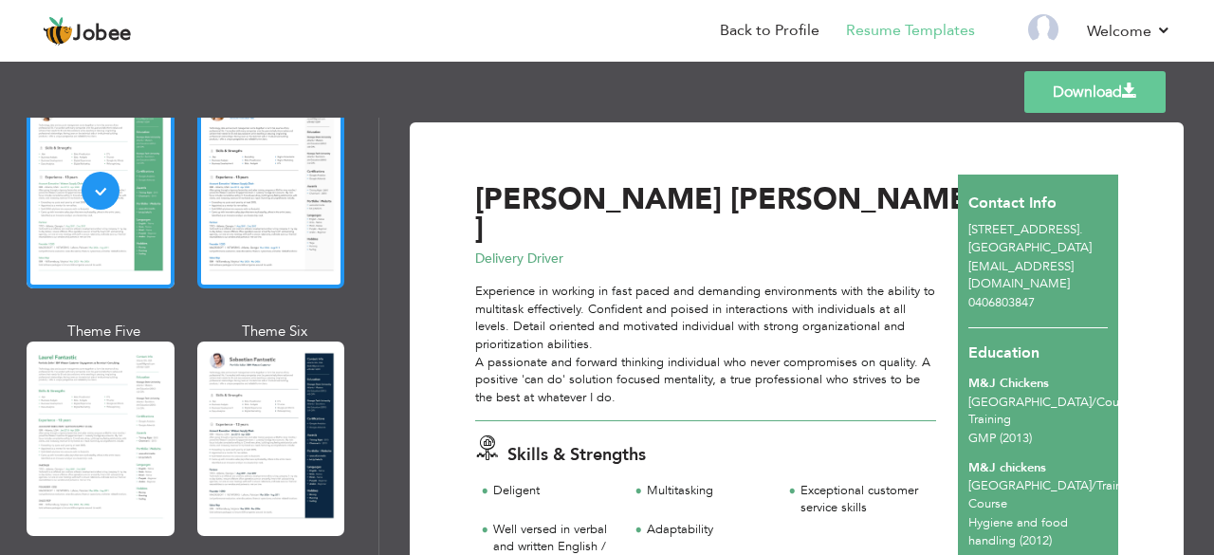
click at [289, 215] on div at bounding box center [271, 191] width 148 height 194
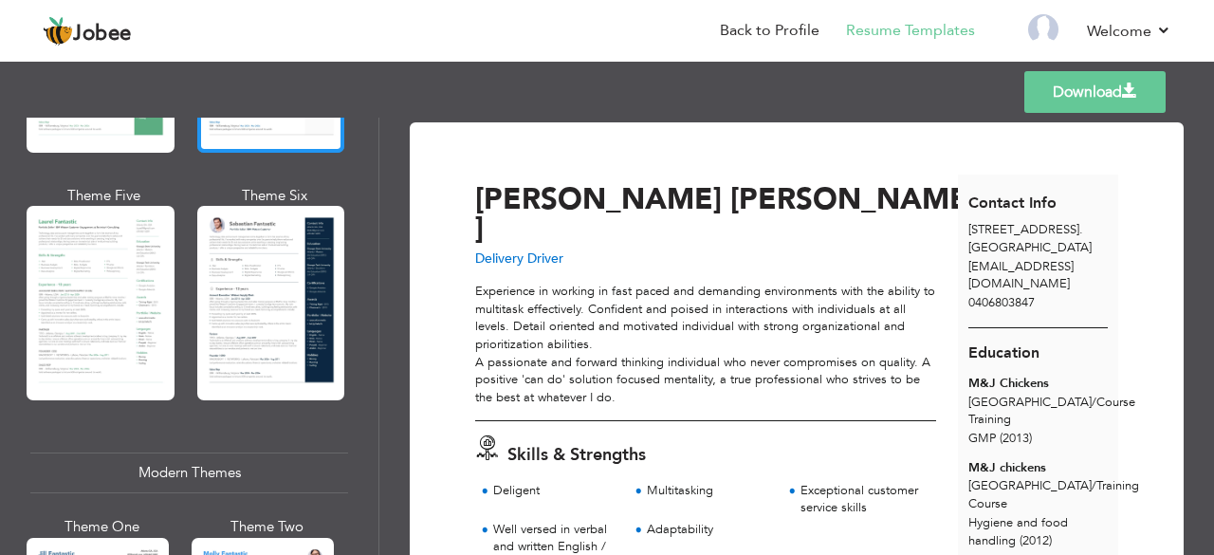
scroll to position [542, 0]
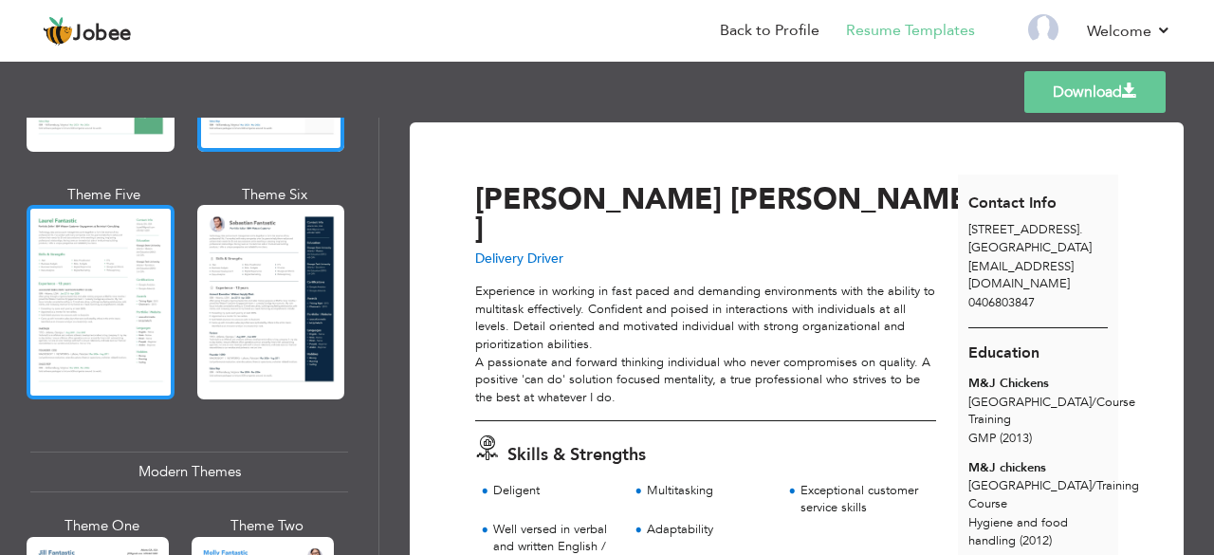
click at [150, 273] on div at bounding box center [101, 302] width 148 height 194
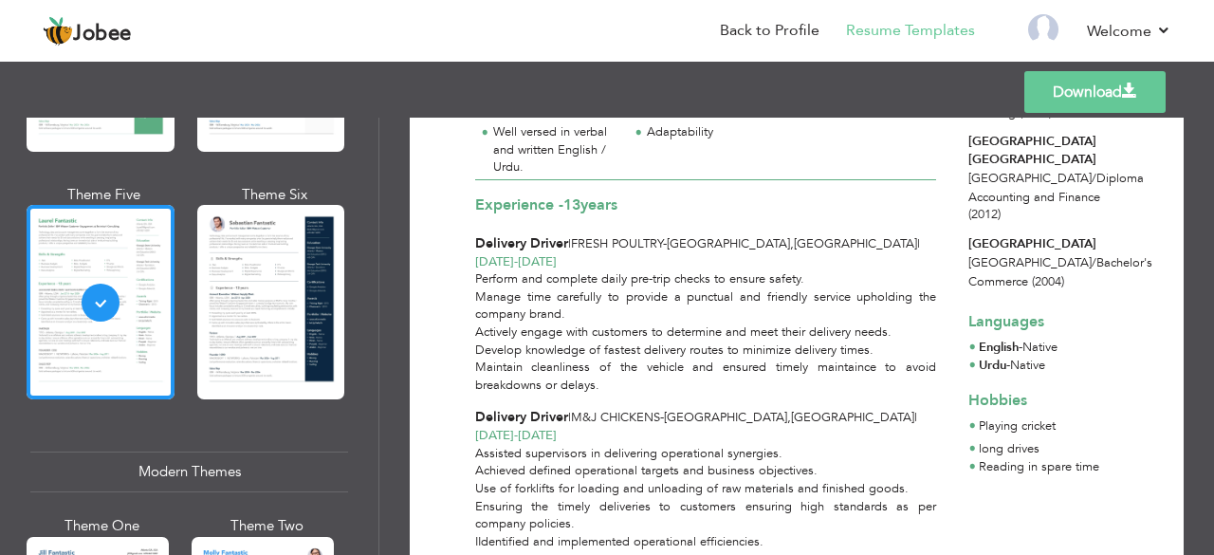
scroll to position [409, 0]
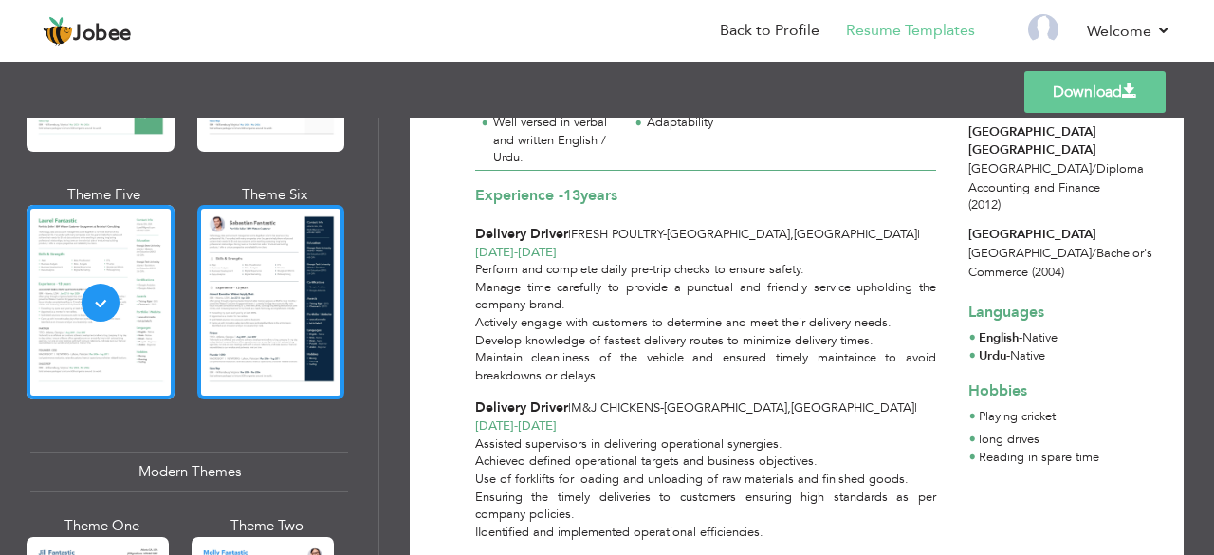
click at [262, 281] on div at bounding box center [271, 302] width 148 height 194
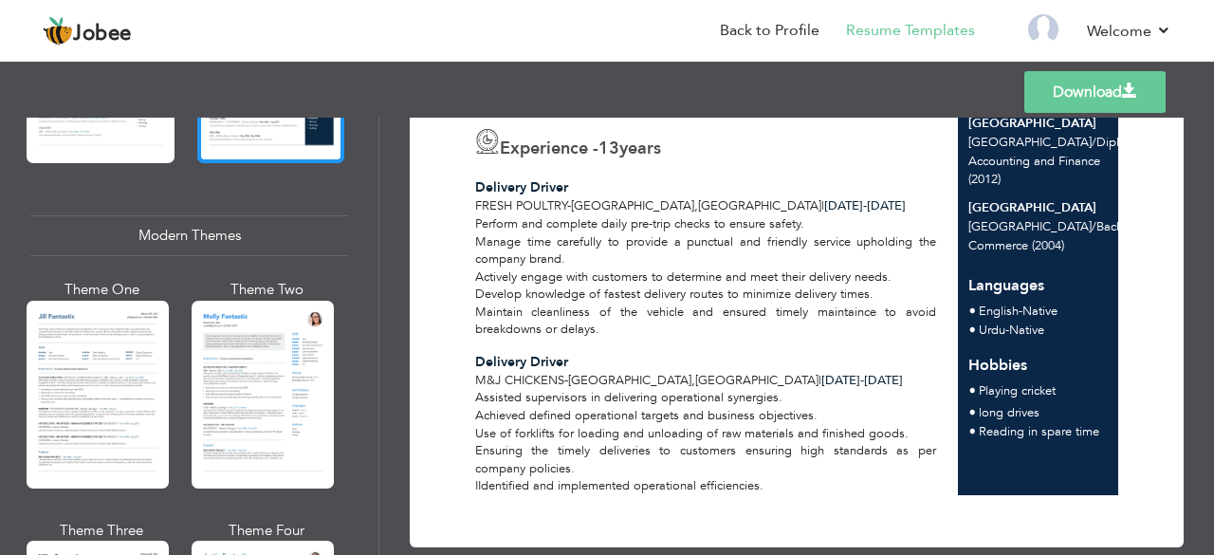
scroll to position [780, 0]
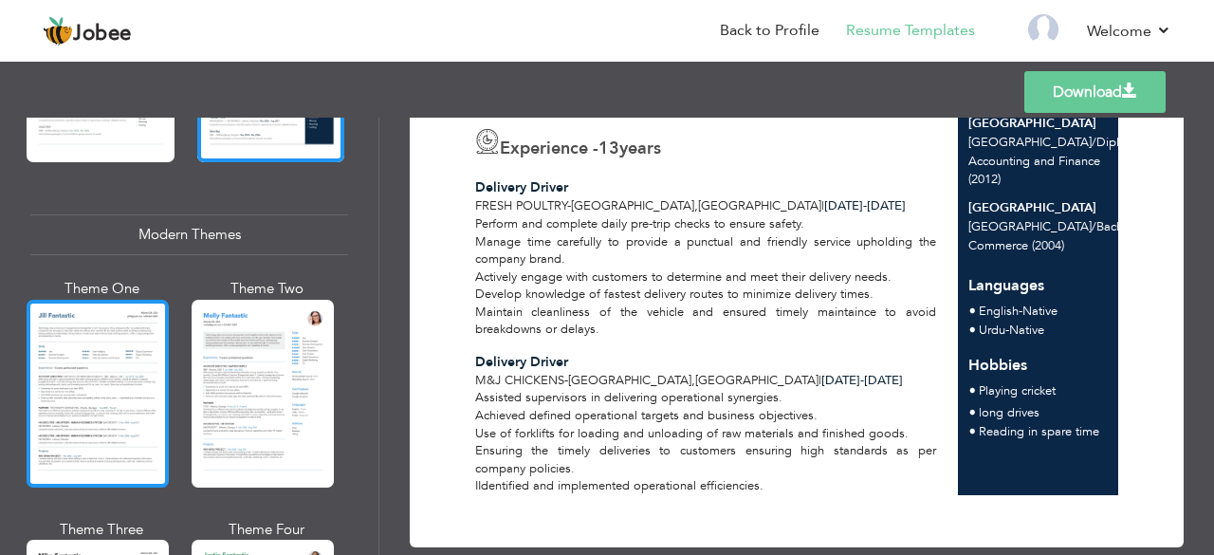
click at [98, 381] on div at bounding box center [98, 394] width 142 height 188
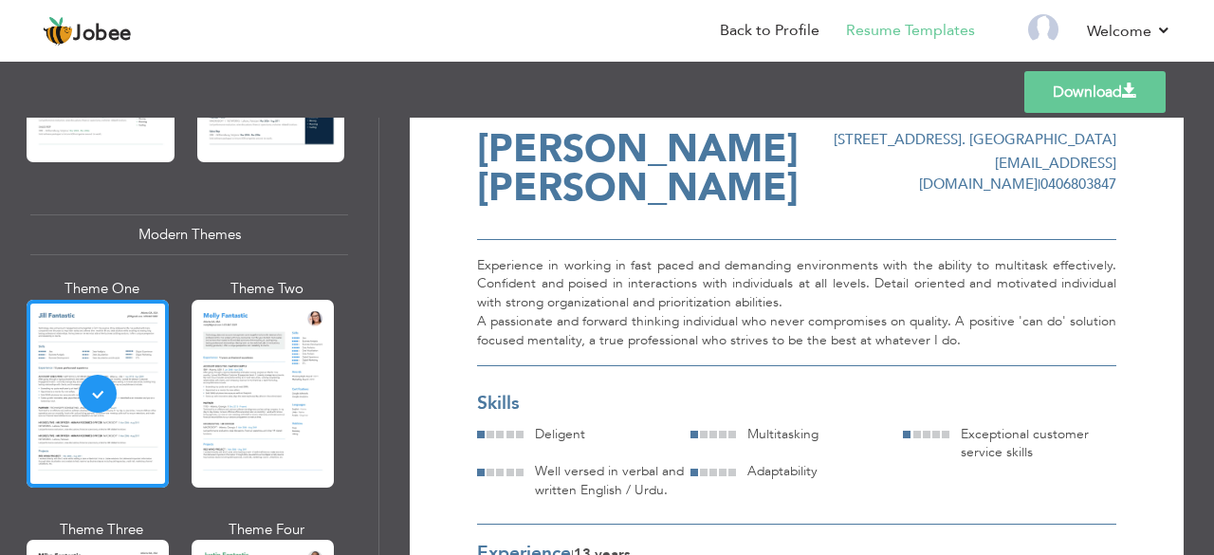
scroll to position [48, 0]
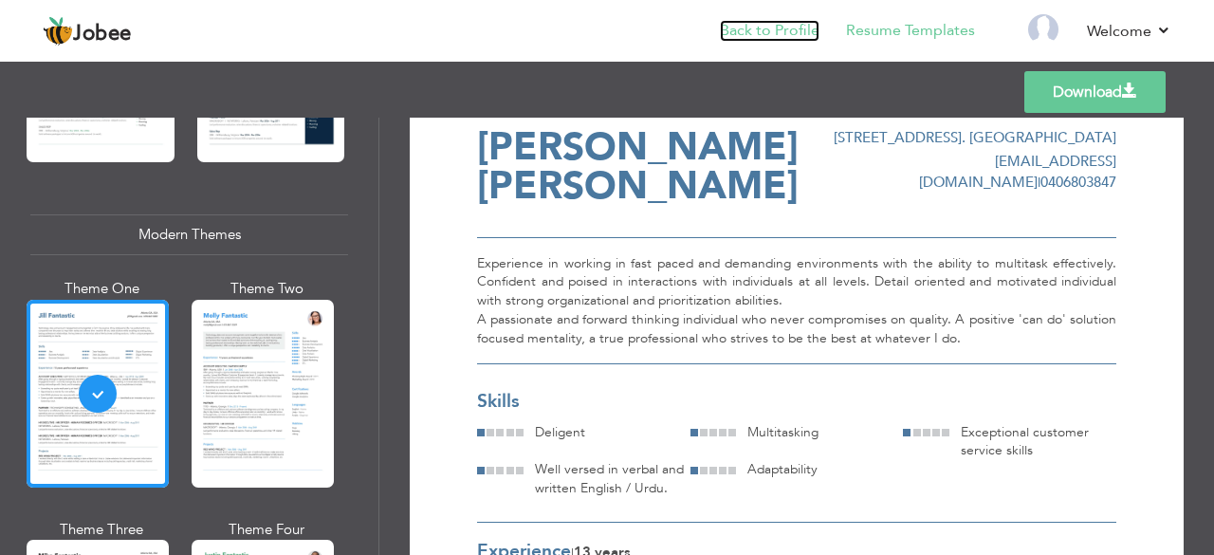
click at [784, 27] on link "Back to Profile" at bounding box center [770, 31] width 100 height 22
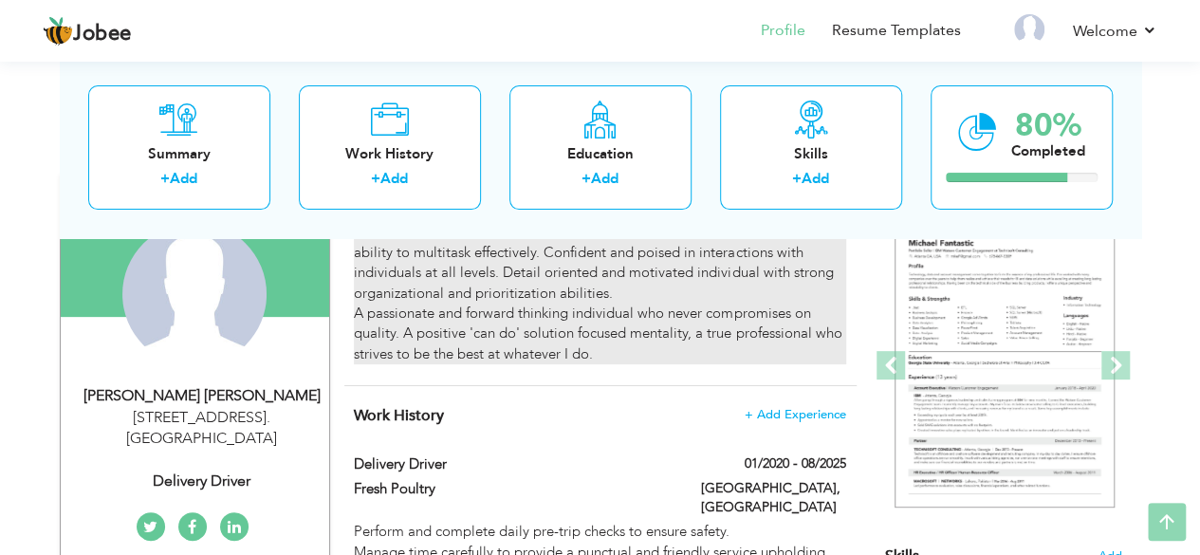
scroll to position [186, 0]
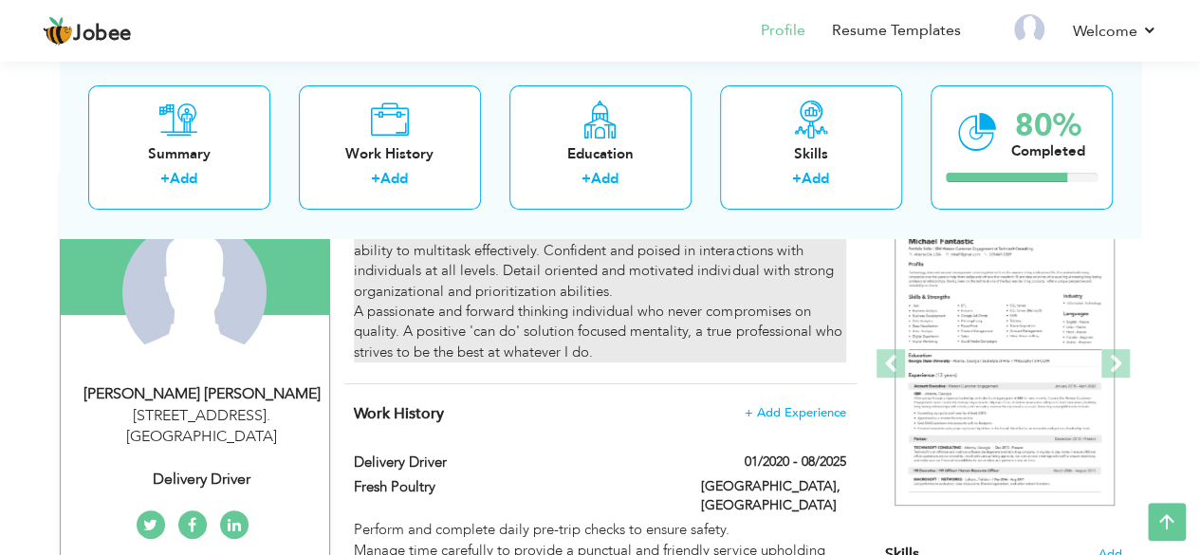
click at [550, 454] on label "Delivery Driver" at bounding box center [513, 462] width 319 height 20
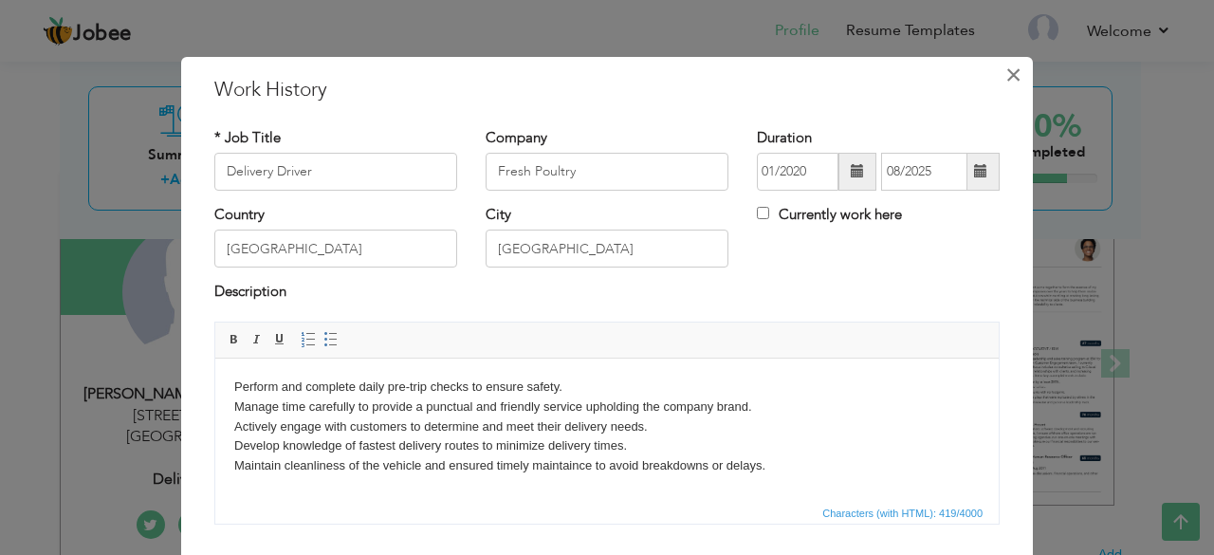
click at [1005, 79] on span "×" at bounding box center [1013, 75] width 16 height 34
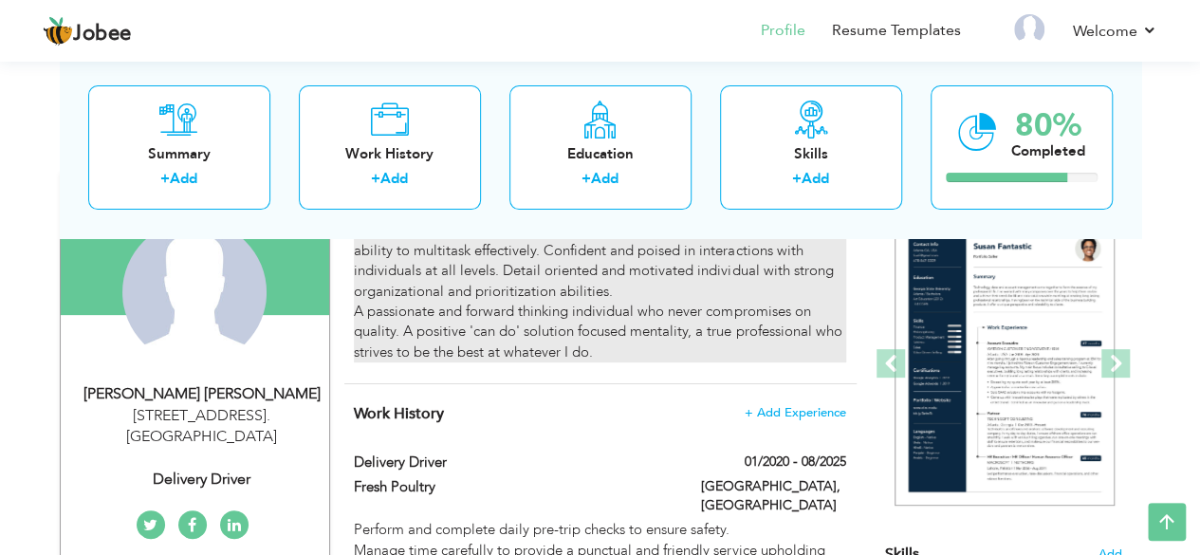
click at [744, 310] on div "Experience in working in fast paced and demanding environments with the ability…" at bounding box center [599, 291] width 491 height 142
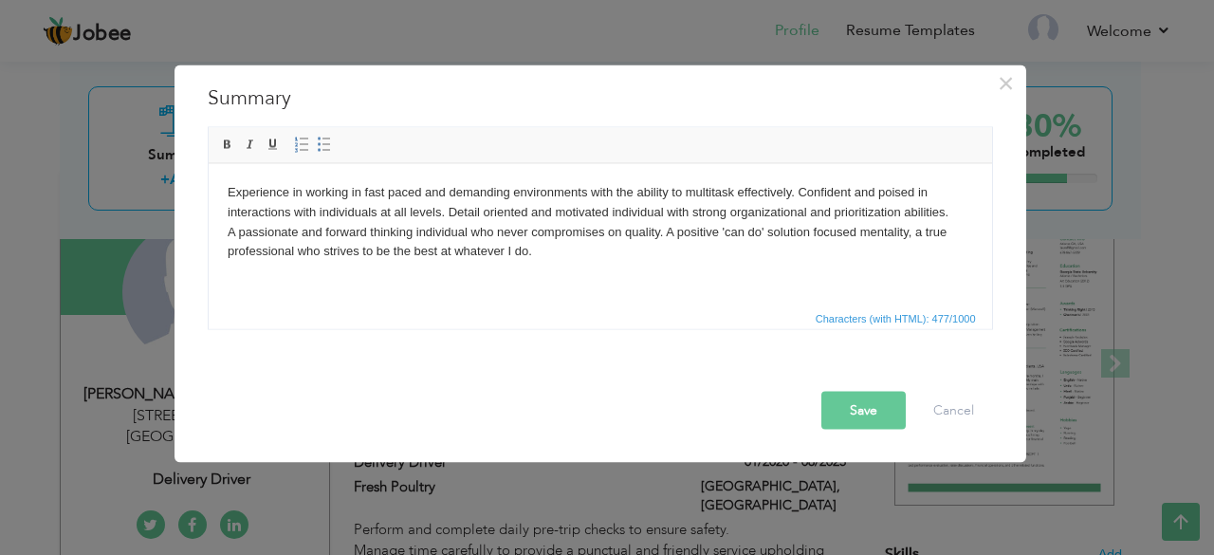
click at [662, 232] on body "Experience in working in fast paced and demanding environments with the ability…" at bounding box center [599, 221] width 745 height 79
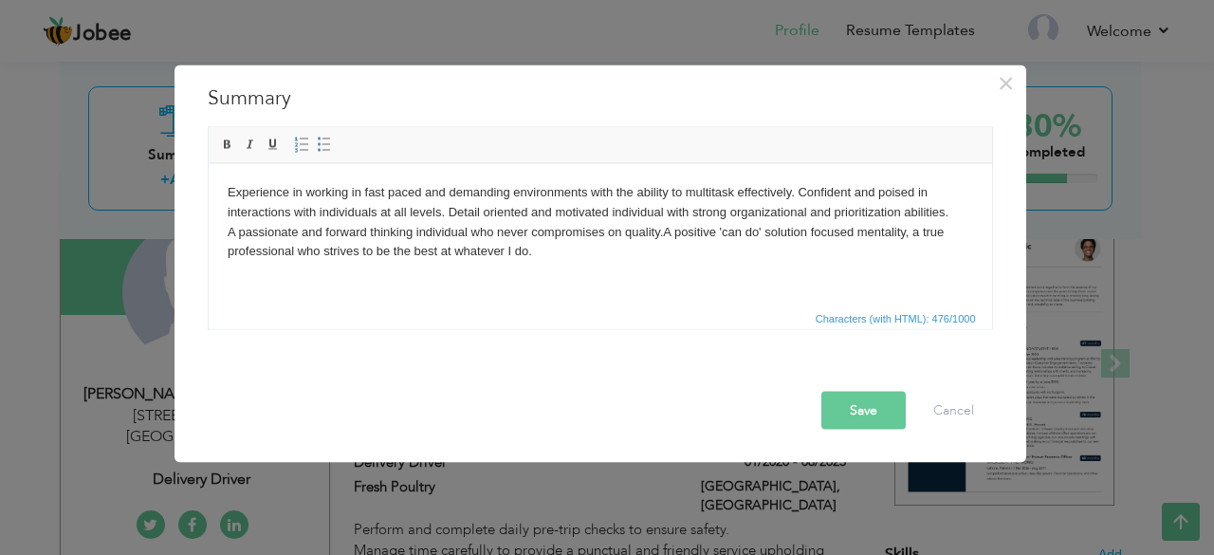
click at [862, 405] on button "Save" at bounding box center [863, 410] width 84 height 38
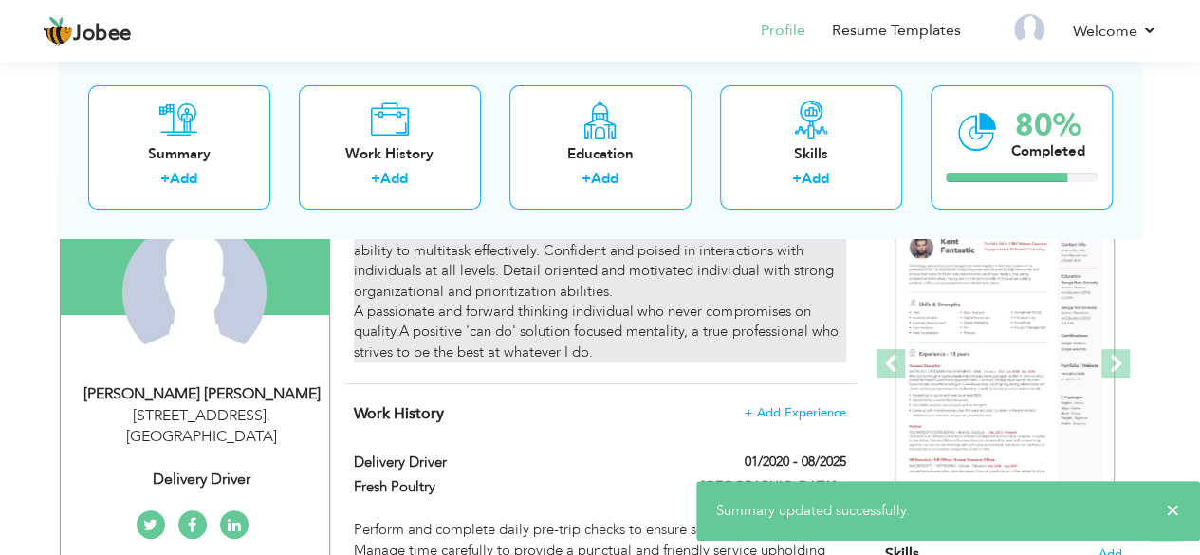
click at [704, 321] on div "Experience in working in fast paced and demanding environments with the ability…" at bounding box center [599, 291] width 491 height 142
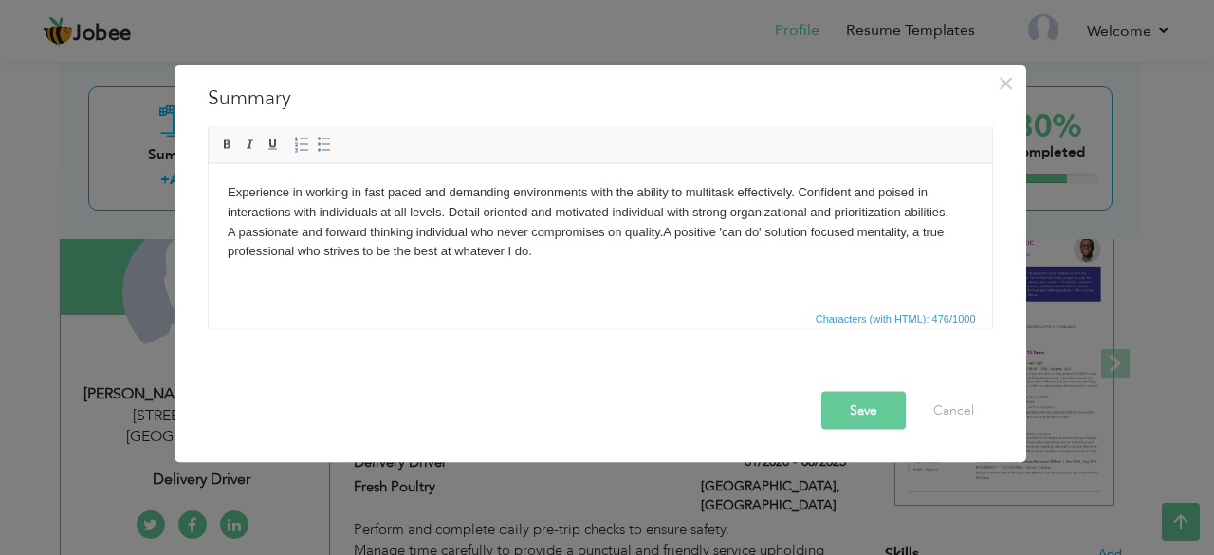
click at [844, 415] on button "Save" at bounding box center [863, 410] width 84 height 38
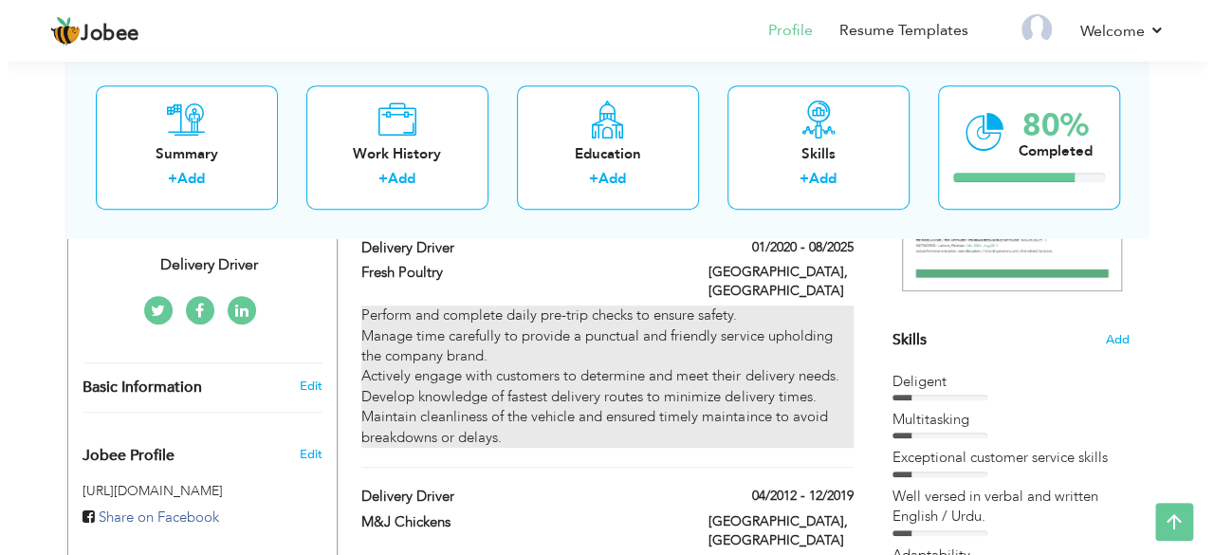
scroll to position [401, 0]
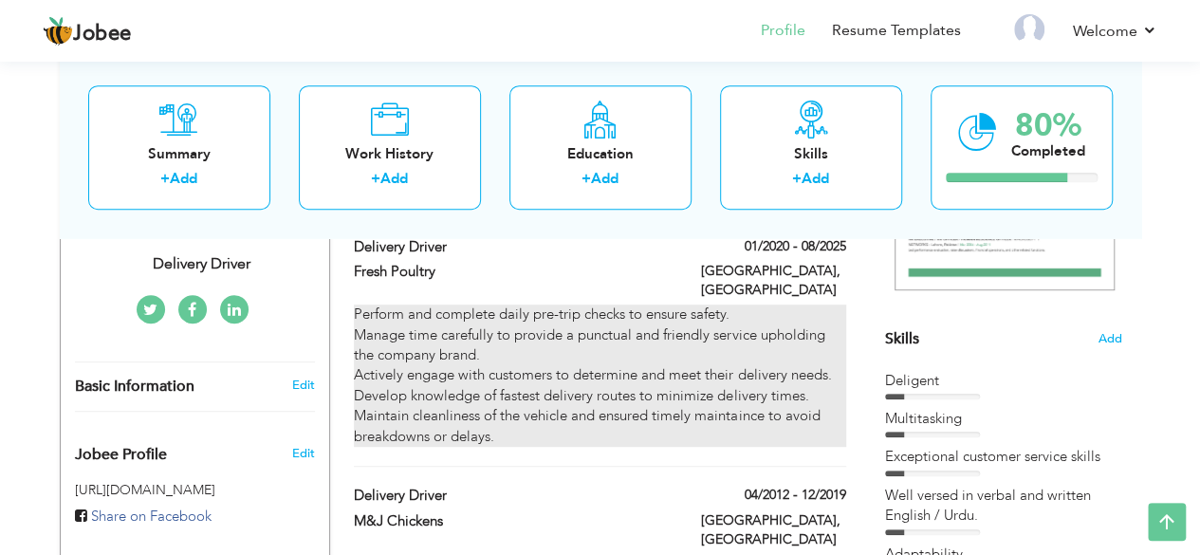
click at [546, 388] on div "Perform and complete daily pre-trip checks to ensure safety. Manage time carefu…" at bounding box center [599, 375] width 491 height 142
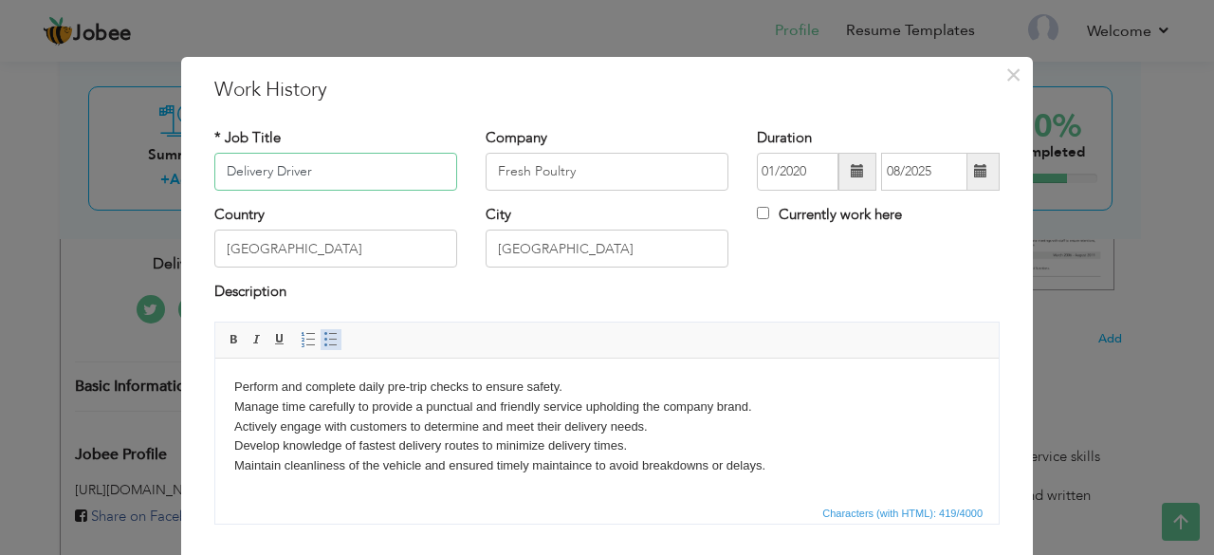
click at [323, 339] on span at bounding box center [330, 339] width 15 height 15
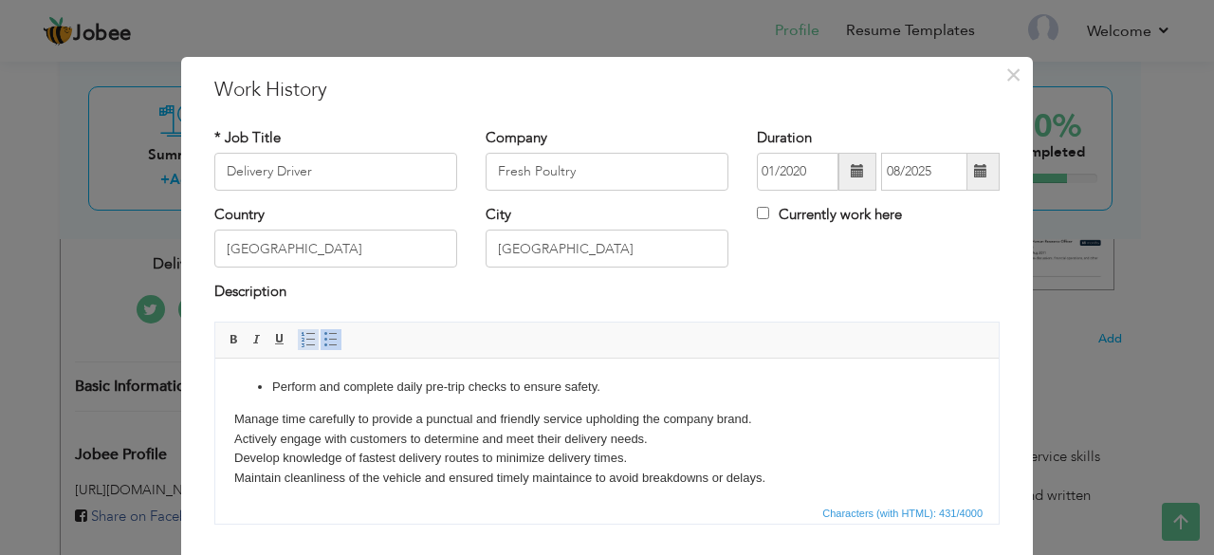
click at [298, 329] on link "Insert/Remove Numbered List" at bounding box center [308, 339] width 21 height 21
click at [323, 337] on span at bounding box center [330, 339] width 15 height 15
click at [232, 416] on html "Perform and complete daily pre-trip checks to ensure safety. Manage time carefu…" at bounding box center [606, 432] width 783 height 149
click at [253, 386] on ul "Perform and complete daily pre-trip checks to ensure safety." at bounding box center [606, 387] width 745 height 20
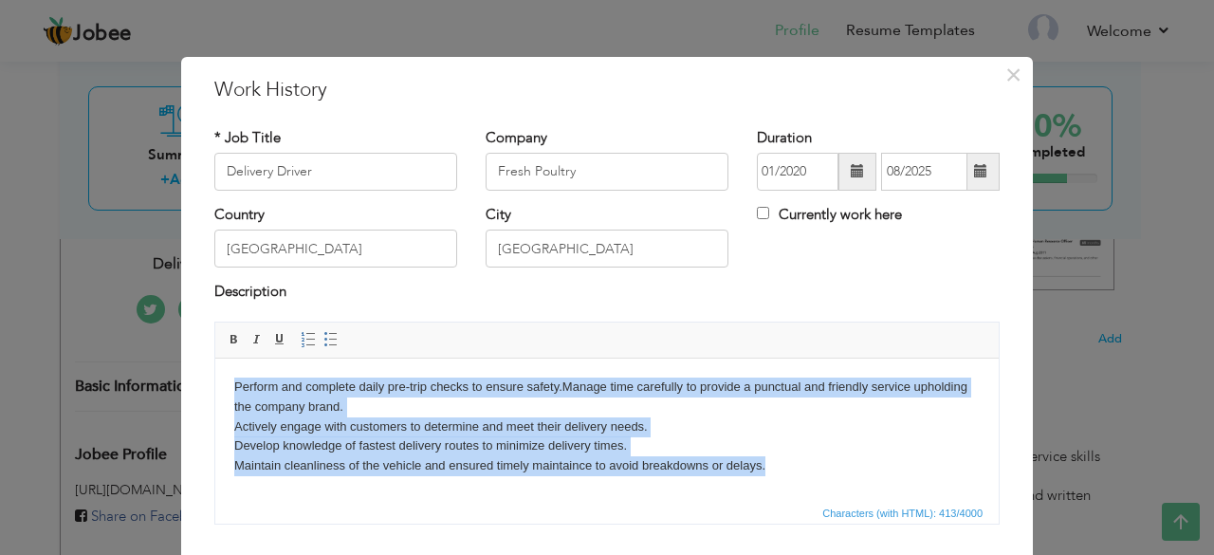
drag, startPoint x: 231, startPoint y: 386, endPoint x: 771, endPoint y: 469, distance: 546.0
click at [771, 469] on html "Perform and complete daily pre-trip checks to ensure safety. Manage time carefu…" at bounding box center [606, 426] width 783 height 137
click at [323, 342] on span at bounding box center [330, 339] width 15 height 15
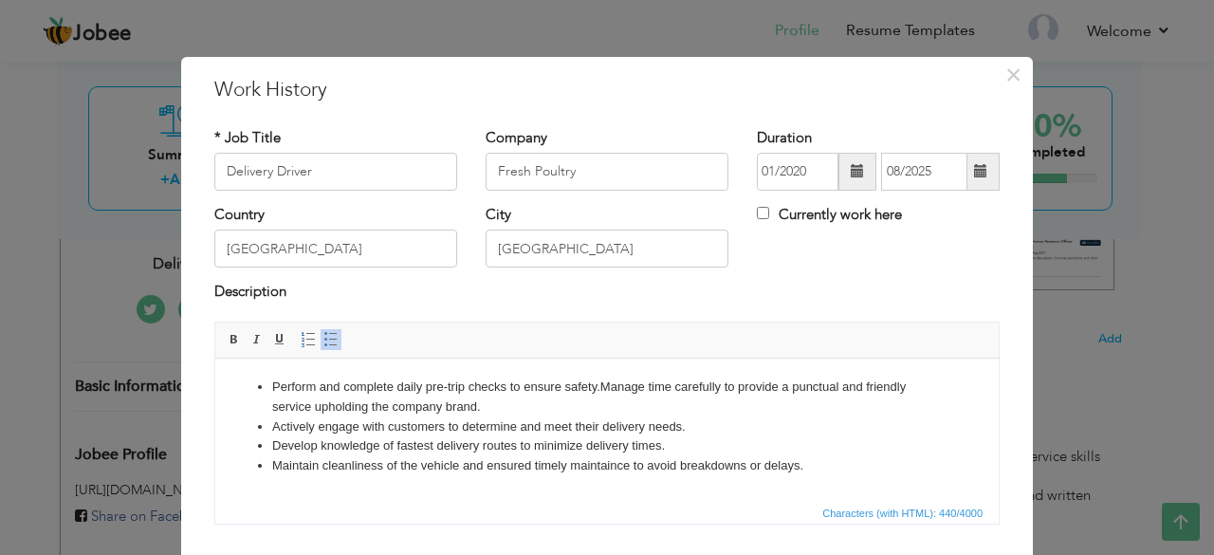
click at [838, 447] on li "Develop knowledge of fastest delivery routes to minimize delivery times." at bounding box center [607, 445] width 670 height 20
click at [600, 388] on li "Perform and complete daily pre-trip checks to ensure safety. Manage time carefu…" at bounding box center [607, 397] width 670 height 40
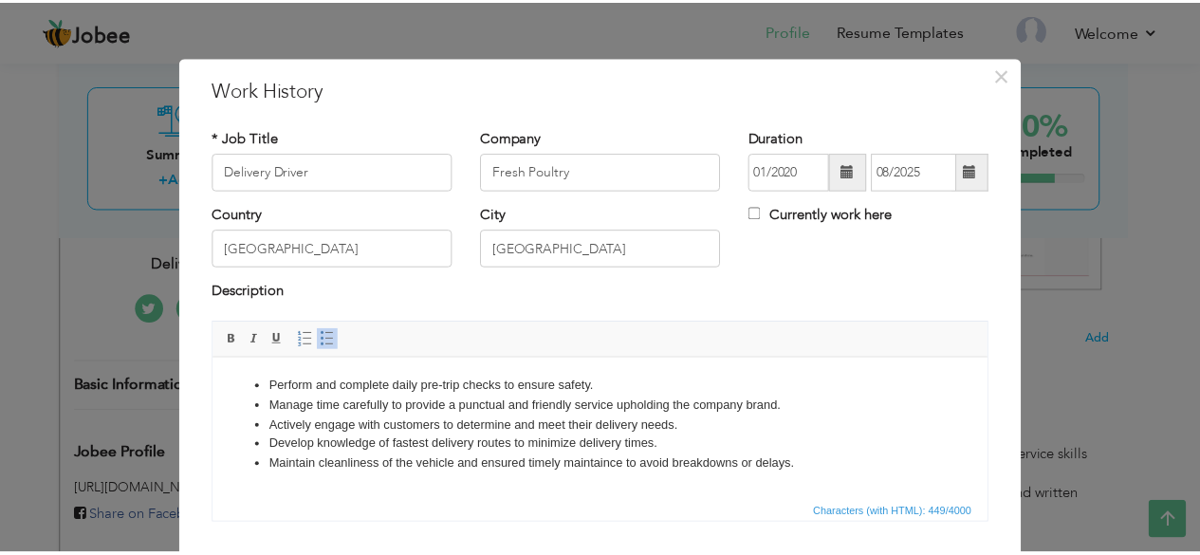
scroll to position [121, 0]
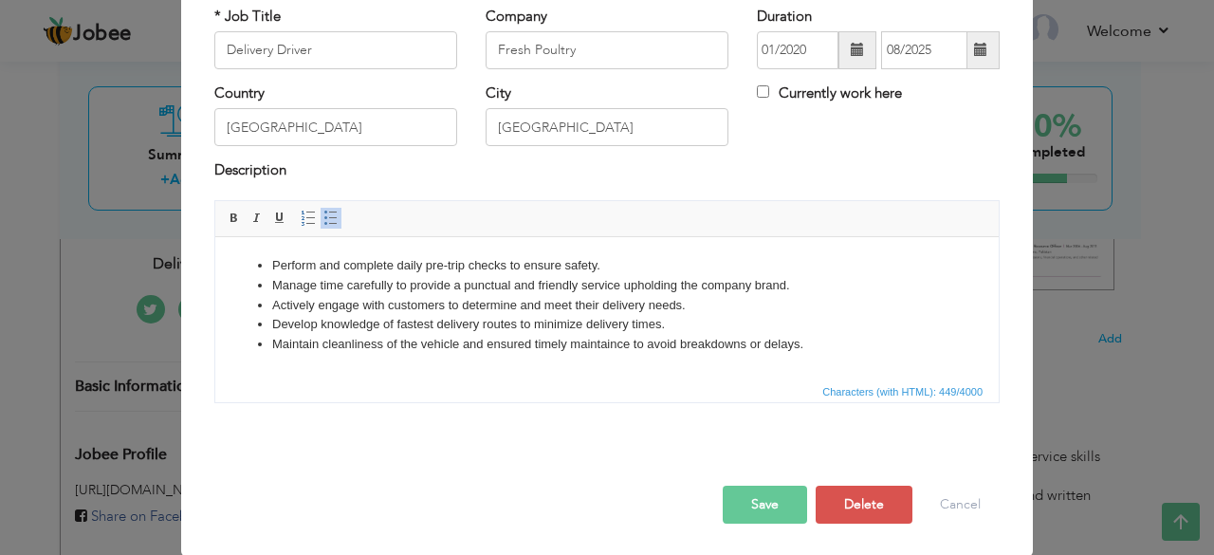
click at [762, 497] on button "Save" at bounding box center [765, 505] width 84 height 38
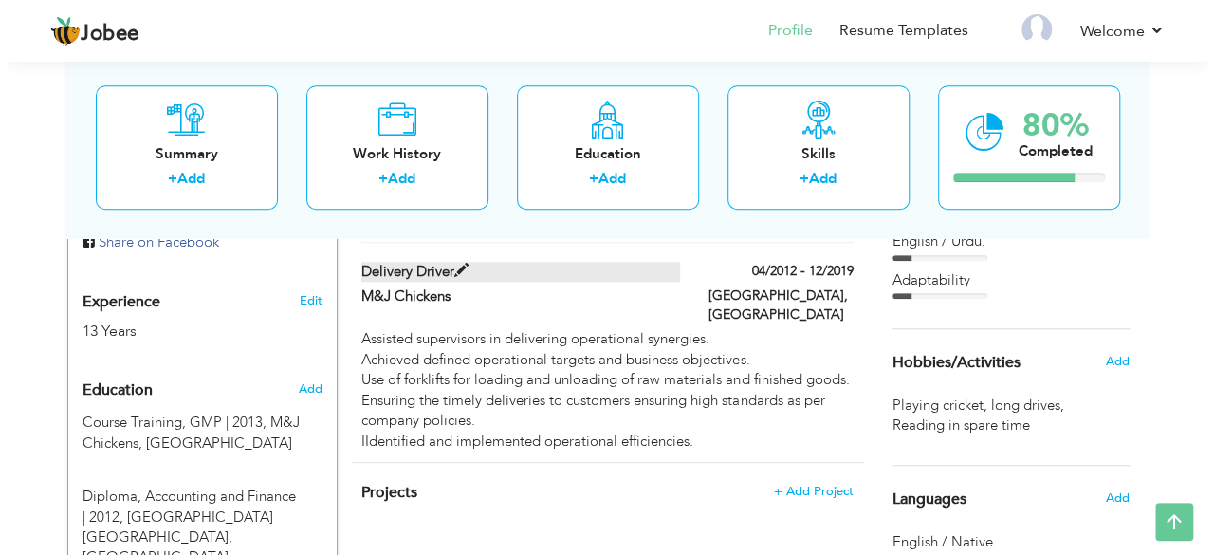
scroll to position [676, 0]
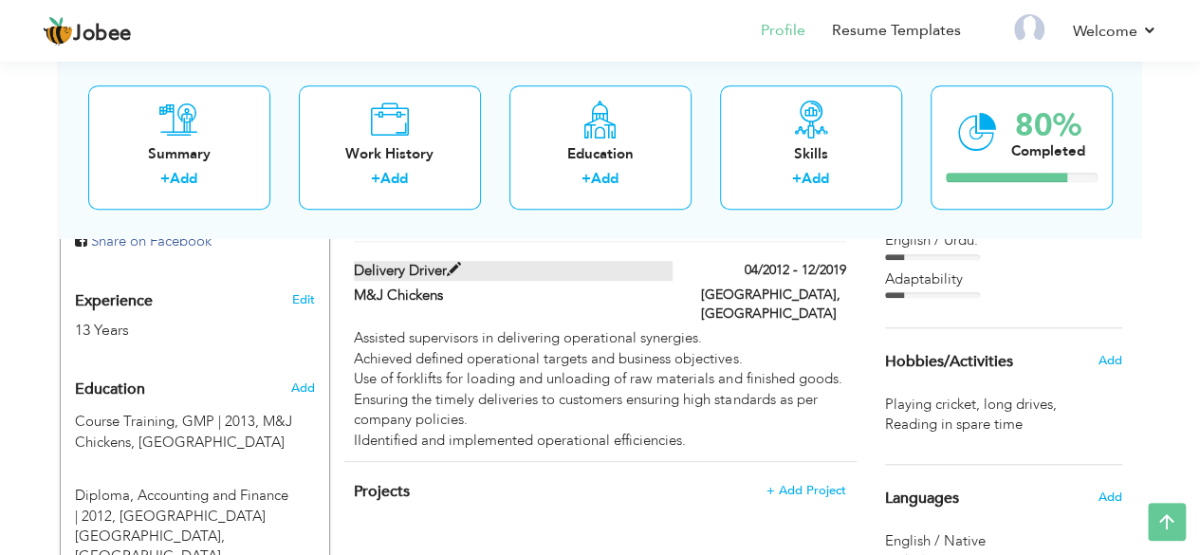
click at [602, 378] on div "Assisted supervisors in delivering operational synergies. Achieved defined oper…" at bounding box center [599, 389] width 491 height 122
type input "M&J Chickens"
type input "04/2012"
type input "12/2019"
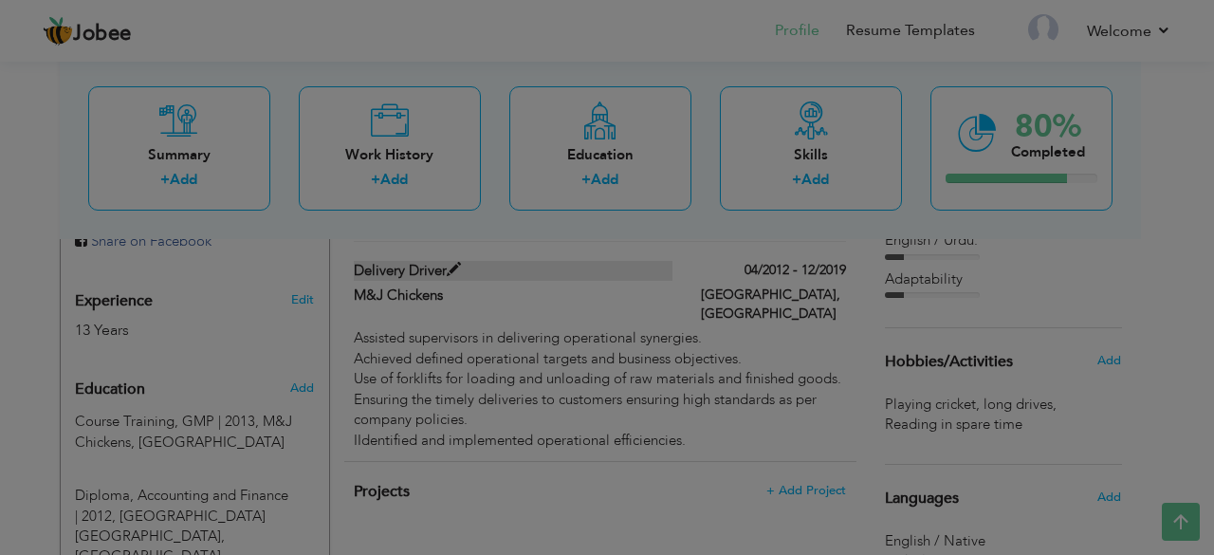
scroll to position [0, 0]
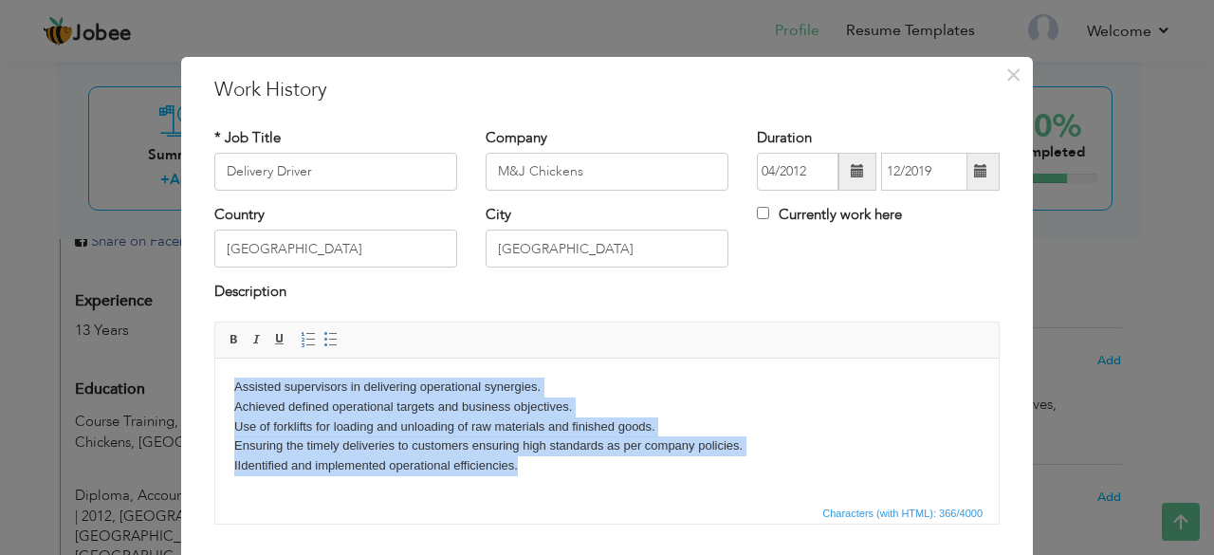
drag, startPoint x: 230, startPoint y: 382, endPoint x: 528, endPoint y: 468, distance: 310.7
click at [528, 468] on html "Assisted supervisors in delivering operational synergies. Achieved defined oper…" at bounding box center [606, 426] width 783 height 137
click at [323, 337] on span at bounding box center [330, 339] width 15 height 15
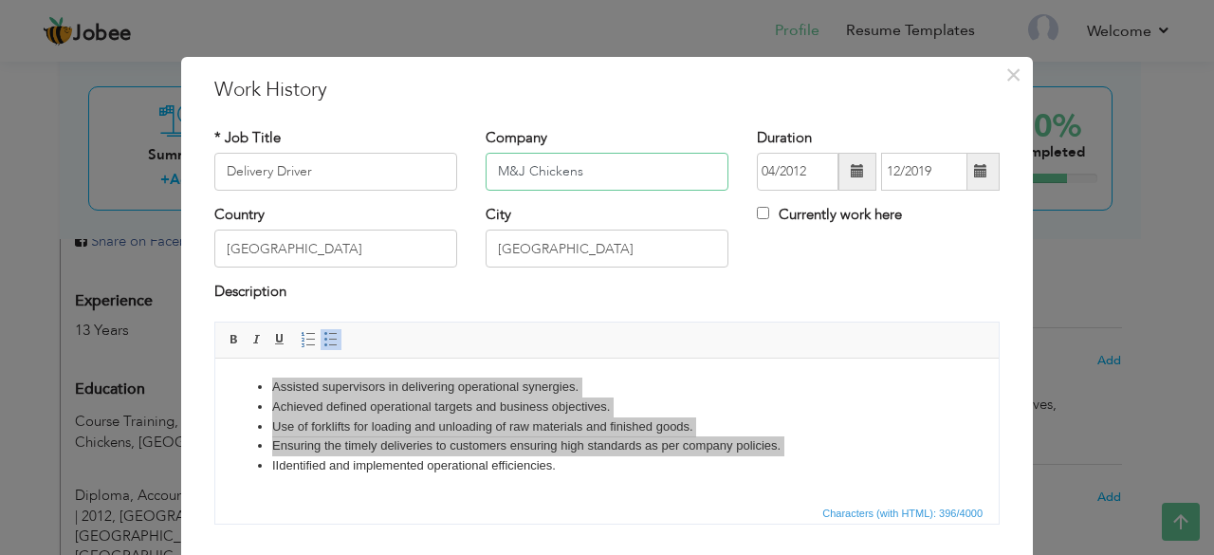
click at [601, 172] on input "M&J Chickens" at bounding box center [607, 172] width 243 height 38
drag, startPoint x: 601, startPoint y: 172, endPoint x: 476, endPoint y: 145, distance: 128.0
click at [476, 145] on div "Company M&J Chickens" at bounding box center [606, 166] width 271 height 77
click at [227, 337] on span at bounding box center [234, 339] width 15 height 15
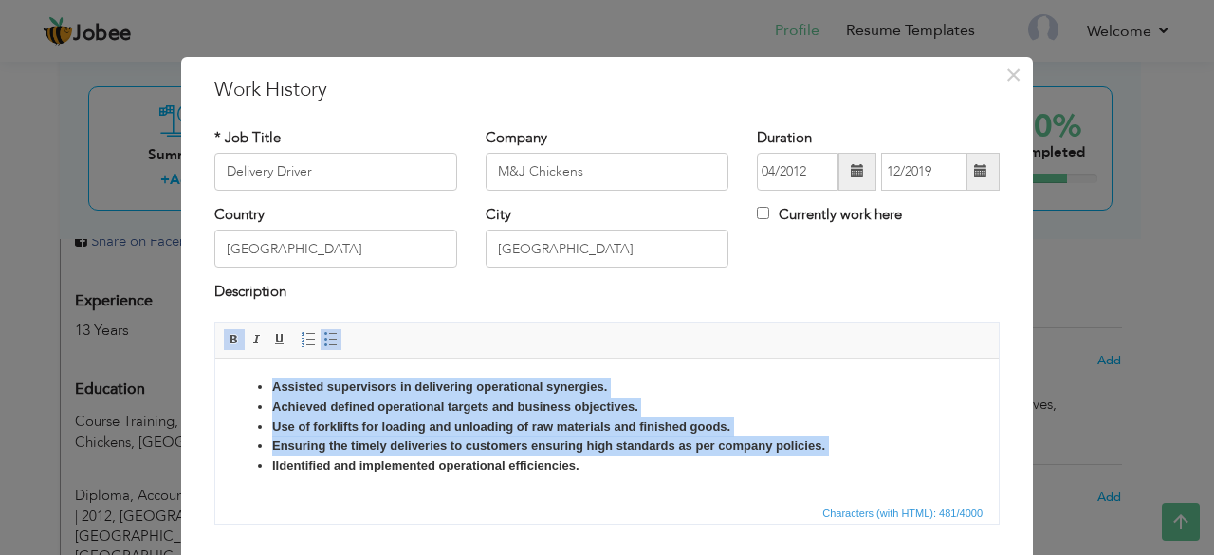
click at [227, 337] on span at bounding box center [234, 339] width 15 height 15
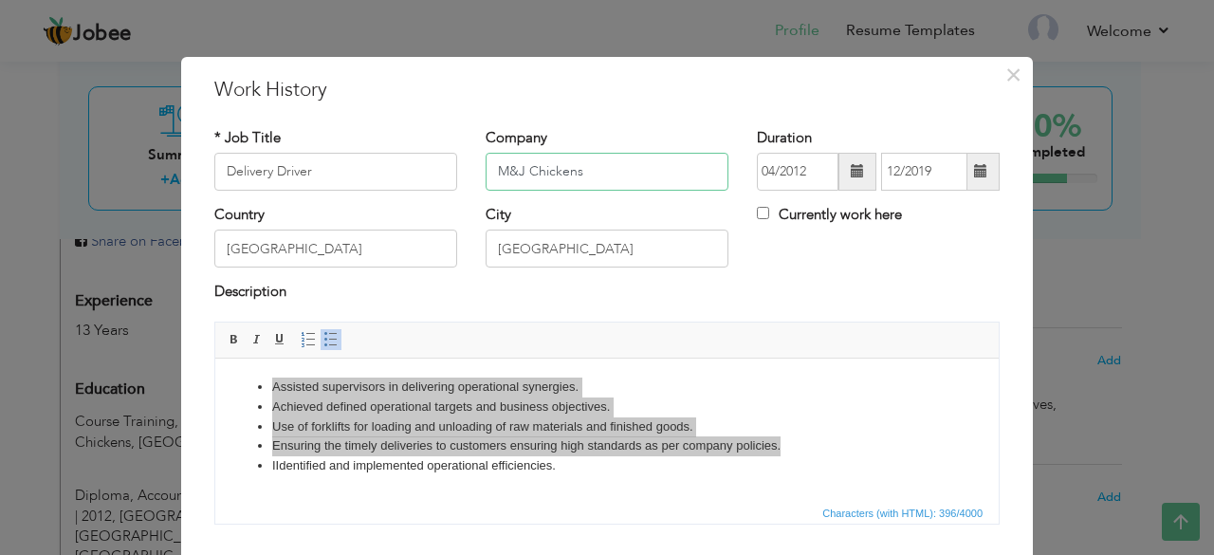
click at [603, 170] on input "M&J Chickens" at bounding box center [607, 172] width 243 height 38
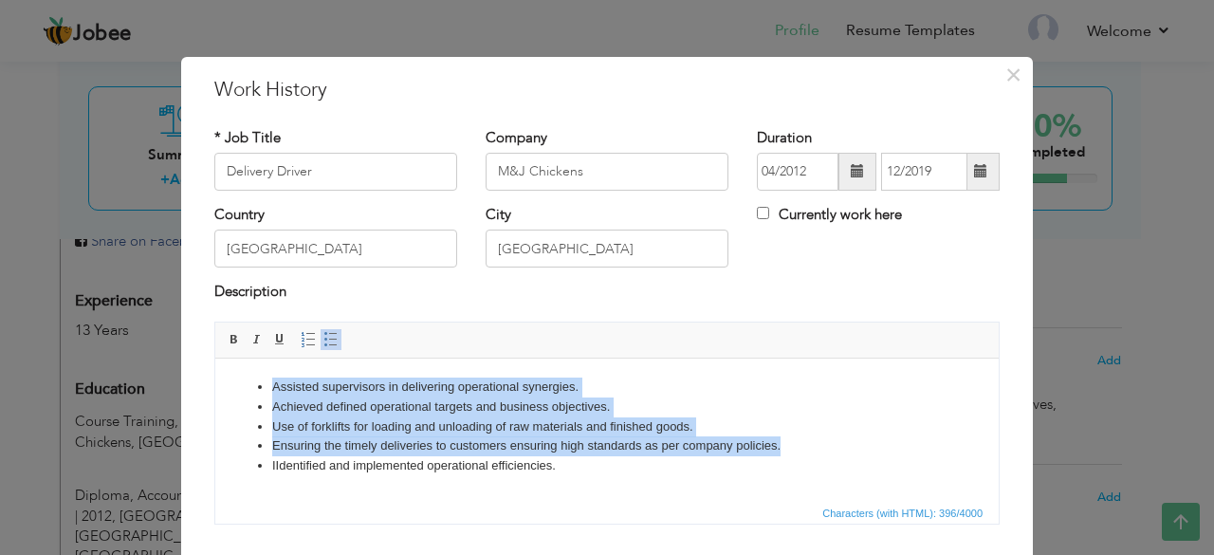
click at [653, 400] on li "Achieved defined operational targets and business objectives." at bounding box center [607, 406] width 670 height 20
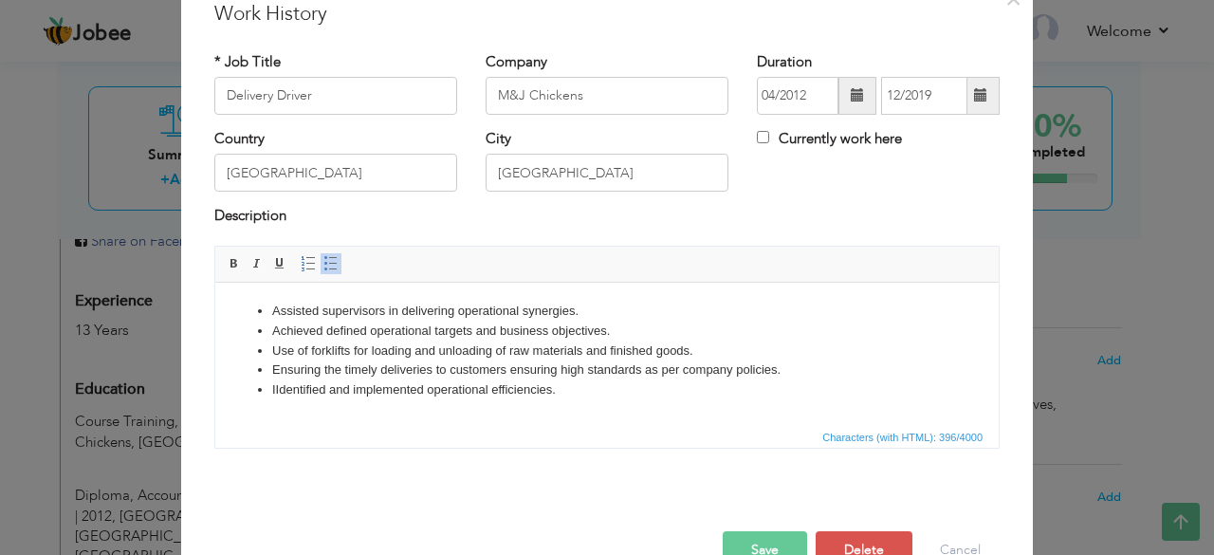
scroll to position [121, 0]
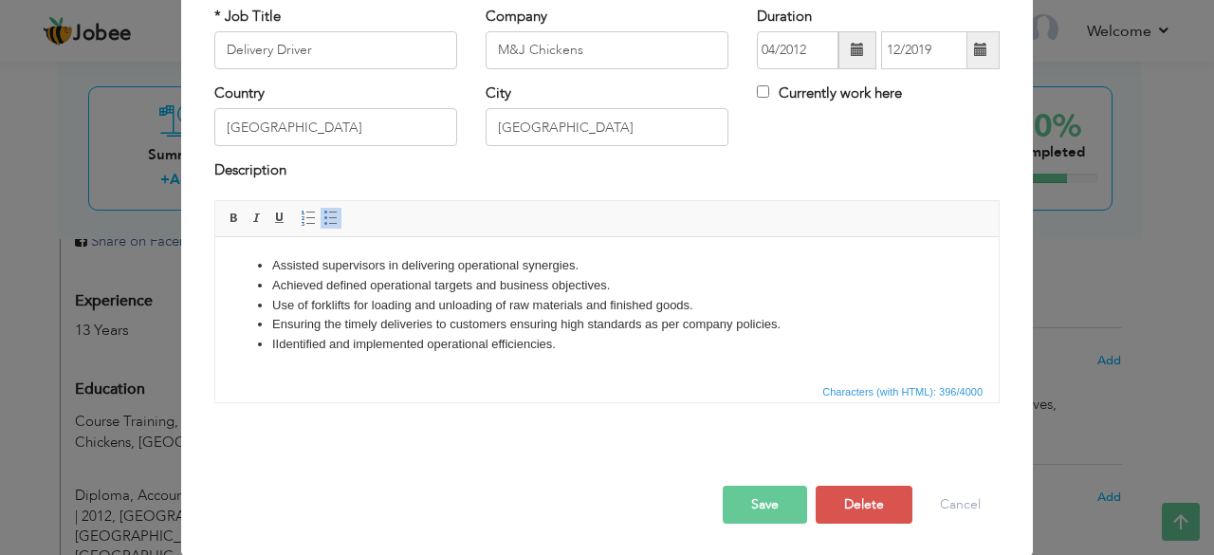
click at [759, 500] on button "Save" at bounding box center [765, 505] width 84 height 38
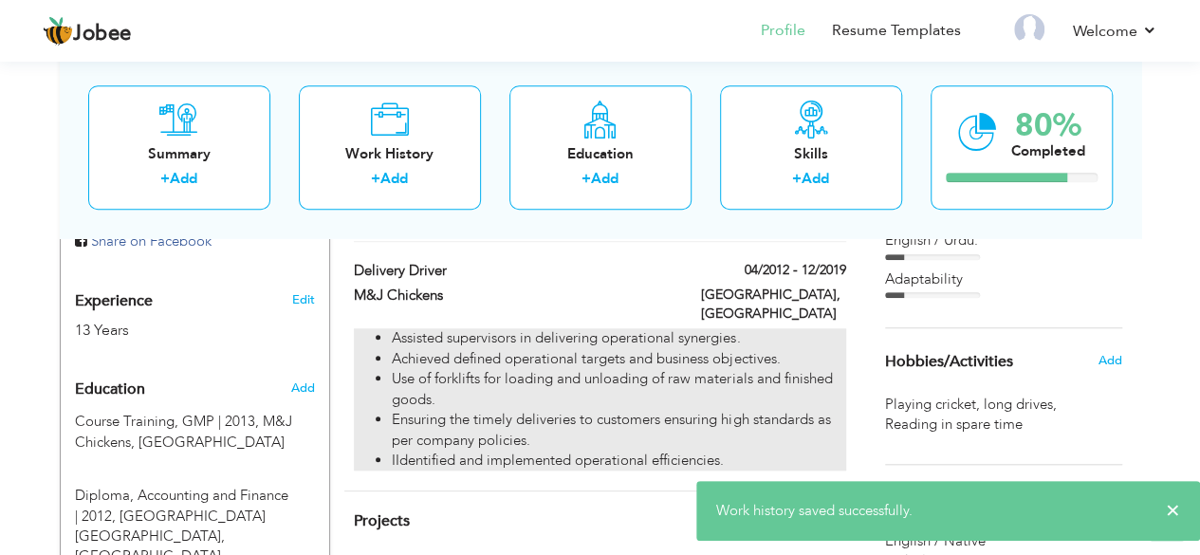
click at [572, 450] on li "IIdentified and implemented operational efficiencies." at bounding box center [618, 460] width 453 height 20
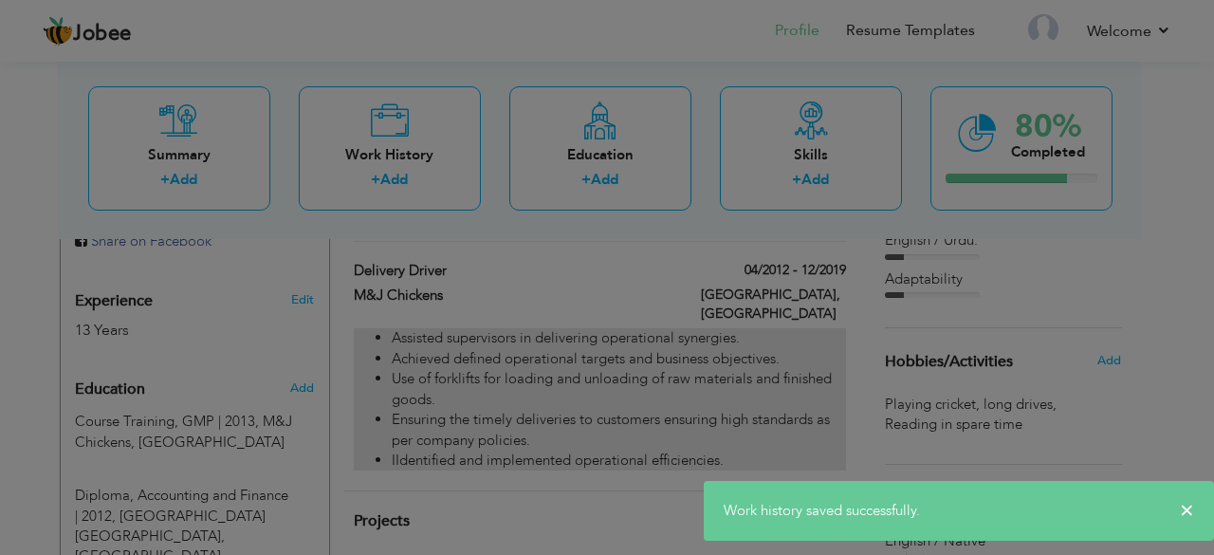
scroll to position [0, 0]
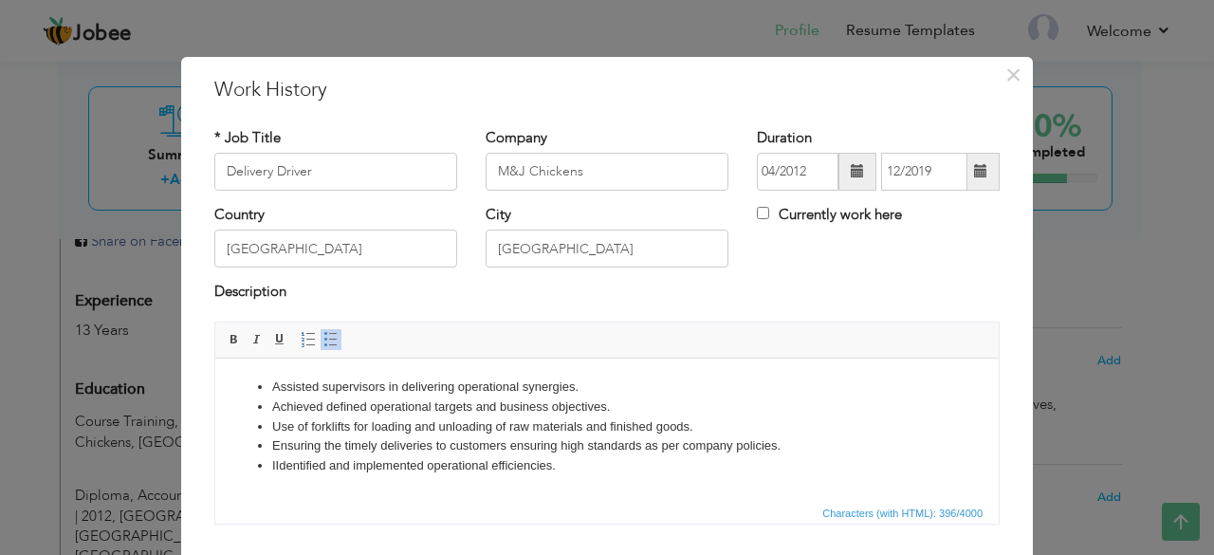
click at [277, 466] on li "IIdentified and implemented operational efficiencies." at bounding box center [607, 465] width 670 height 20
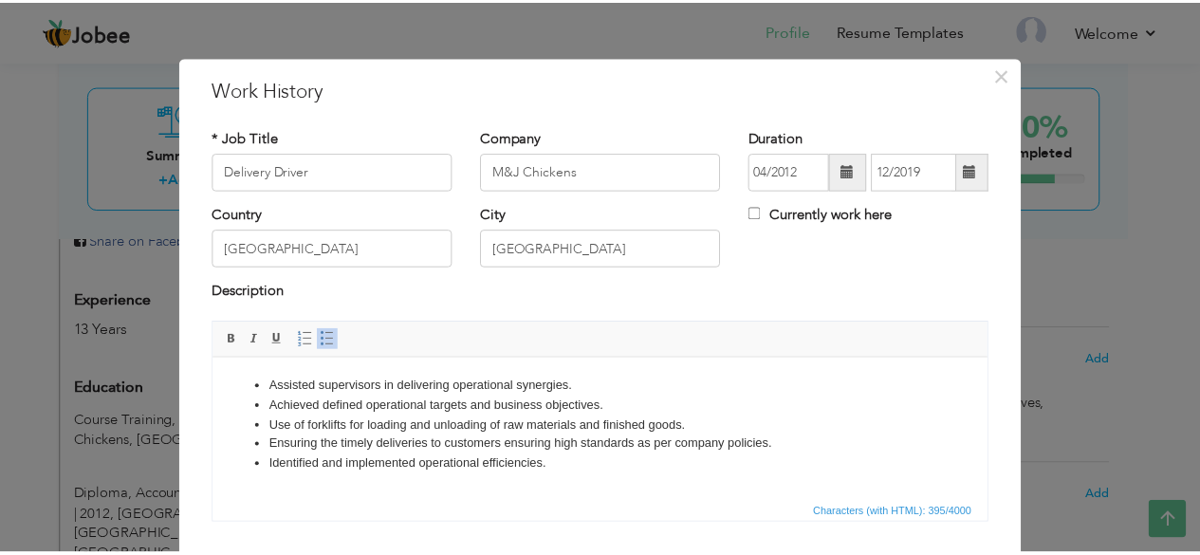
scroll to position [121, 0]
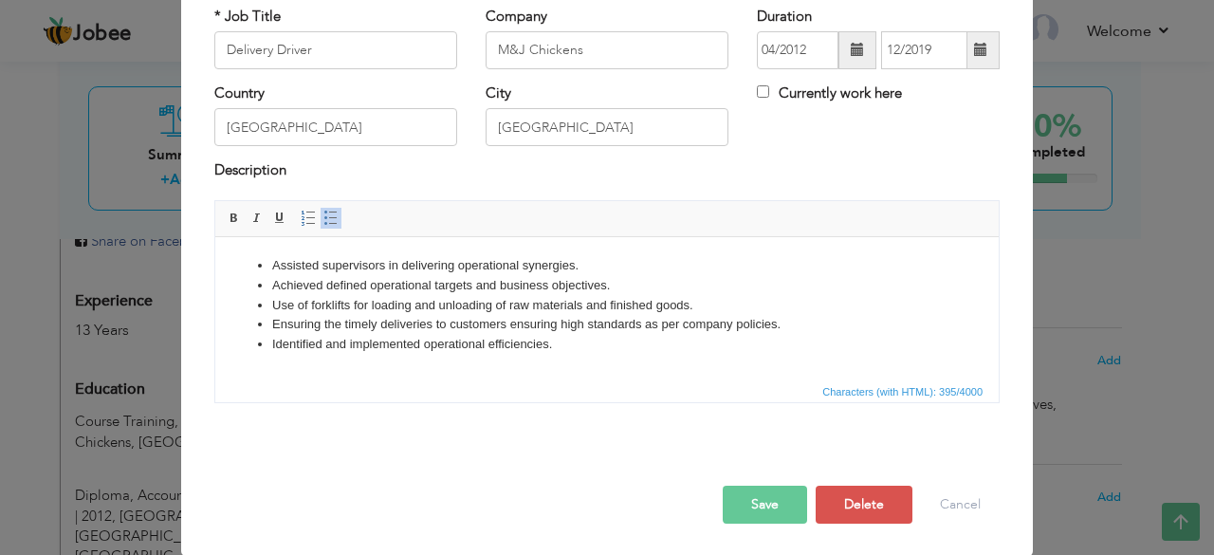
click at [759, 503] on button "Save" at bounding box center [765, 505] width 84 height 38
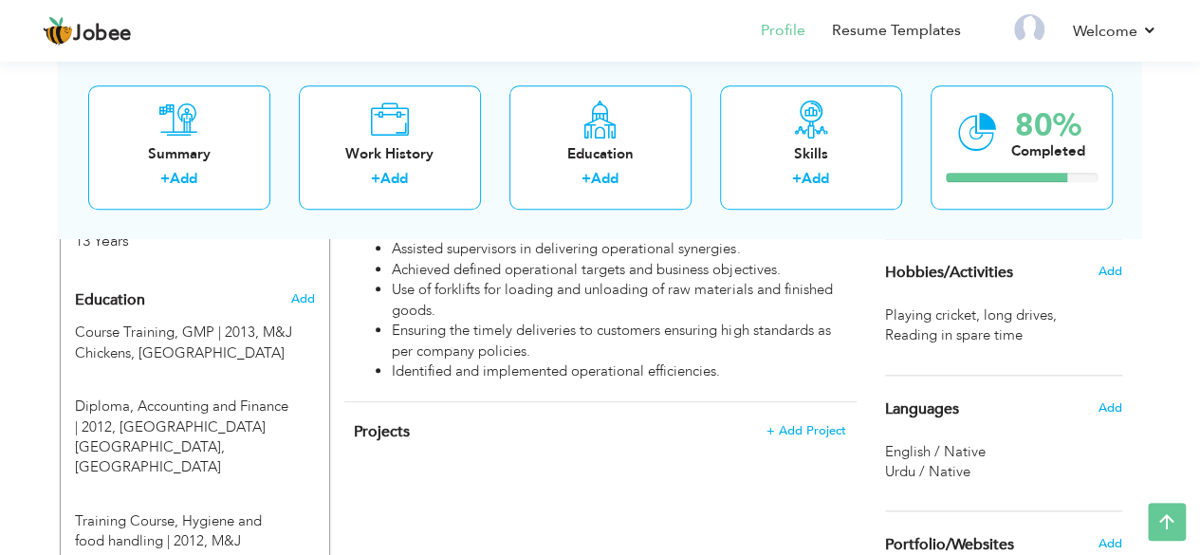
scroll to position [763, 0]
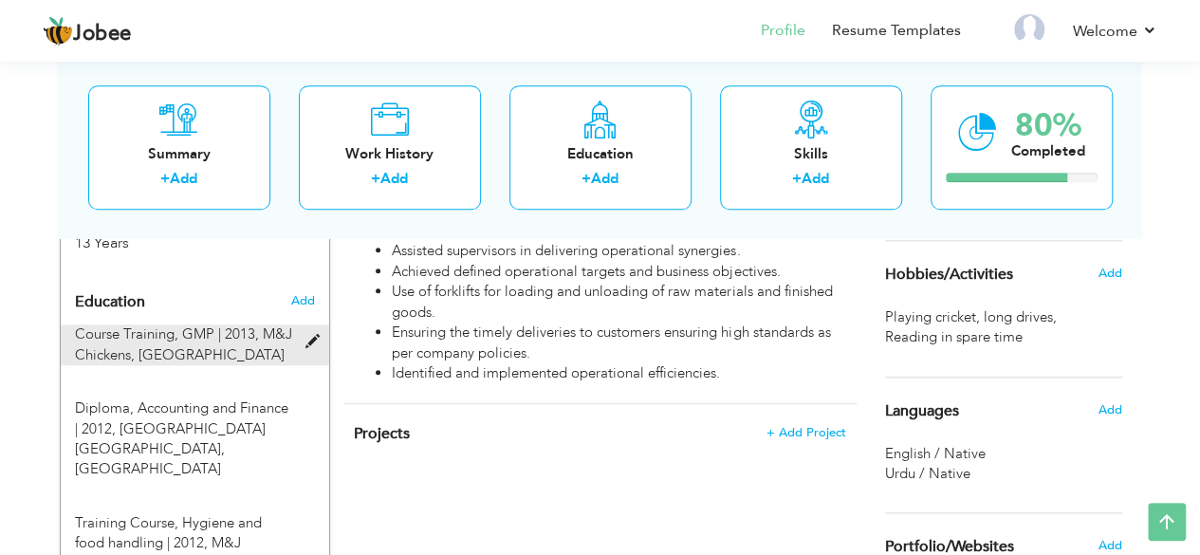
click at [194, 340] on span "Course Training, GMP | 2013," at bounding box center [167, 333] width 184 height 19
type input "Course Training"
type input "GMP"
type input "2013"
type input "M&J Chickens"
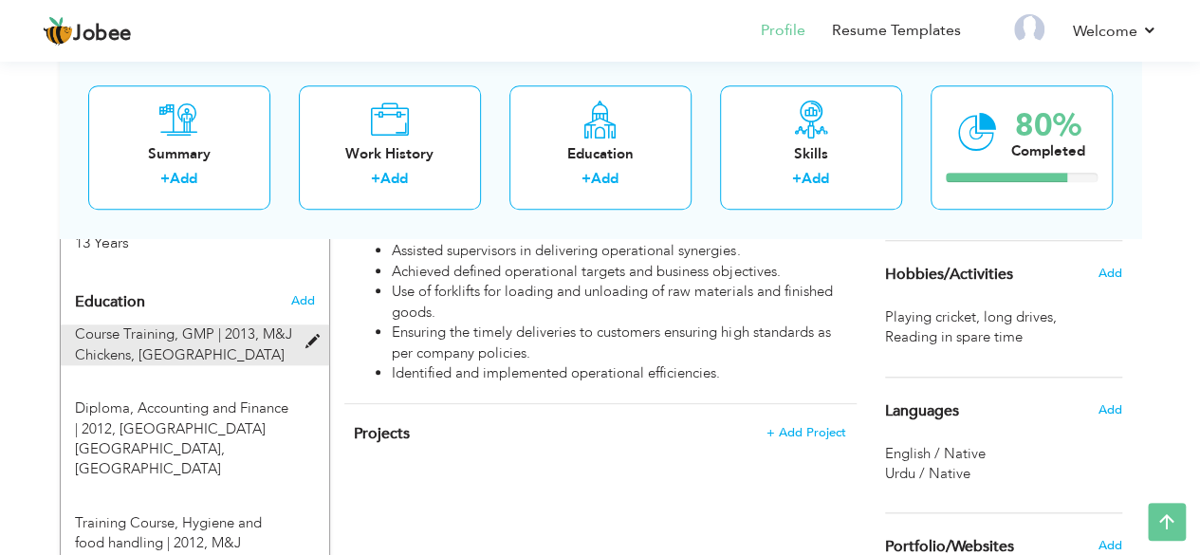
radio input "true"
type input "[GEOGRAPHIC_DATA]"
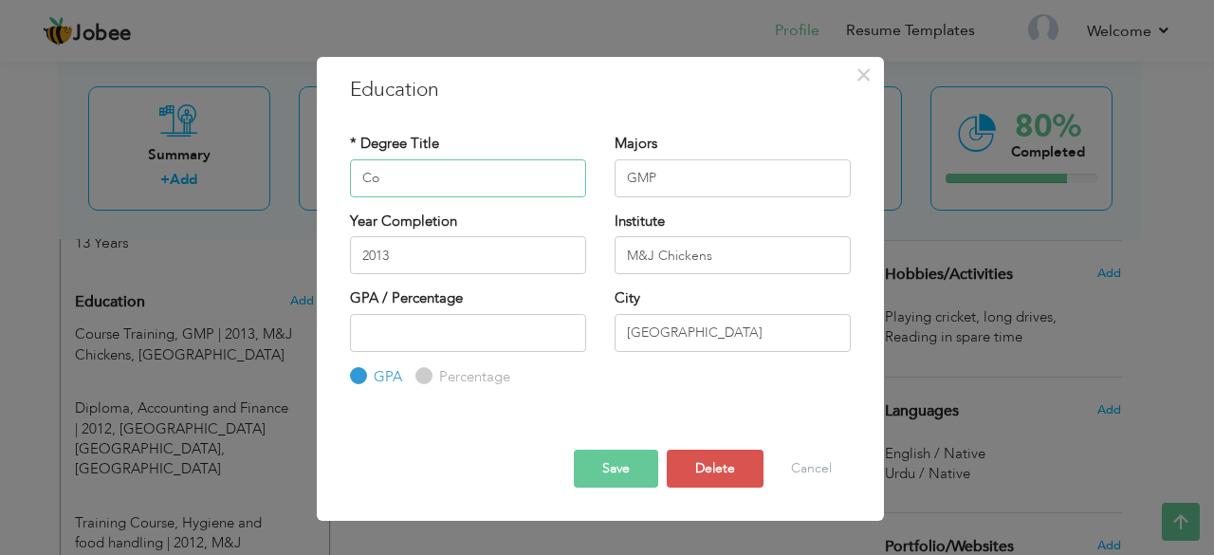
type input "C"
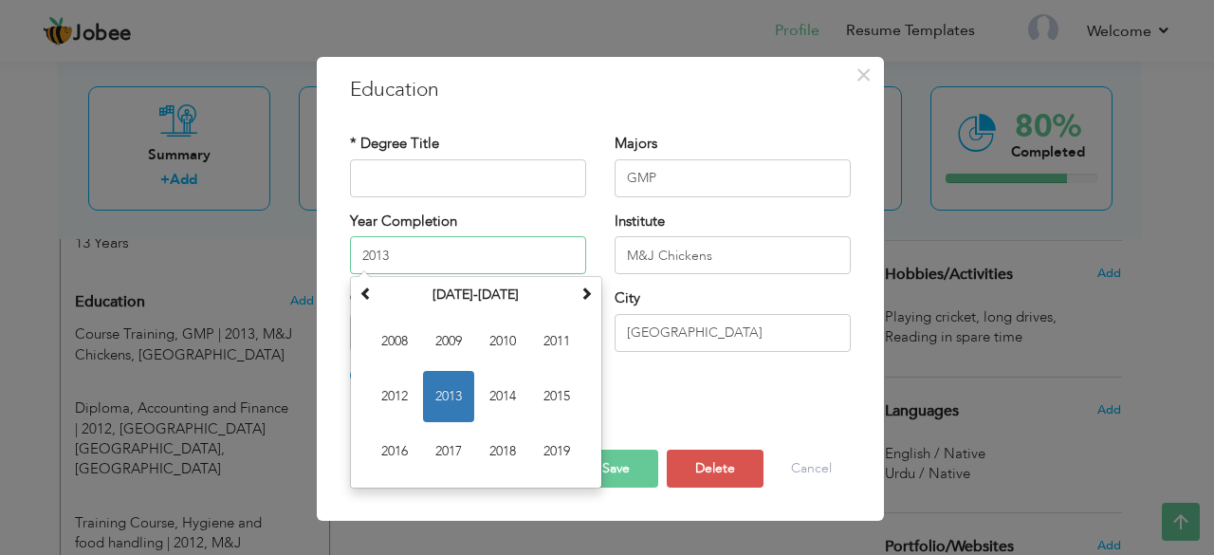
click at [448, 253] on input "2013" at bounding box center [468, 255] width 236 height 38
type input "2"
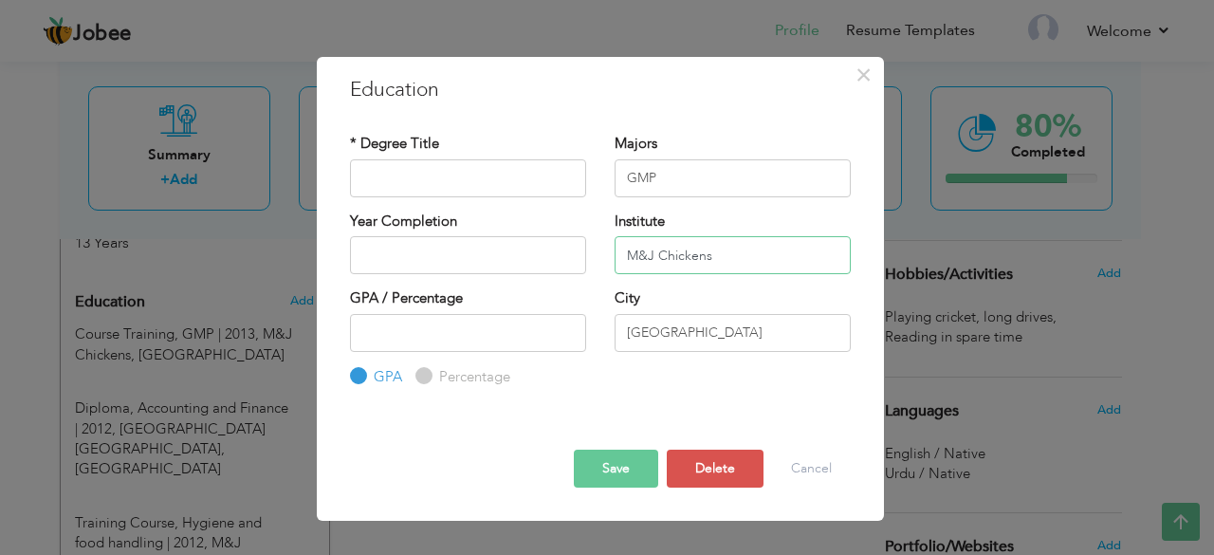
click at [728, 256] on input "M&J Chickens" at bounding box center [733, 255] width 236 height 38
type input "M"
click at [709, 162] on input "GMP" at bounding box center [733, 178] width 236 height 38
type input "G"
click at [698, 333] on input "[GEOGRAPHIC_DATA]" at bounding box center [733, 333] width 236 height 38
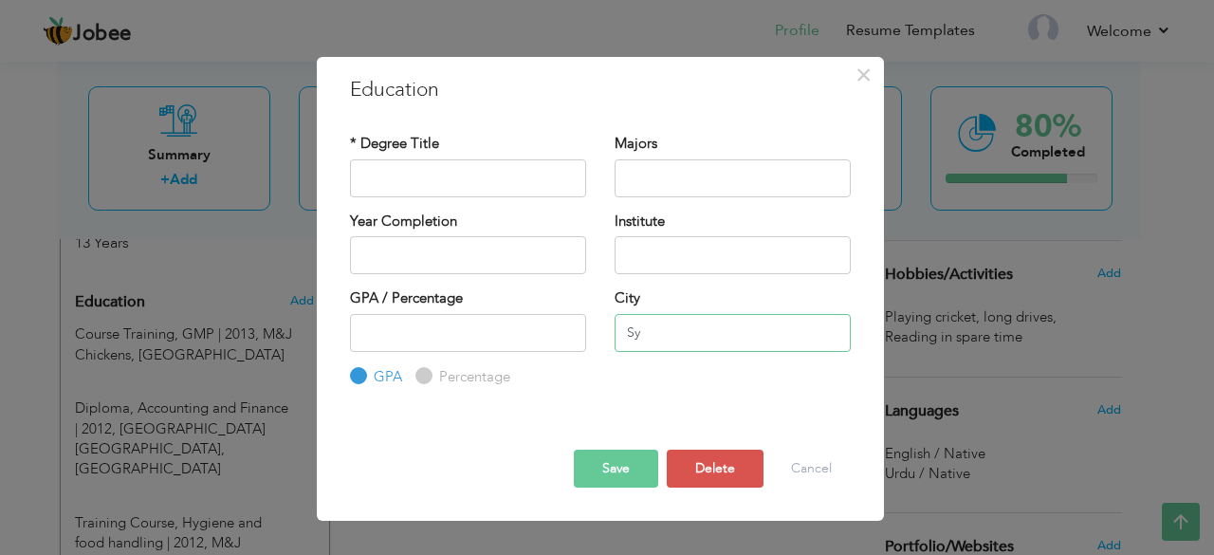
type input "S"
click at [865, 73] on span "×" at bounding box center [863, 75] width 16 height 34
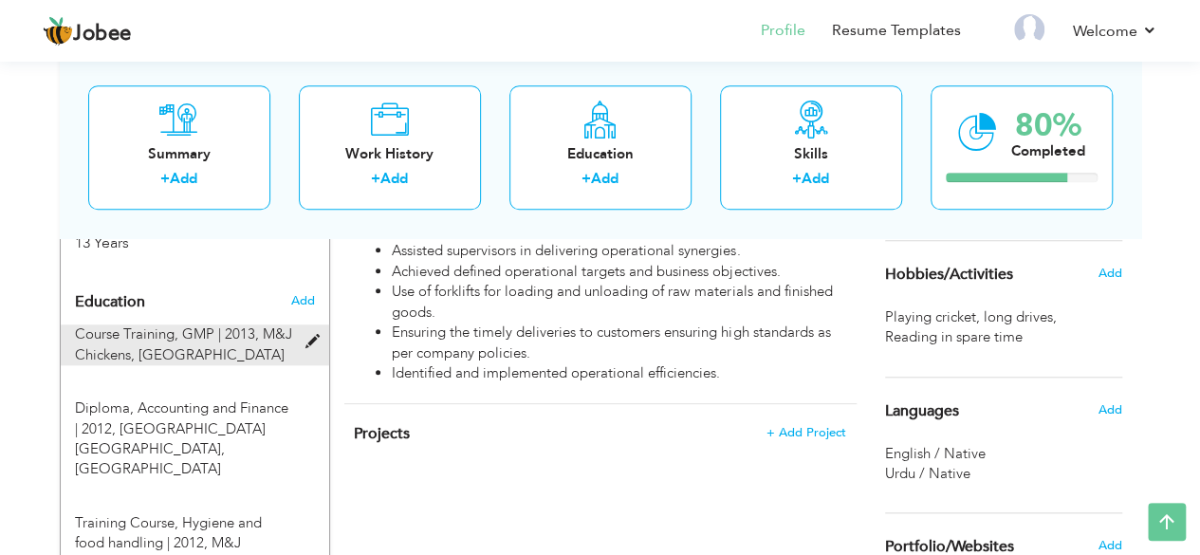
click at [253, 333] on span "Course Training, GMP | 2013," at bounding box center [167, 333] width 184 height 19
type input "Course Training"
type input "GMP"
type input "2013"
type input "M&J Chickens"
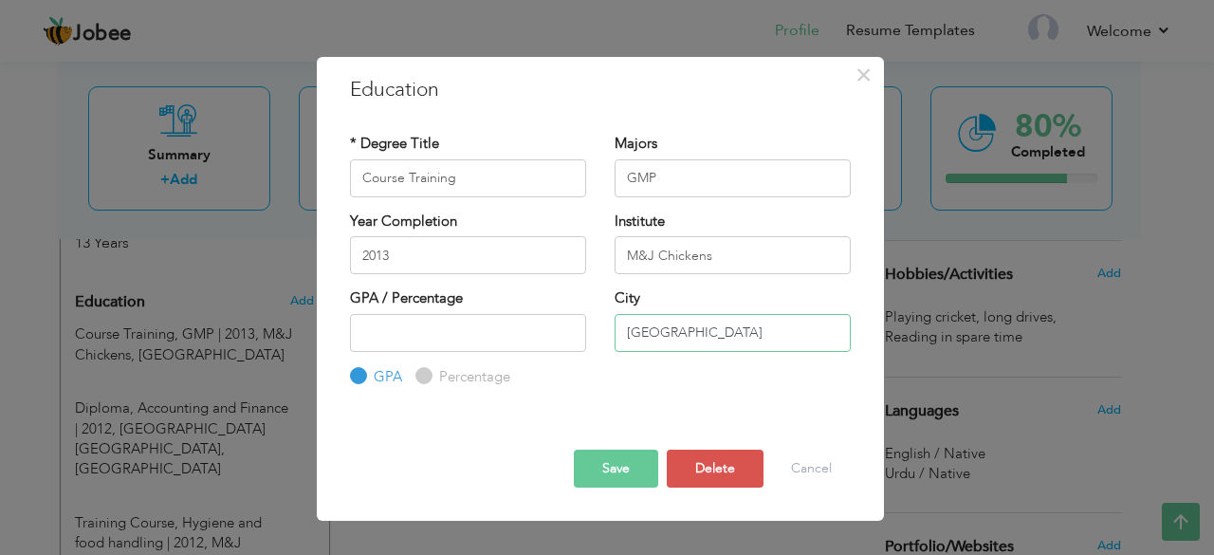
click at [672, 340] on input "[GEOGRAPHIC_DATA]" at bounding box center [733, 333] width 236 height 38
type input "S"
drag, startPoint x: 719, startPoint y: 258, endPoint x: 539, endPoint y: 242, distance: 180.9
click at [539, 242] on div "Year Completion 2013 Institute M&J Chickens" at bounding box center [600, 249] width 529 height 77
drag, startPoint x: 668, startPoint y: 175, endPoint x: 588, endPoint y: 178, distance: 79.7
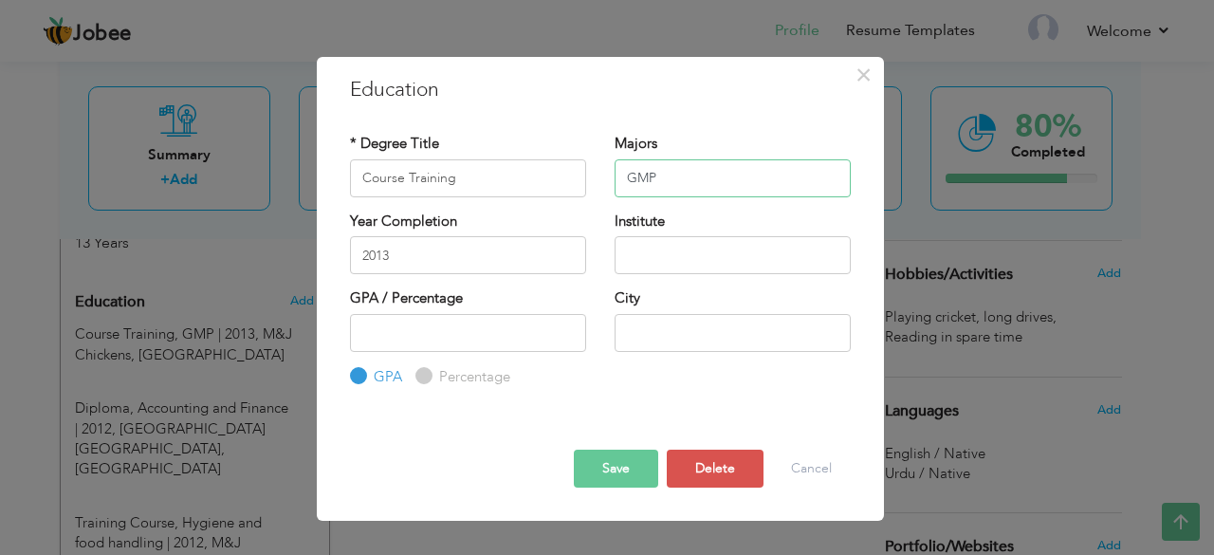
click at [588, 178] on div "* Degree Title Course Training Majors GMP" at bounding box center [600, 172] width 529 height 77
drag, startPoint x: 514, startPoint y: 181, endPoint x: 254, endPoint y: 192, distance: 260.1
click at [254, 192] on div "× Education * Degree Title Course Training Majors Year Completion" at bounding box center [607, 277] width 1214 height 555
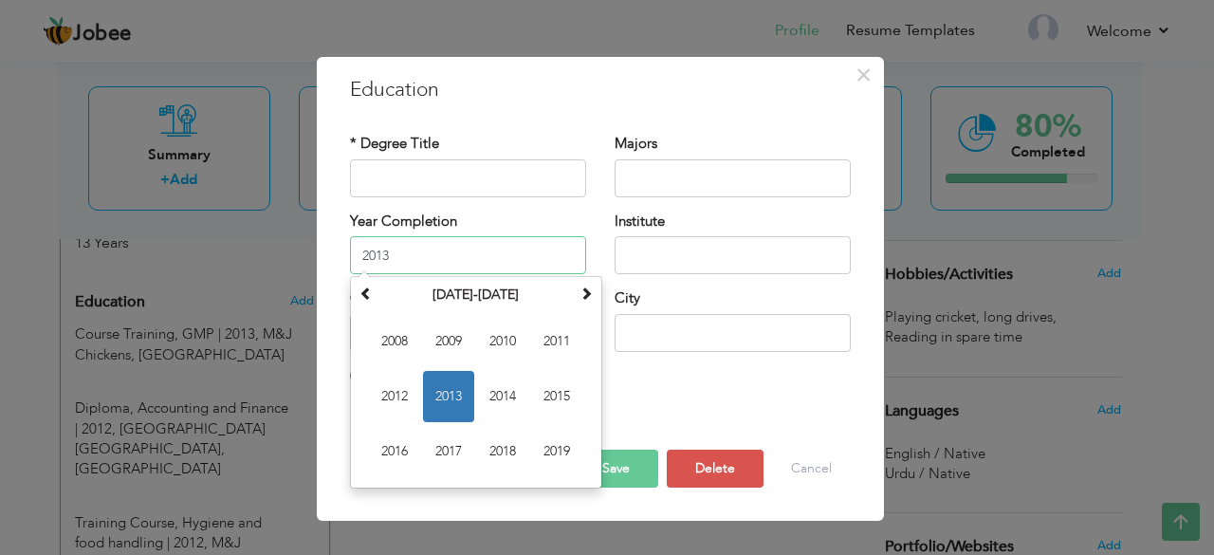
drag, startPoint x: 402, startPoint y: 259, endPoint x: 267, endPoint y: 277, distance: 135.9
click at [267, 277] on div "× Education * Degree Title Majors Year Completion 2013 Su Mo Tu We" at bounding box center [607, 277] width 1214 height 555
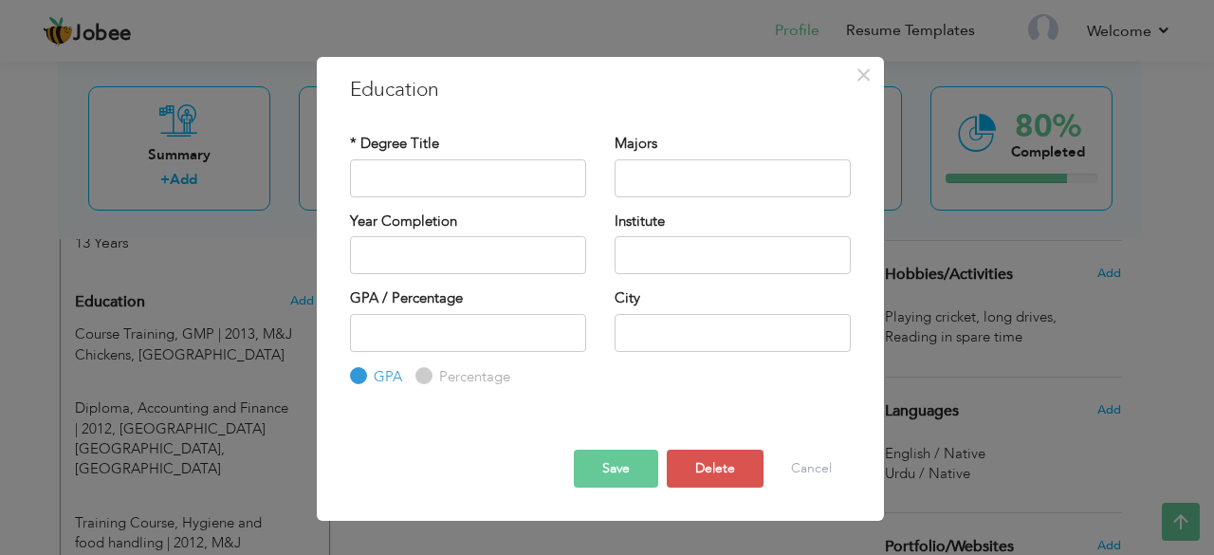
click at [624, 458] on button "Save" at bounding box center [616, 469] width 84 height 38
click at [614, 467] on button "Save" at bounding box center [616, 469] width 84 height 38
click at [860, 79] on span "×" at bounding box center [863, 75] width 16 height 34
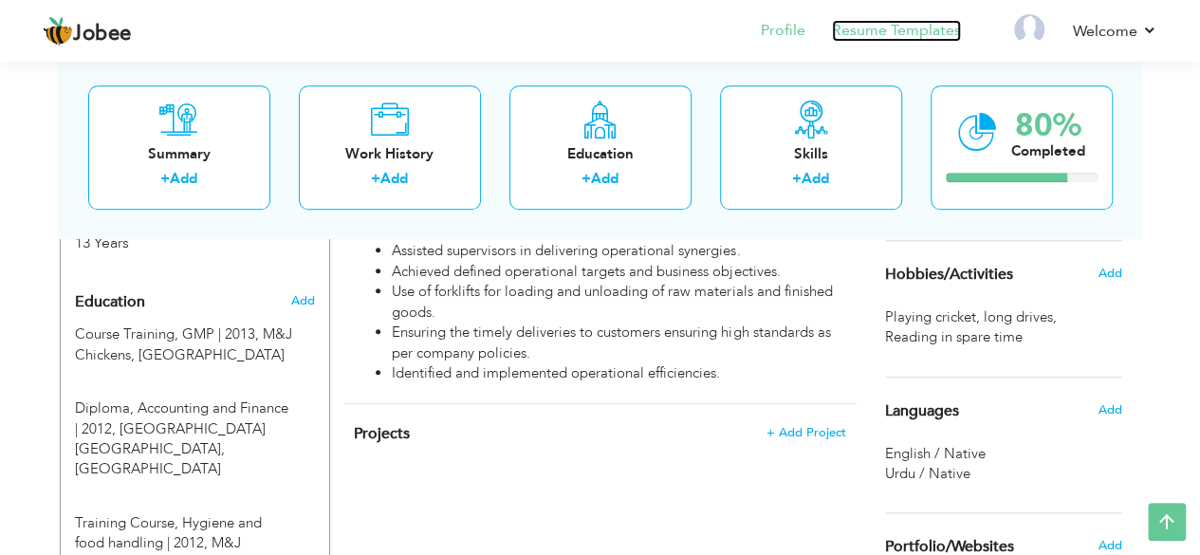
click at [901, 30] on link "Resume Templates" at bounding box center [896, 31] width 129 height 22
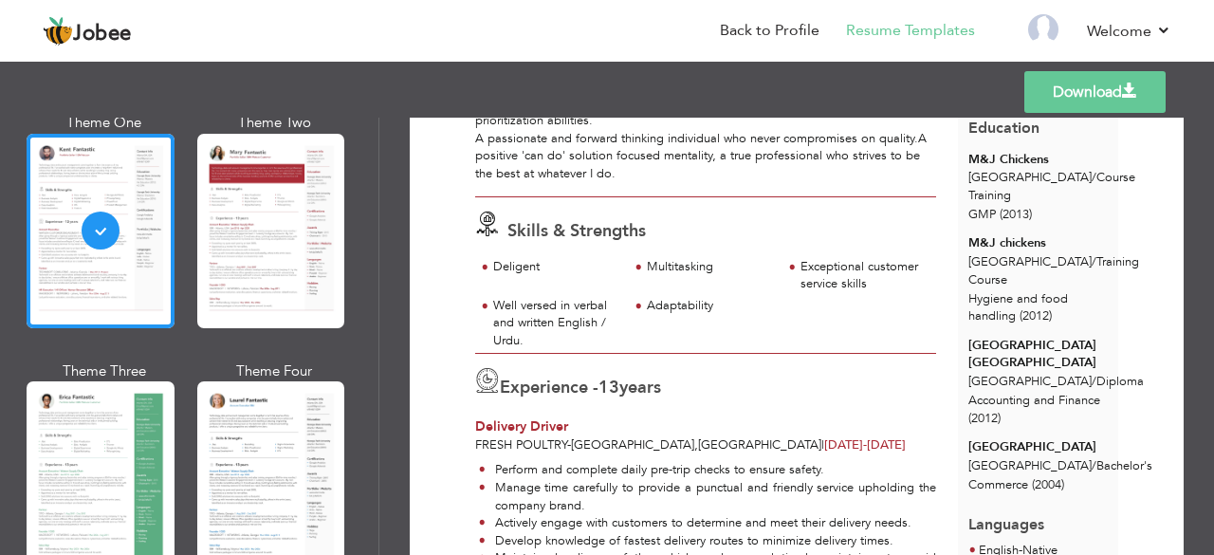
scroll to position [235, 0]
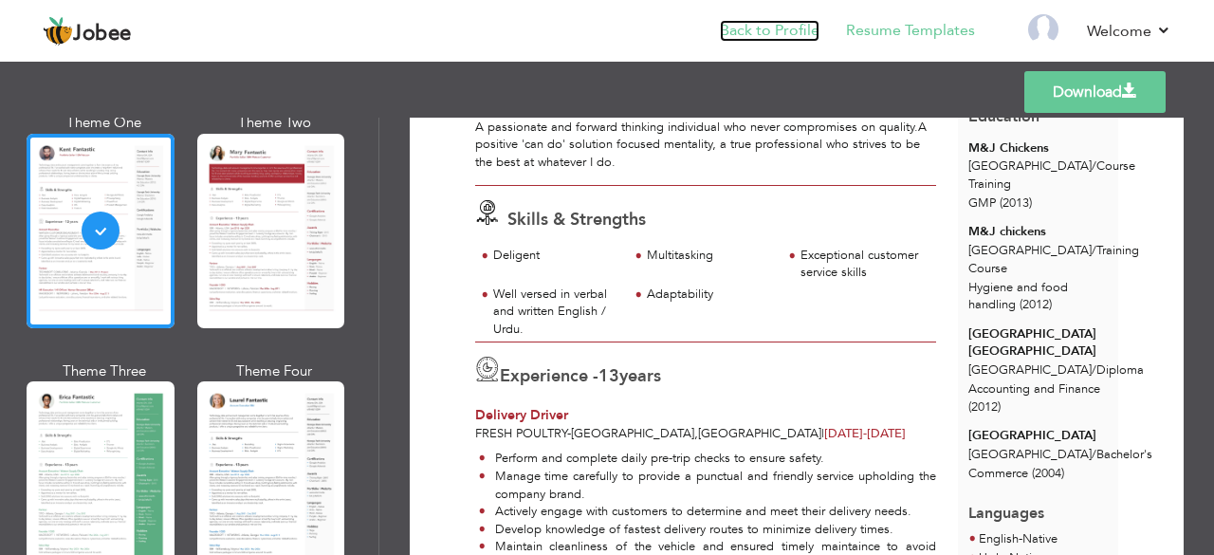
click at [797, 23] on link "Back to Profile" at bounding box center [770, 31] width 100 height 22
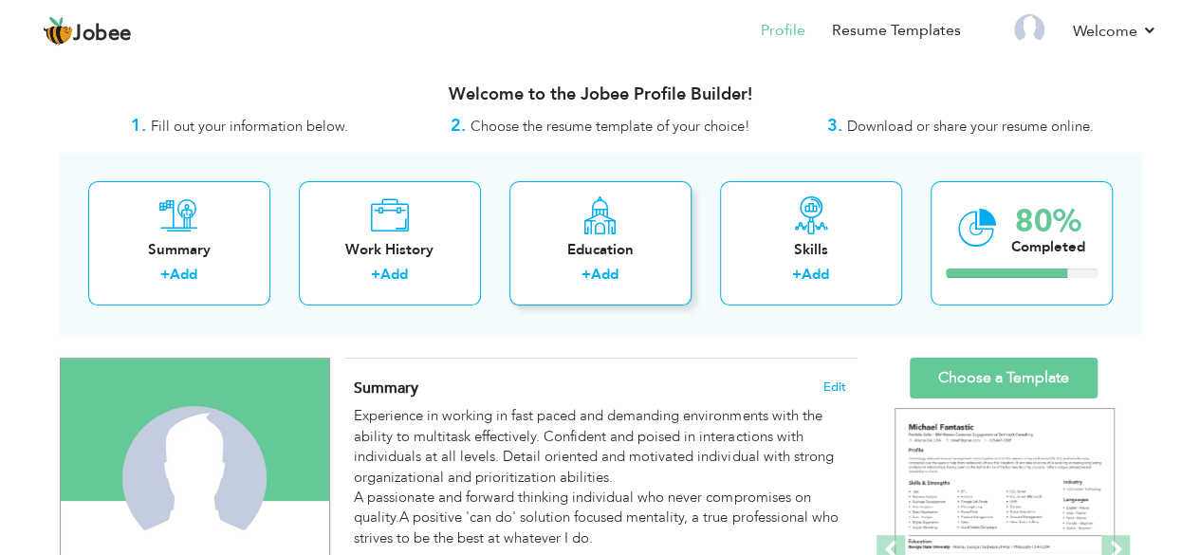
click at [625, 236] on div "Education + Add" at bounding box center [600, 243] width 182 height 124
radio input "true"
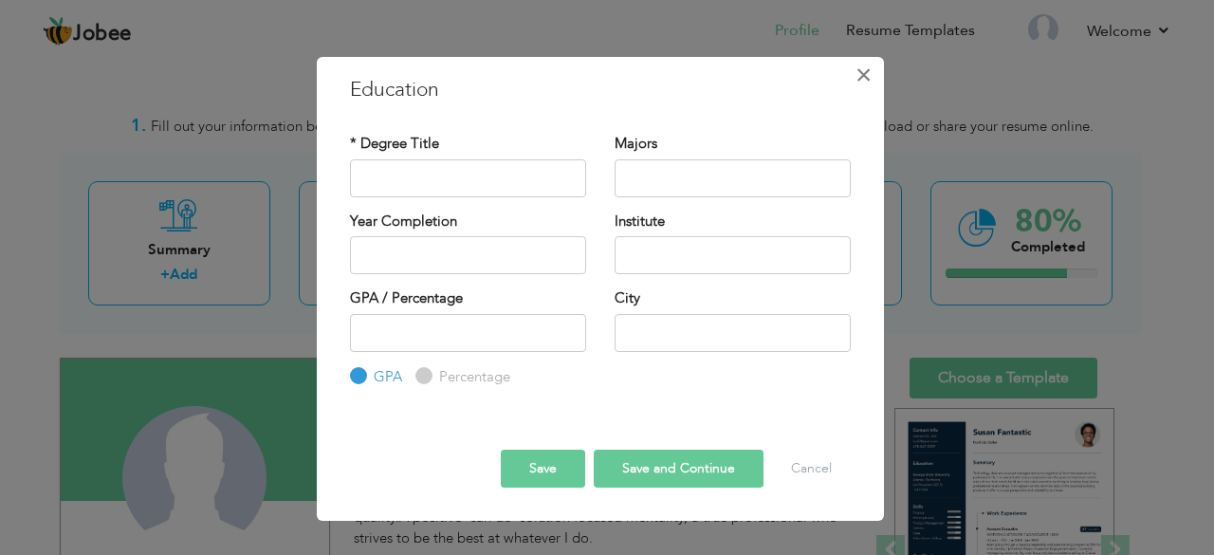
click at [863, 76] on span "×" at bounding box center [863, 75] width 16 height 34
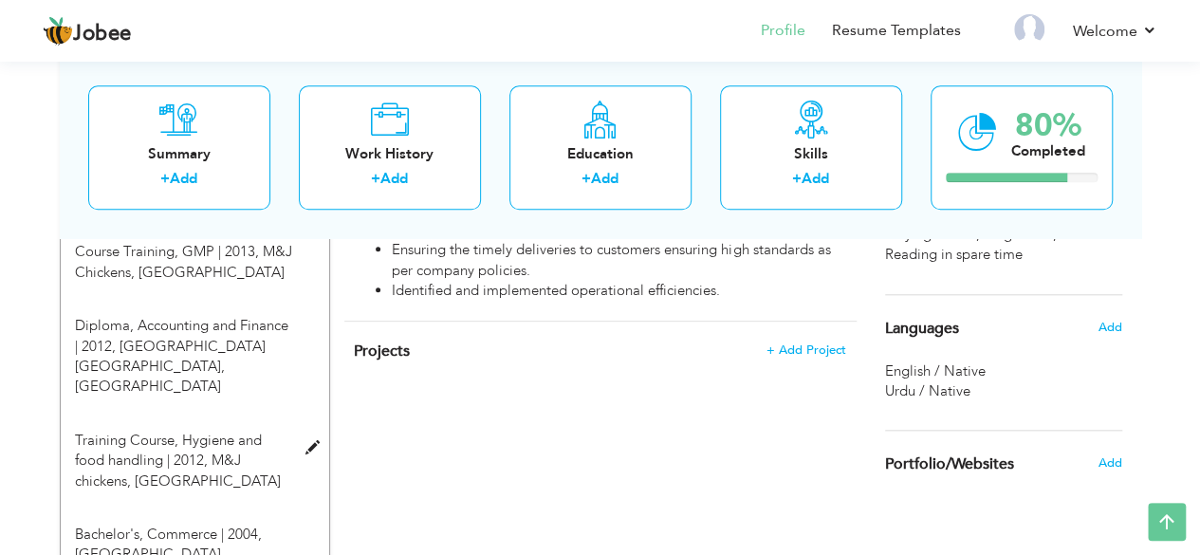
scroll to position [845, 0]
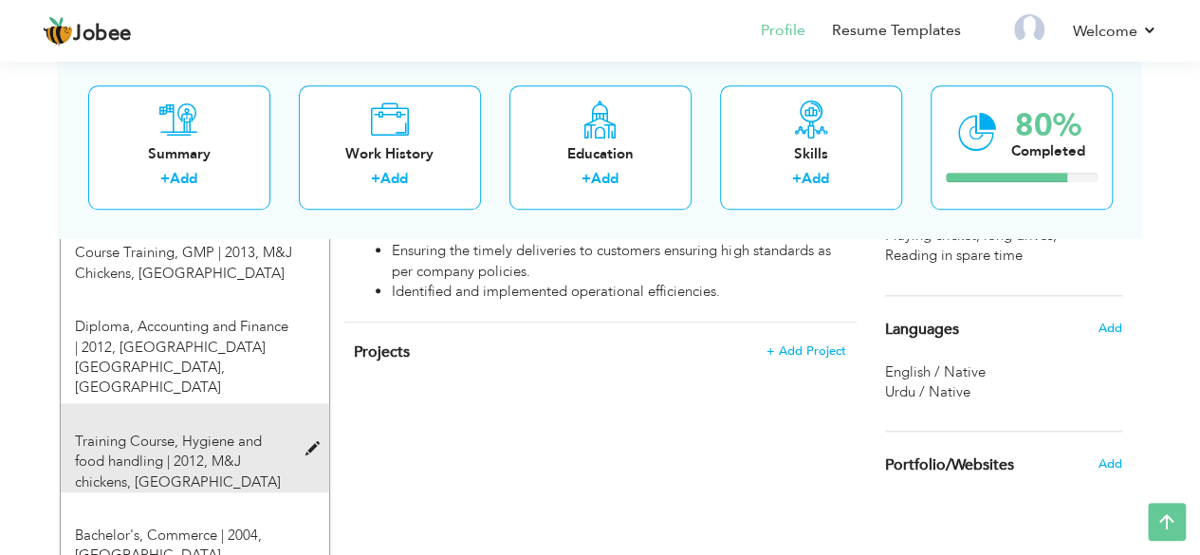
click at [195, 444] on span "Training Course, Hygiene and food handling | 2012," at bounding box center [168, 451] width 187 height 39
type input "Training Course"
type input "Hygiene and food handling"
type input "2012"
type input "M&J chickens"
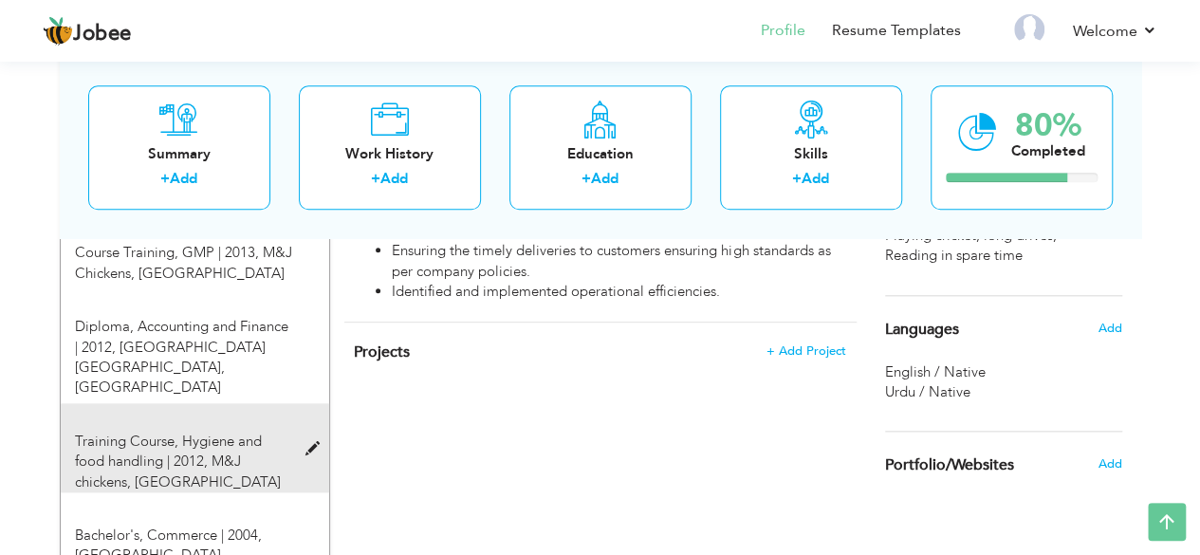
type input "[GEOGRAPHIC_DATA]"
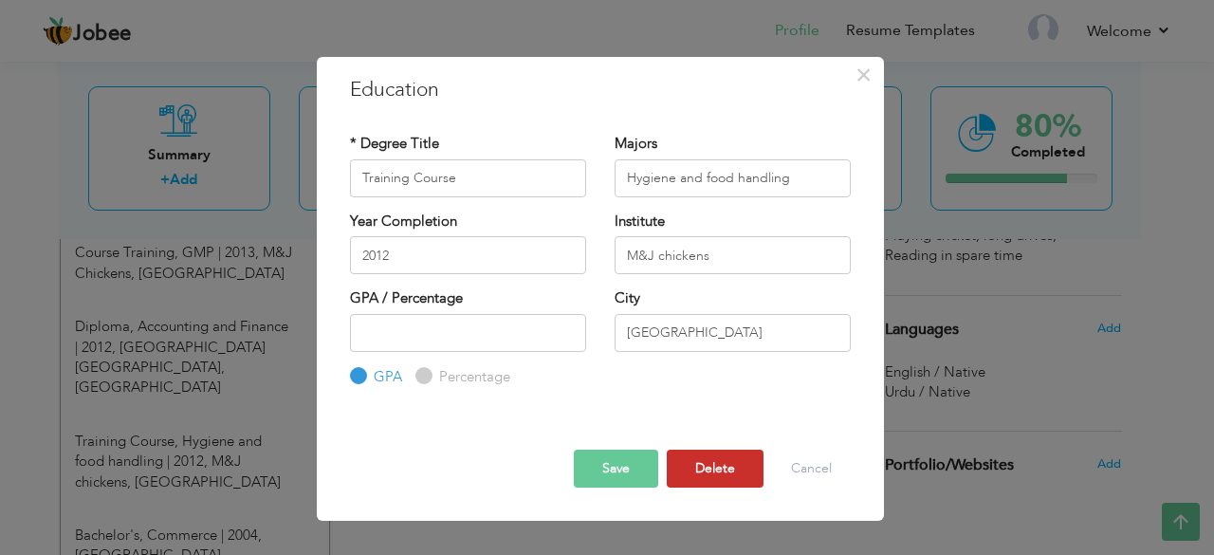
click at [696, 471] on button "Delete" at bounding box center [715, 469] width 97 height 38
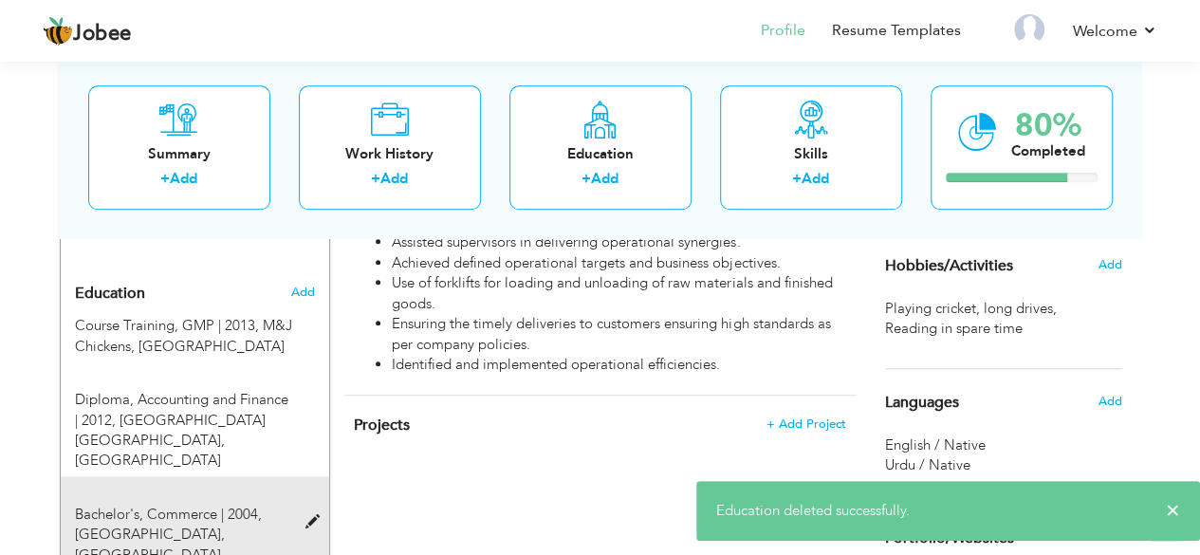
scroll to position [762, 0]
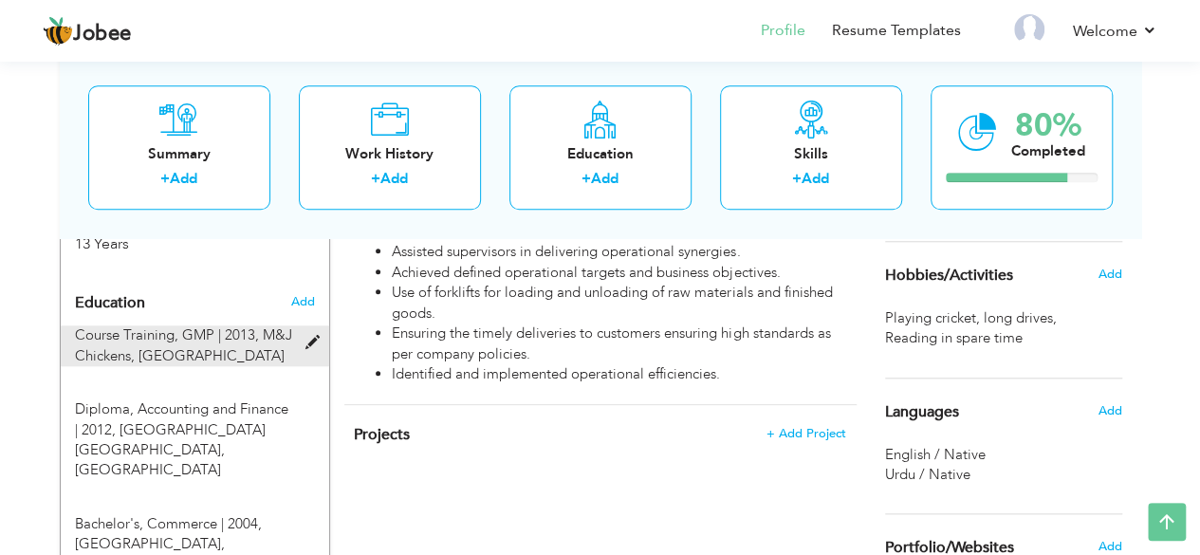
click at [243, 344] on div "Course Training, GMP | 2013, M&J Chickens, [GEOGRAPHIC_DATA]" at bounding box center [184, 345] width 246 height 41
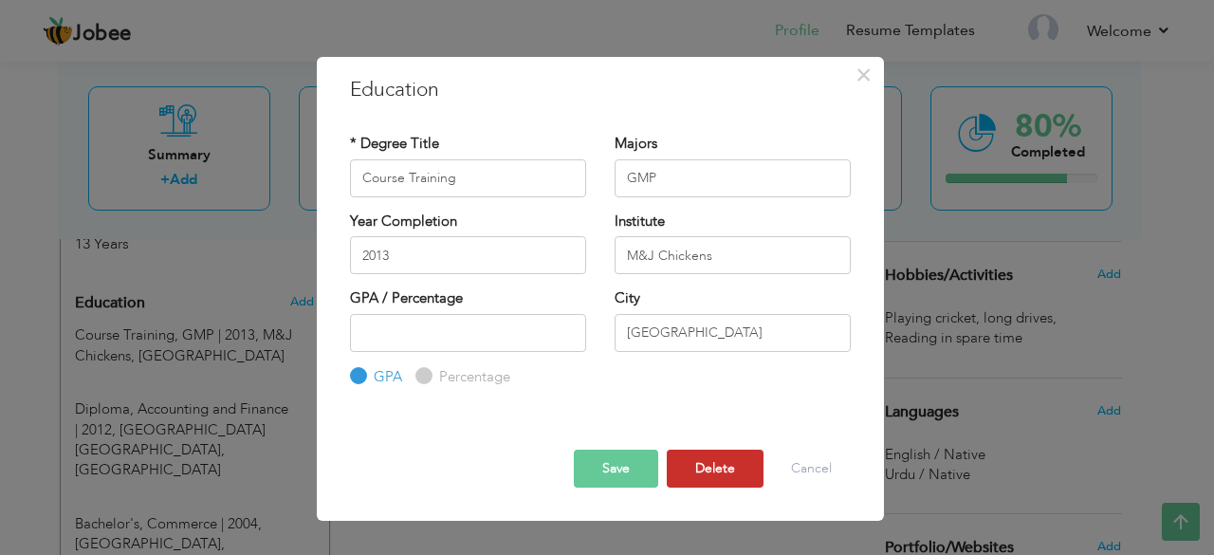
click at [702, 469] on button "Delete" at bounding box center [715, 469] width 97 height 38
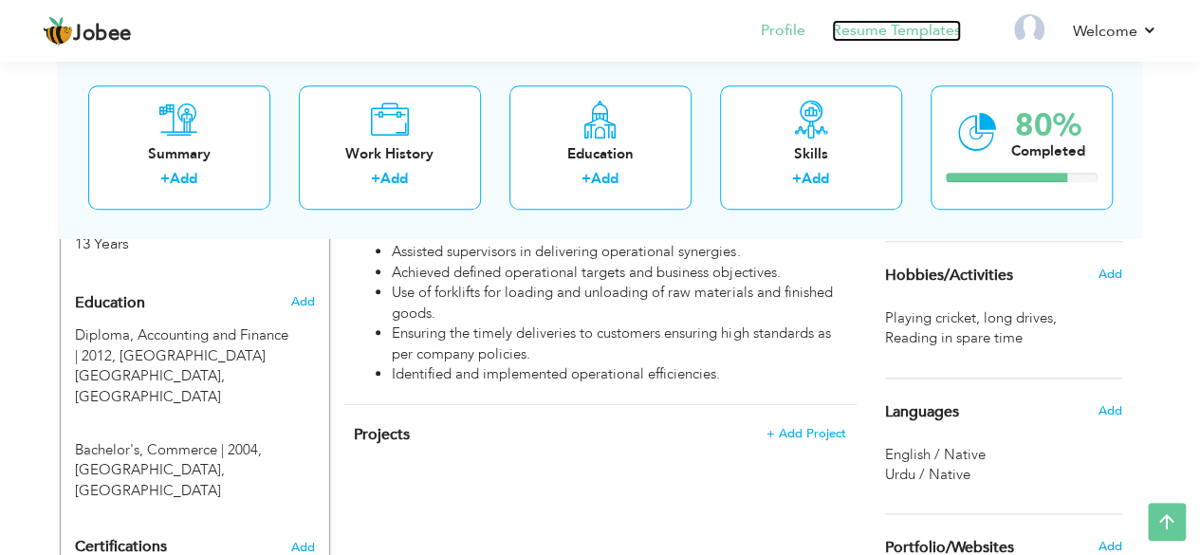
click at [894, 27] on link "Resume Templates" at bounding box center [896, 31] width 129 height 22
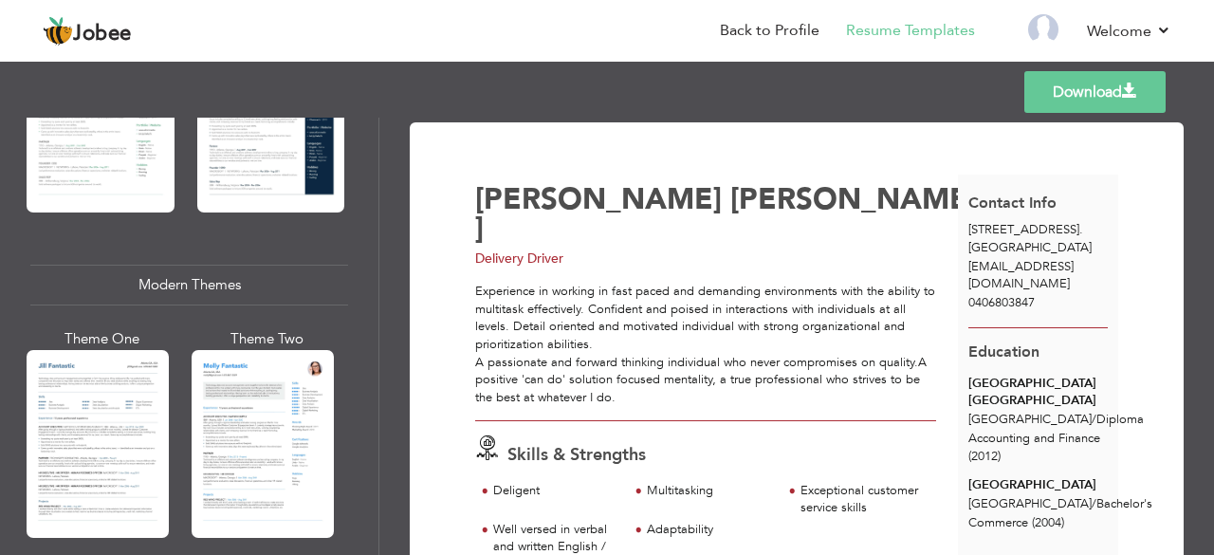
scroll to position [730, 0]
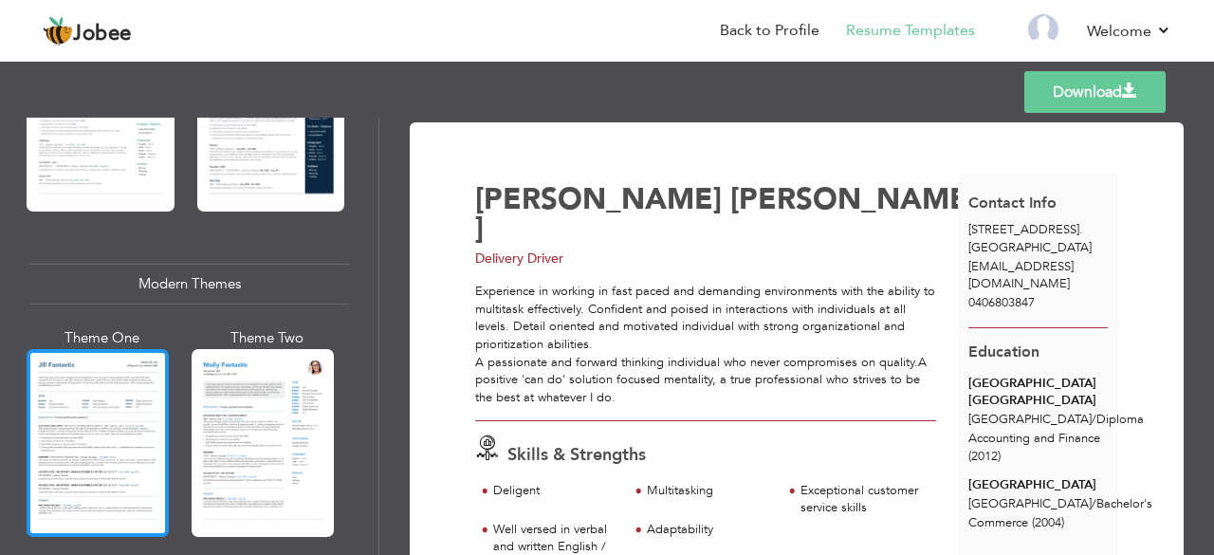
click at [98, 434] on div at bounding box center [98, 443] width 142 height 188
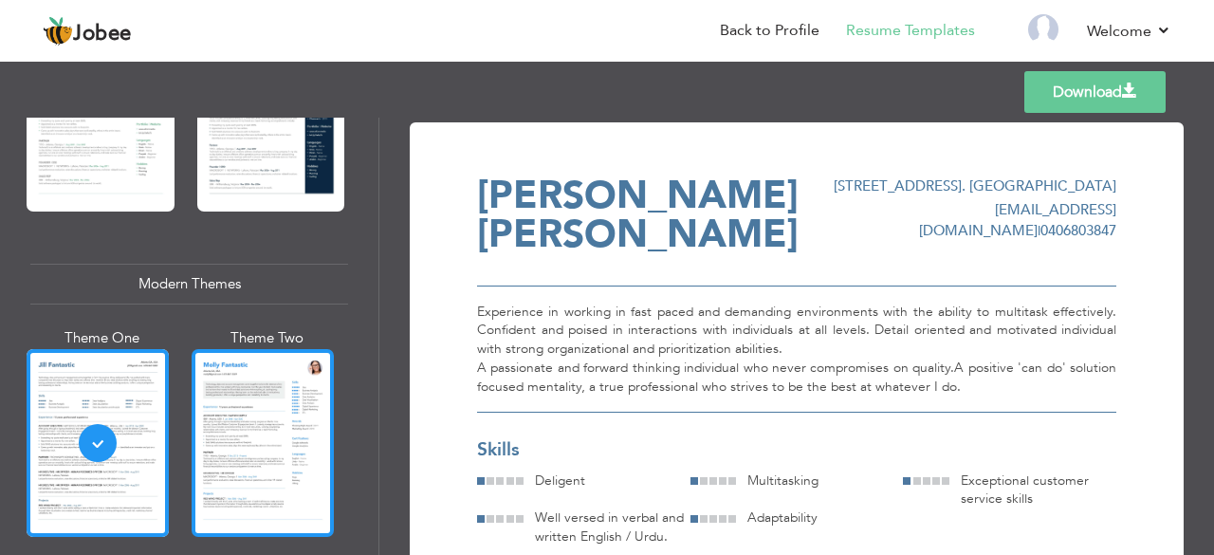
click at [283, 396] on div at bounding box center [263, 443] width 142 height 188
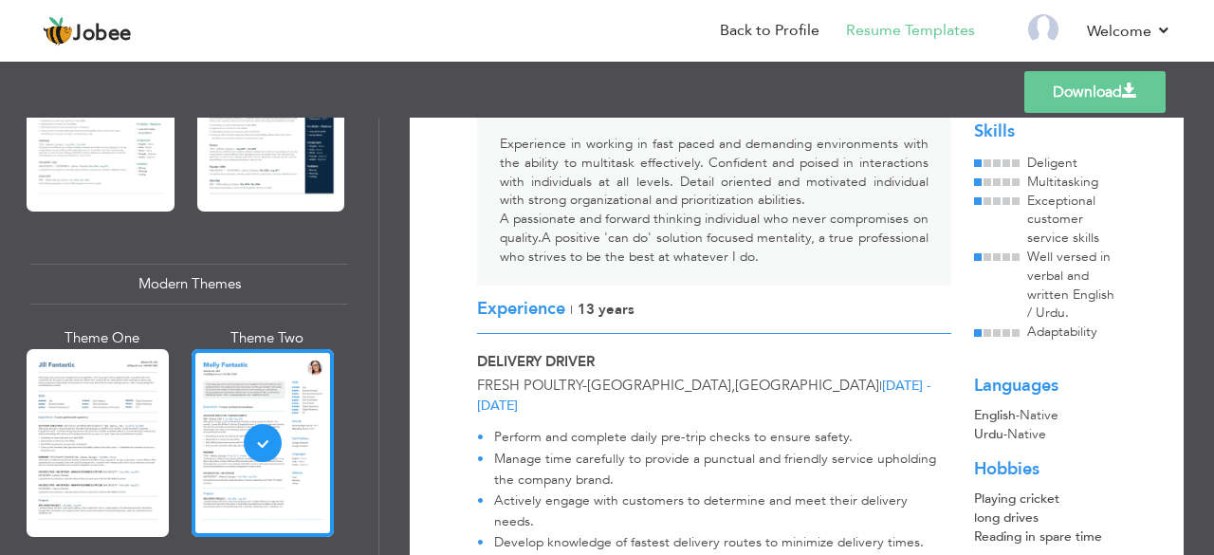
scroll to position [0, 0]
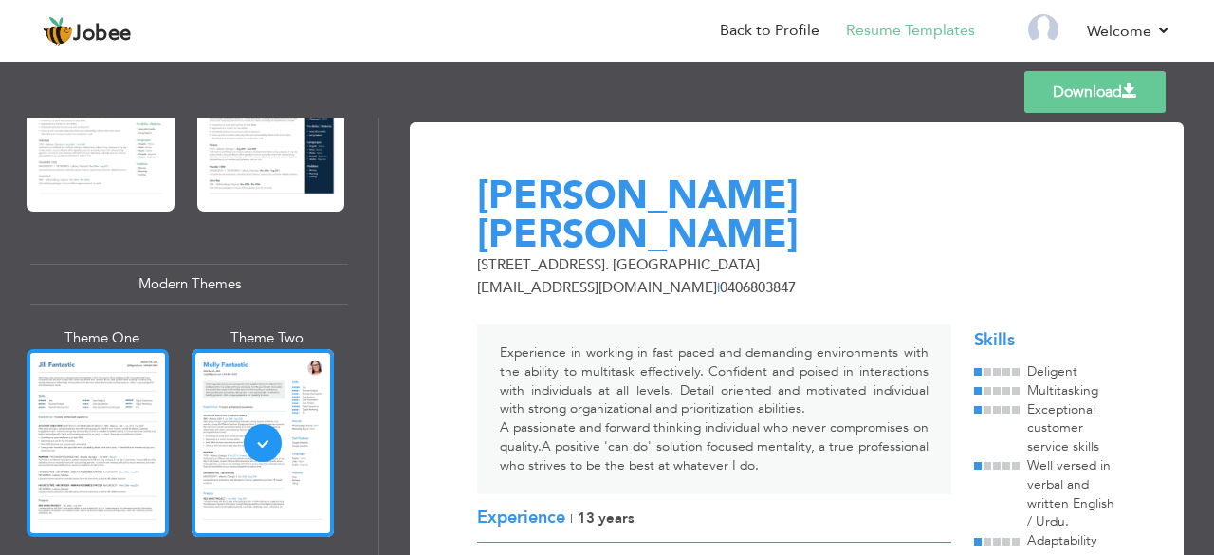
click at [42, 462] on div at bounding box center [98, 443] width 142 height 188
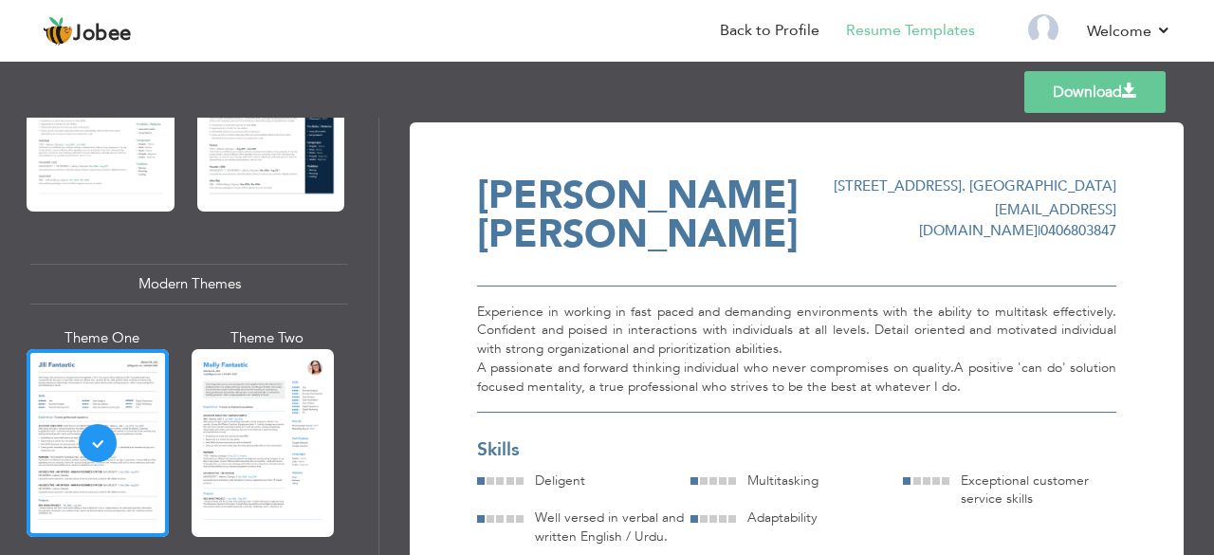
click at [1080, 84] on link "Download" at bounding box center [1094, 92] width 141 height 42
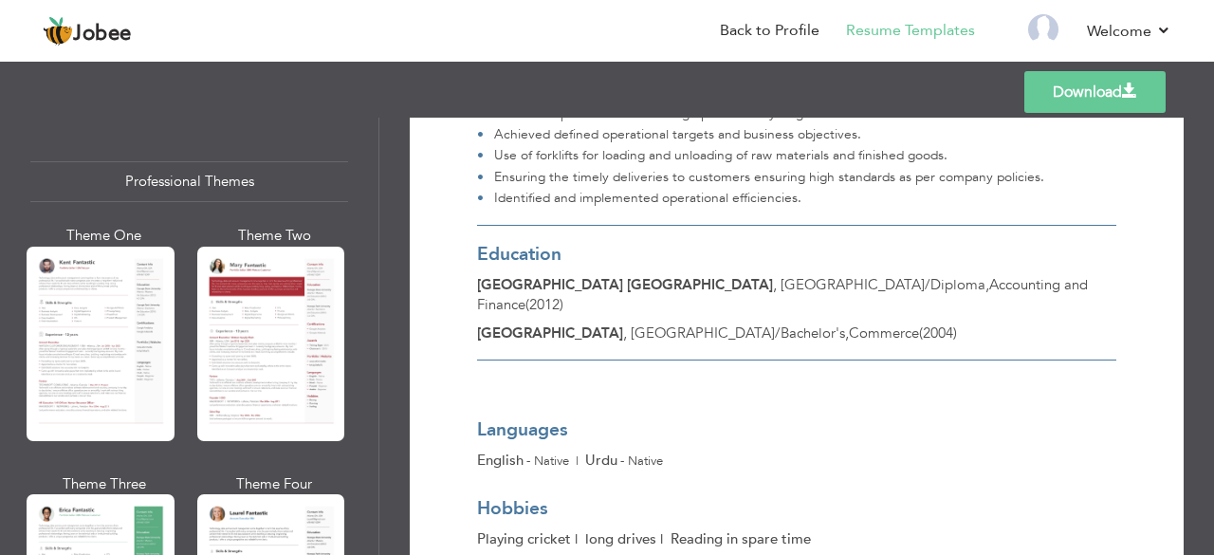
scroll to position [802, 0]
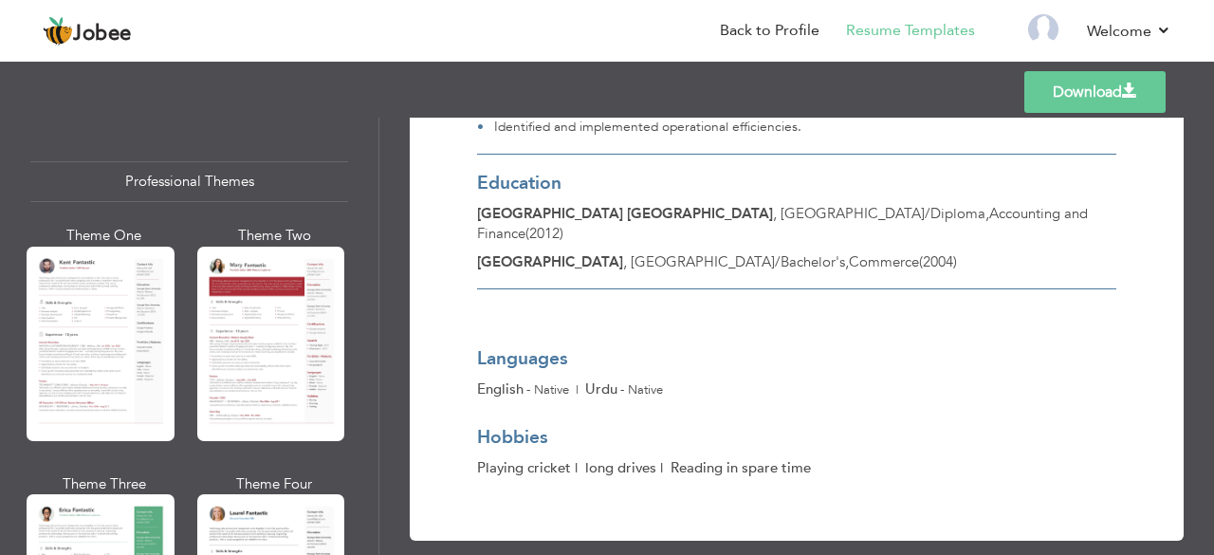
click at [1106, 90] on link "Download" at bounding box center [1094, 92] width 141 height 42
